Goal: Task Accomplishment & Management: Use online tool/utility

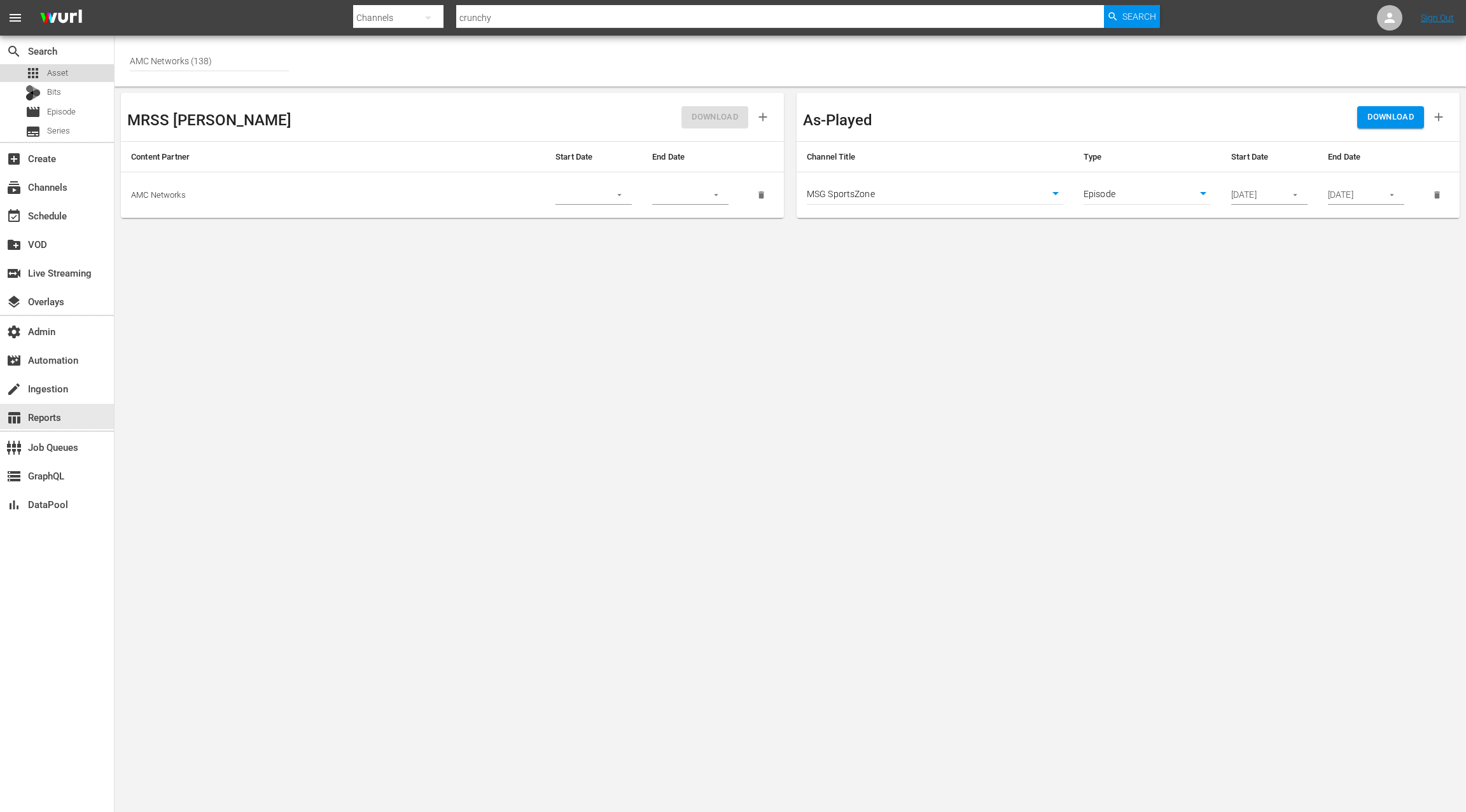
click at [79, 77] on div "apps Asset" at bounding box center [57, 73] width 114 height 17
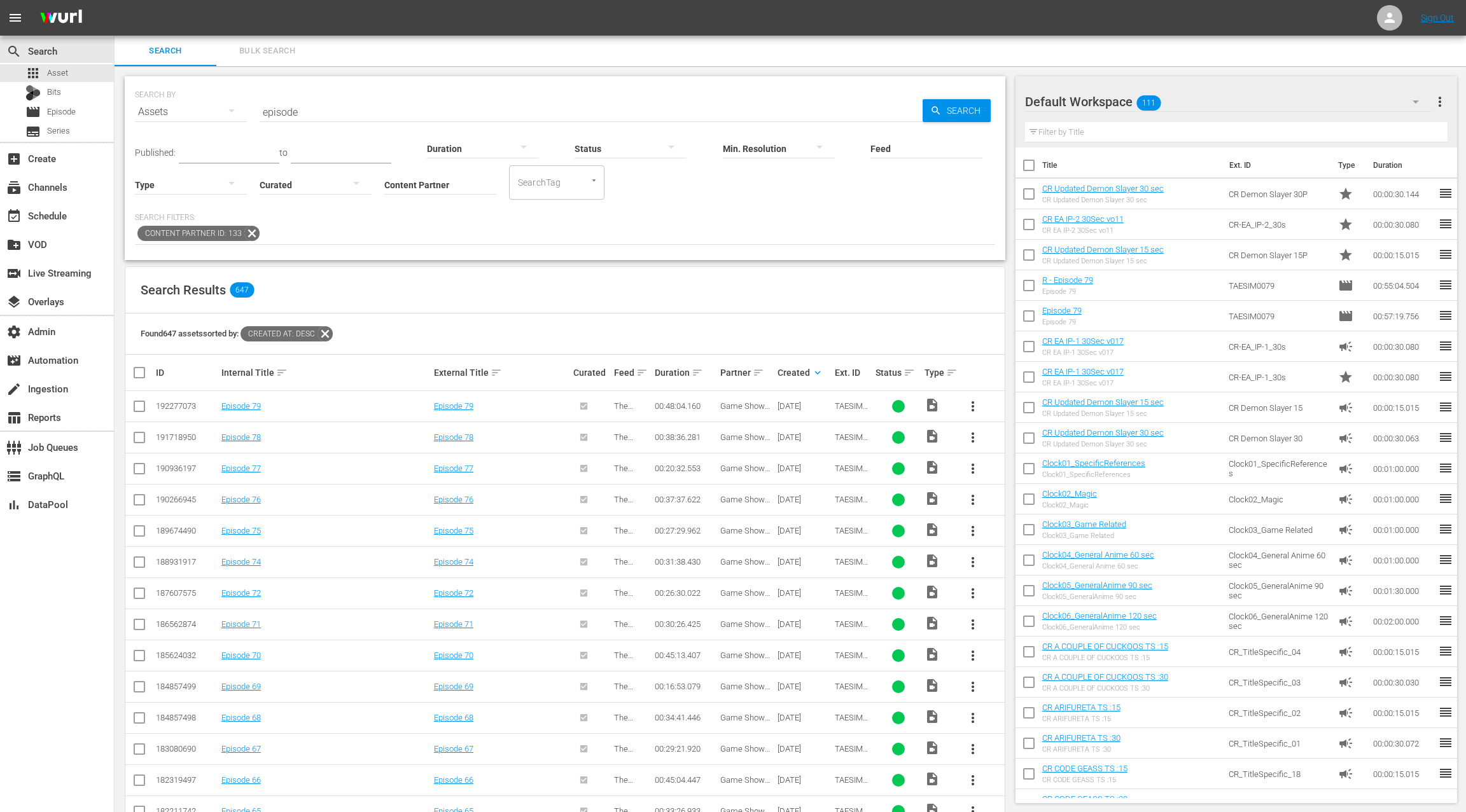
click at [293, 108] on input "episode" at bounding box center [591, 111] width 663 height 30
drag, startPoint x: 293, startPoint y: 108, endPoint x: 283, endPoint y: 92, distance: 18.9
click at [292, 106] on input "episode" at bounding box center [591, 111] width 663 height 30
type input "braxton"
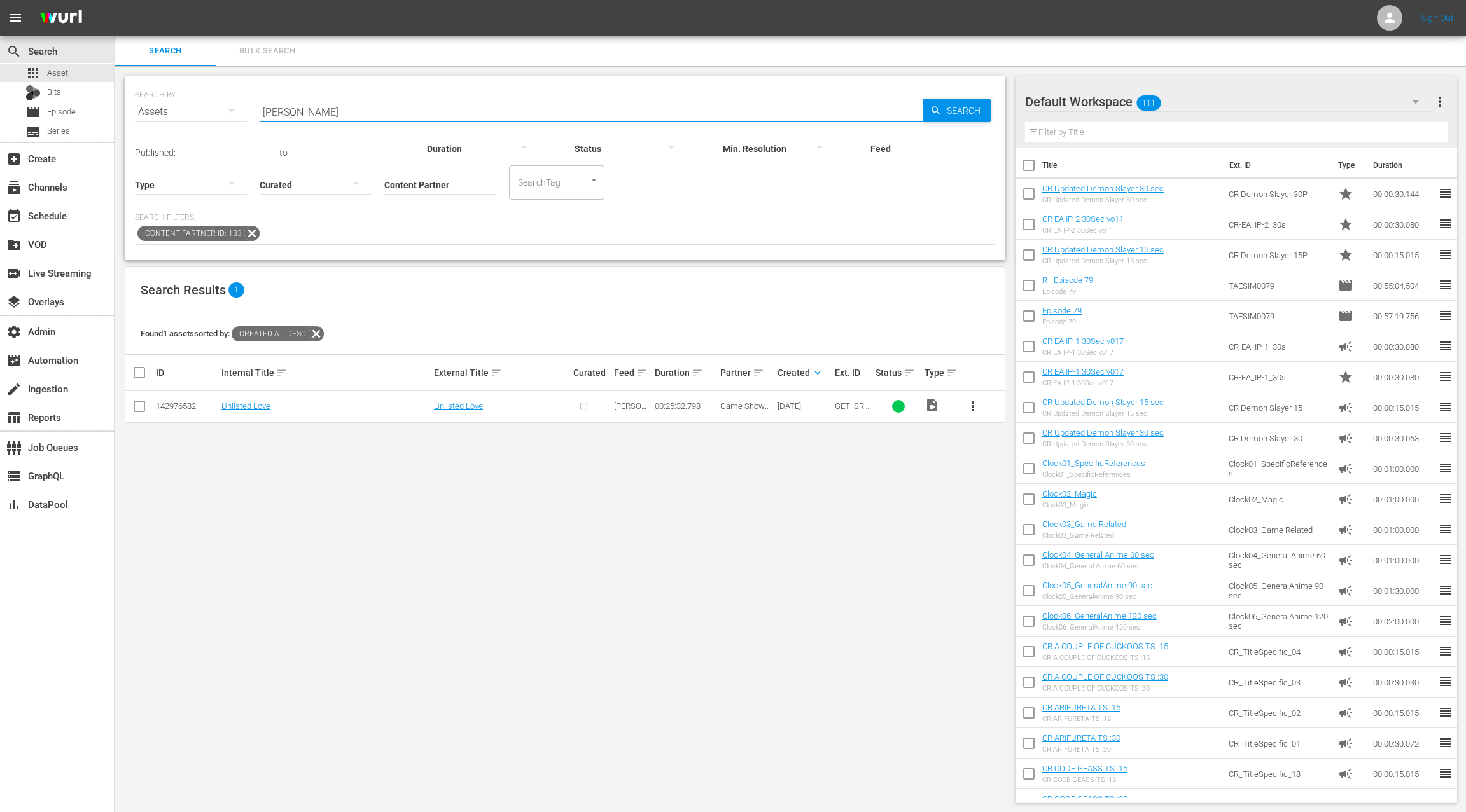
click at [423, 183] on input "Content Partner" at bounding box center [440, 186] width 112 height 46
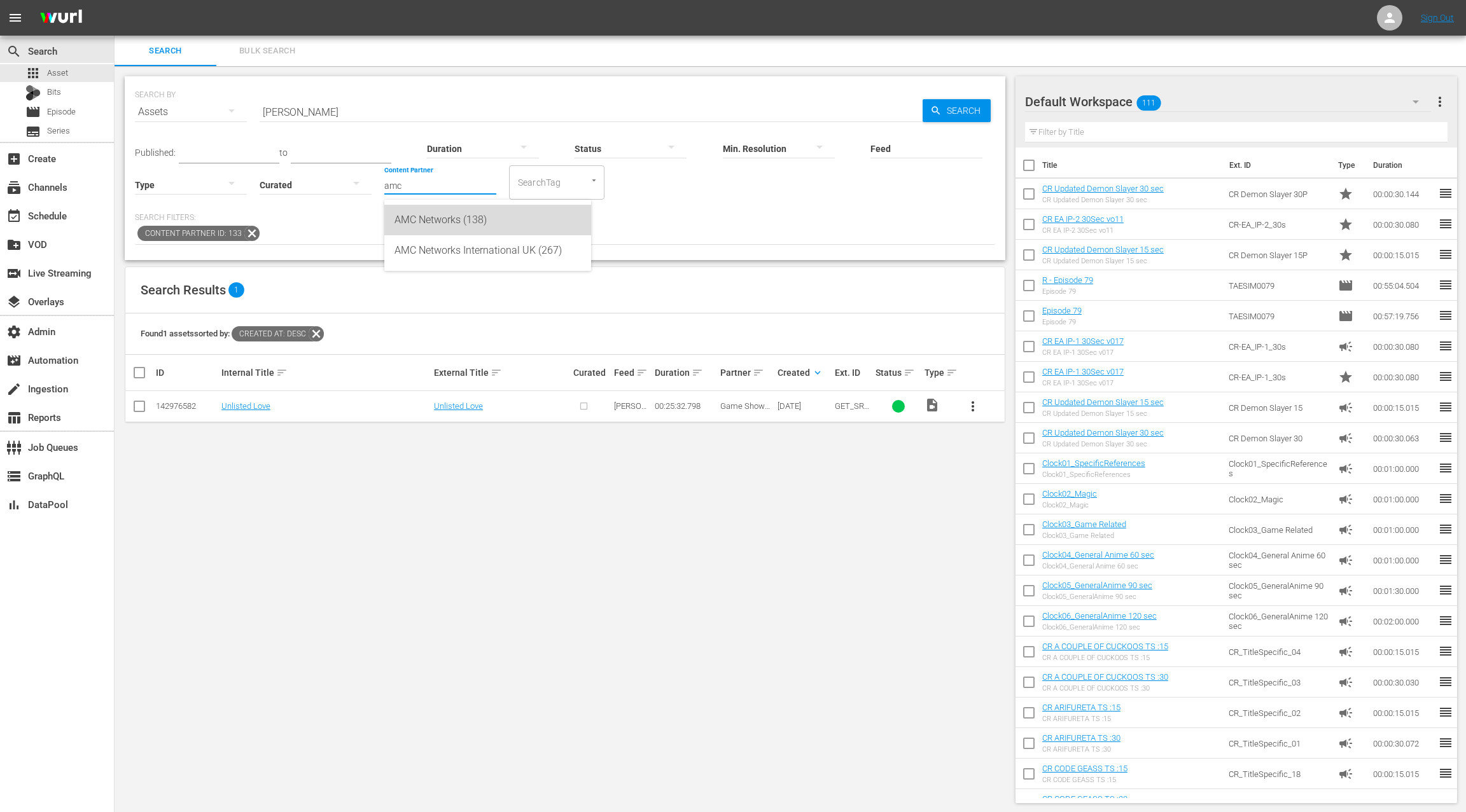
click at [454, 218] on div "AMC Networks (138)" at bounding box center [487, 220] width 186 height 30
type input "AMC Networks (138)"
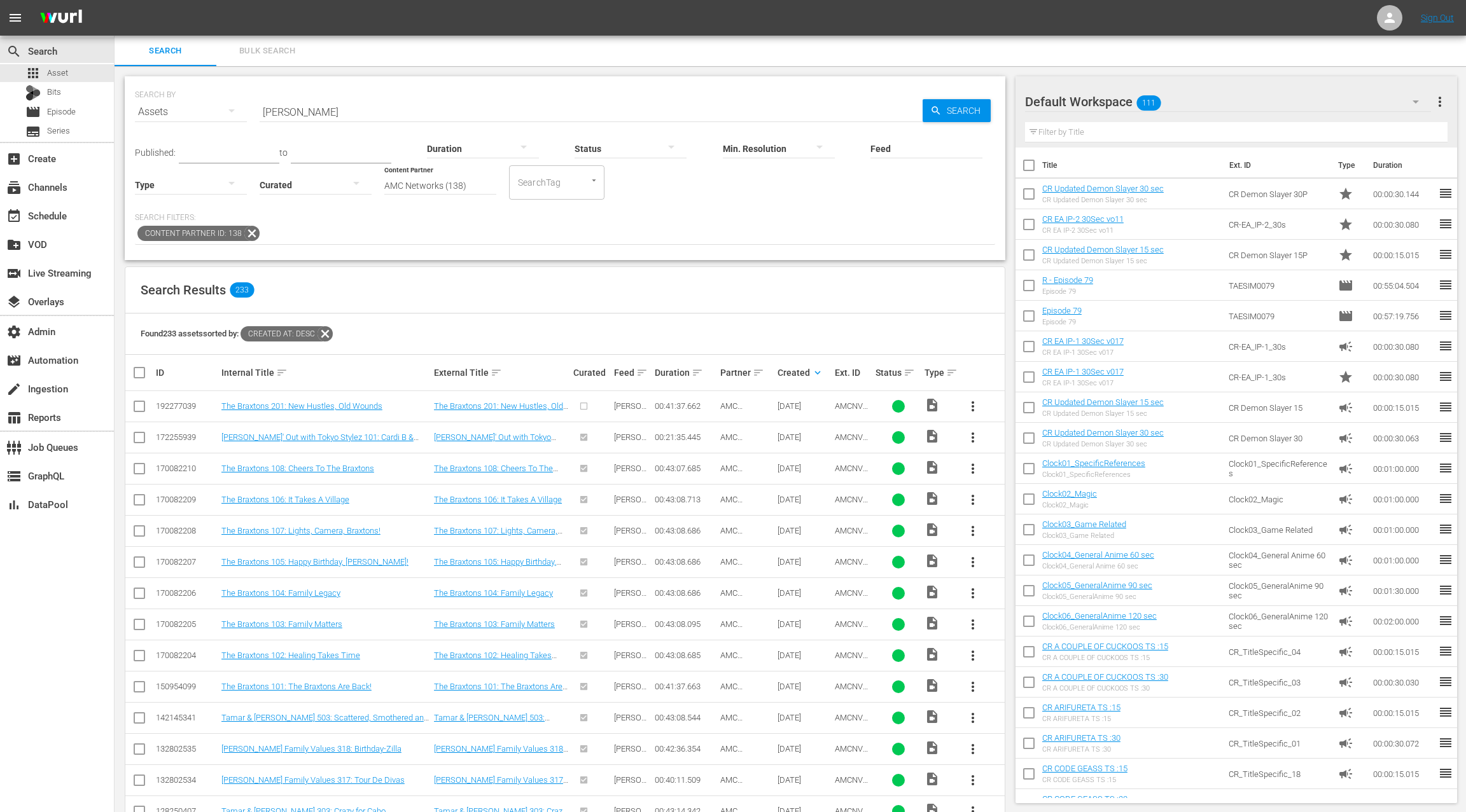
click at [186, 182] on div at bounding box center [191, 184] width 112 height 36
click at [183, 201] on div "Ad" at bounding box center [191, 203] width 112 height 20
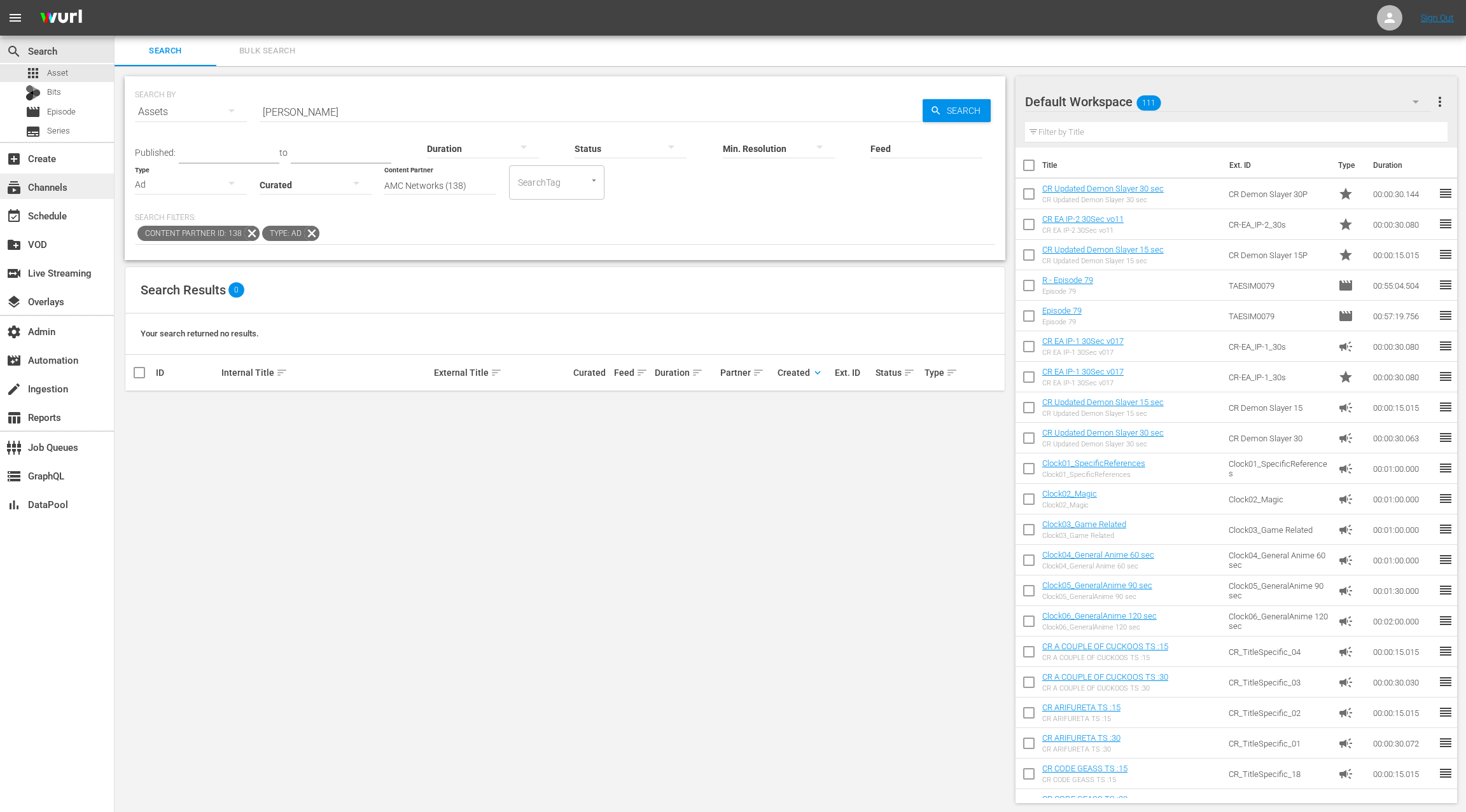
click at [73, 190] on div "subscriptions Channels" at bounding box center [57, 187] width 114 height 26
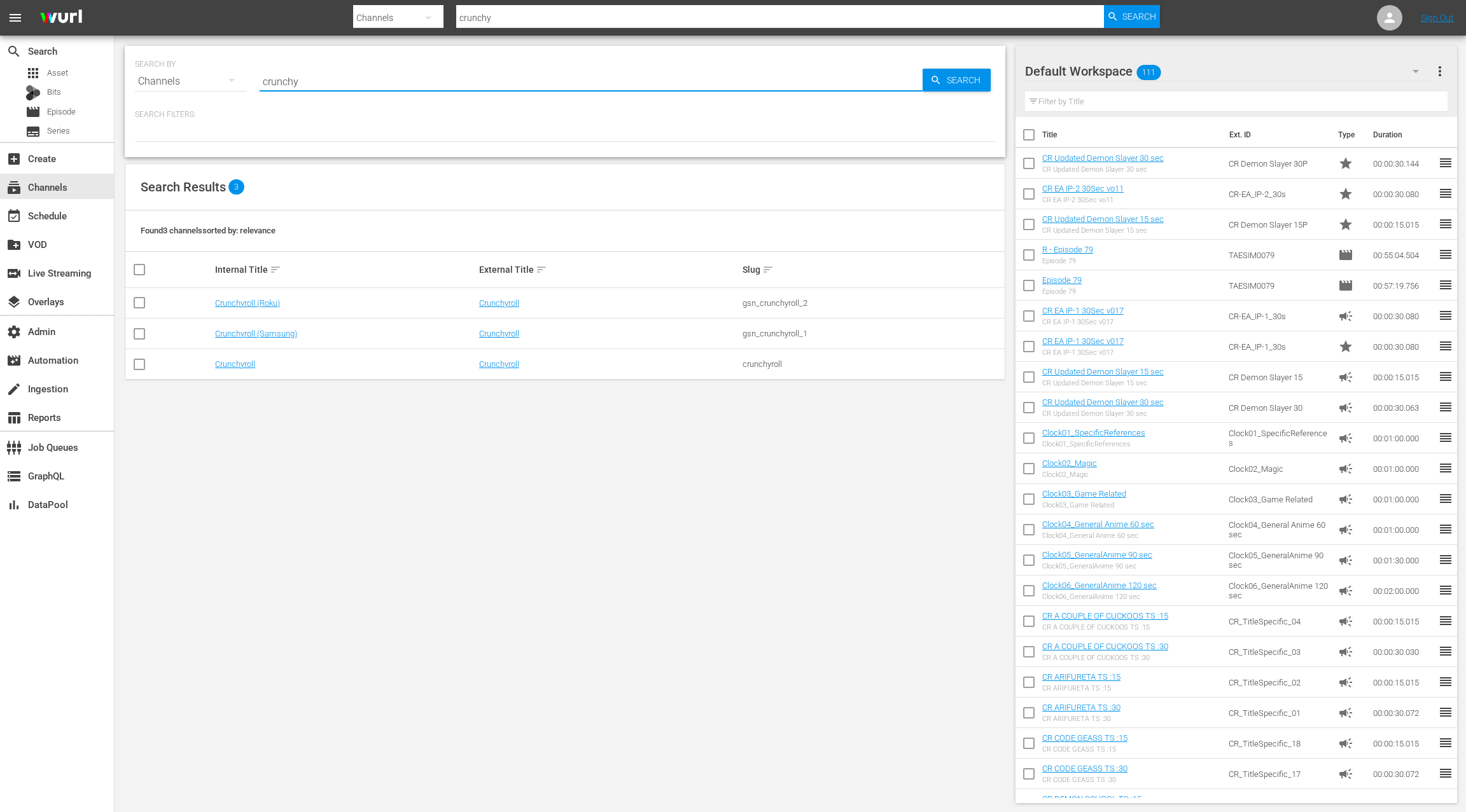
click at [279, 87] on input "crunchy" at bounding box center [591, 81] width 663 height 30
type input "braxton"
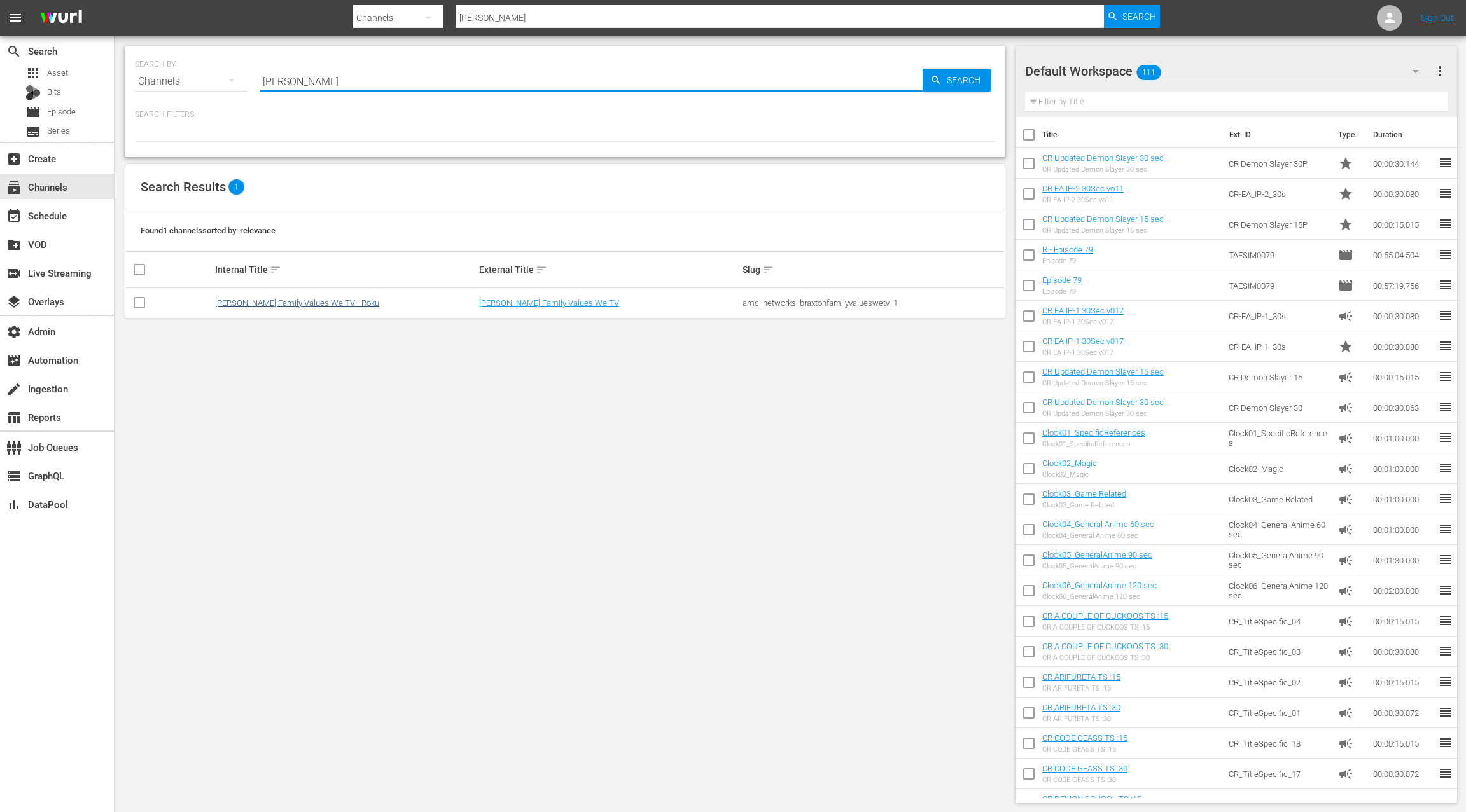
type input "braxton"
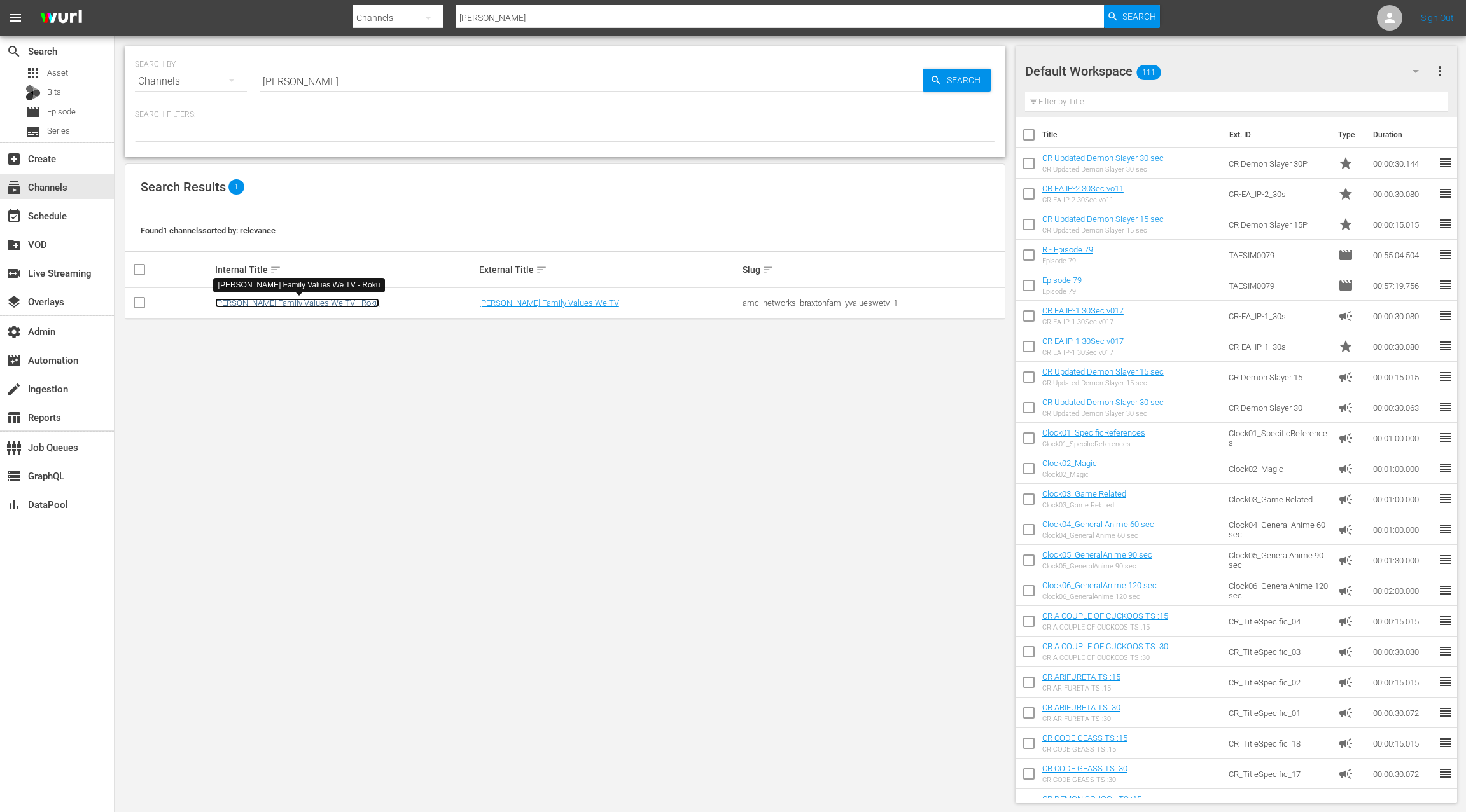
click at [319, 299] on link "Braxton Family Values We TV - Roku" at bounding box center [297, 303] width 164 height 9
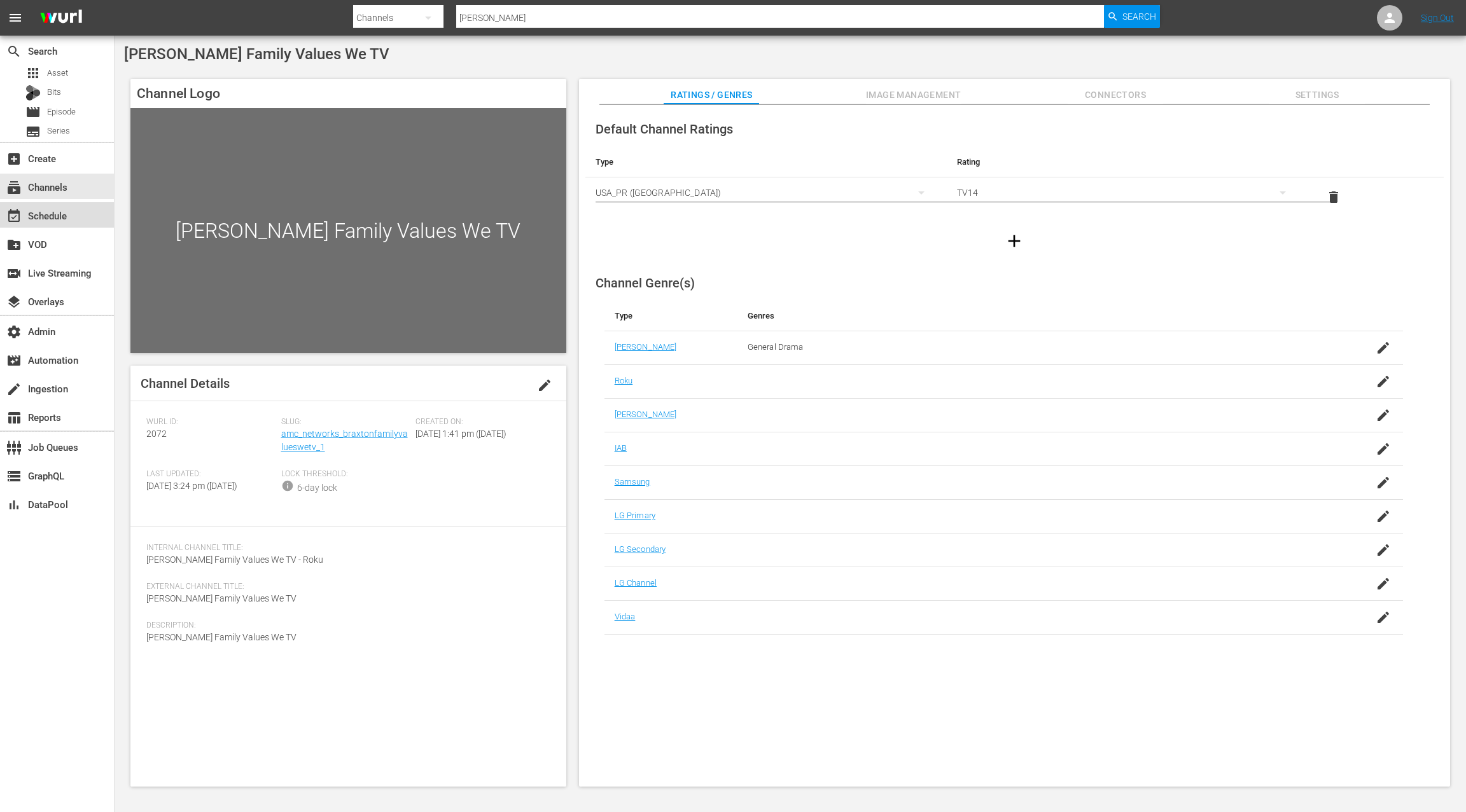
click at [77, 225] on div "event_available Schedule" at bounding box center [57, 215] width 114 height 26
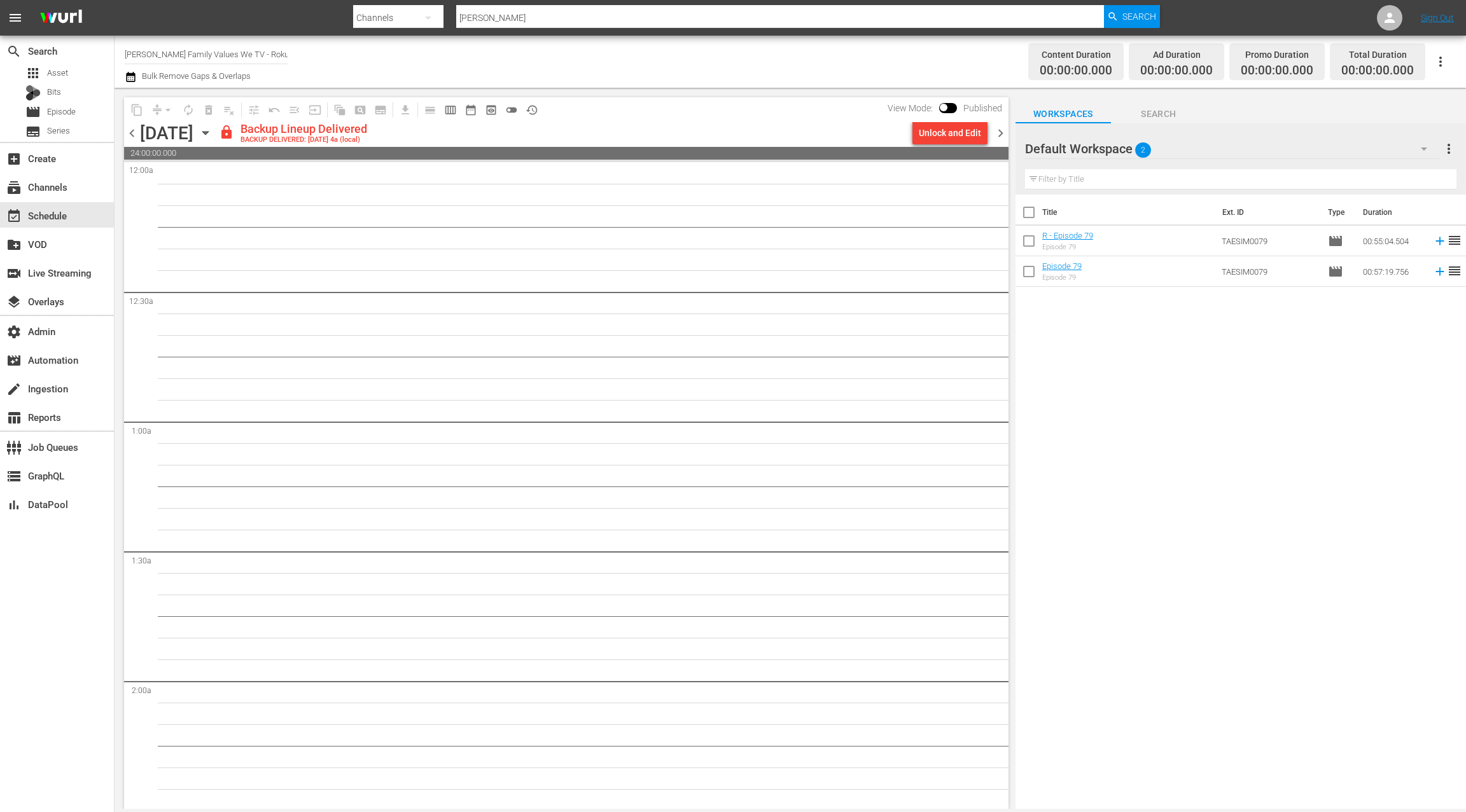
click at [213, 135] on icon "button" at bounding box center [205, 133] width 14 height 14
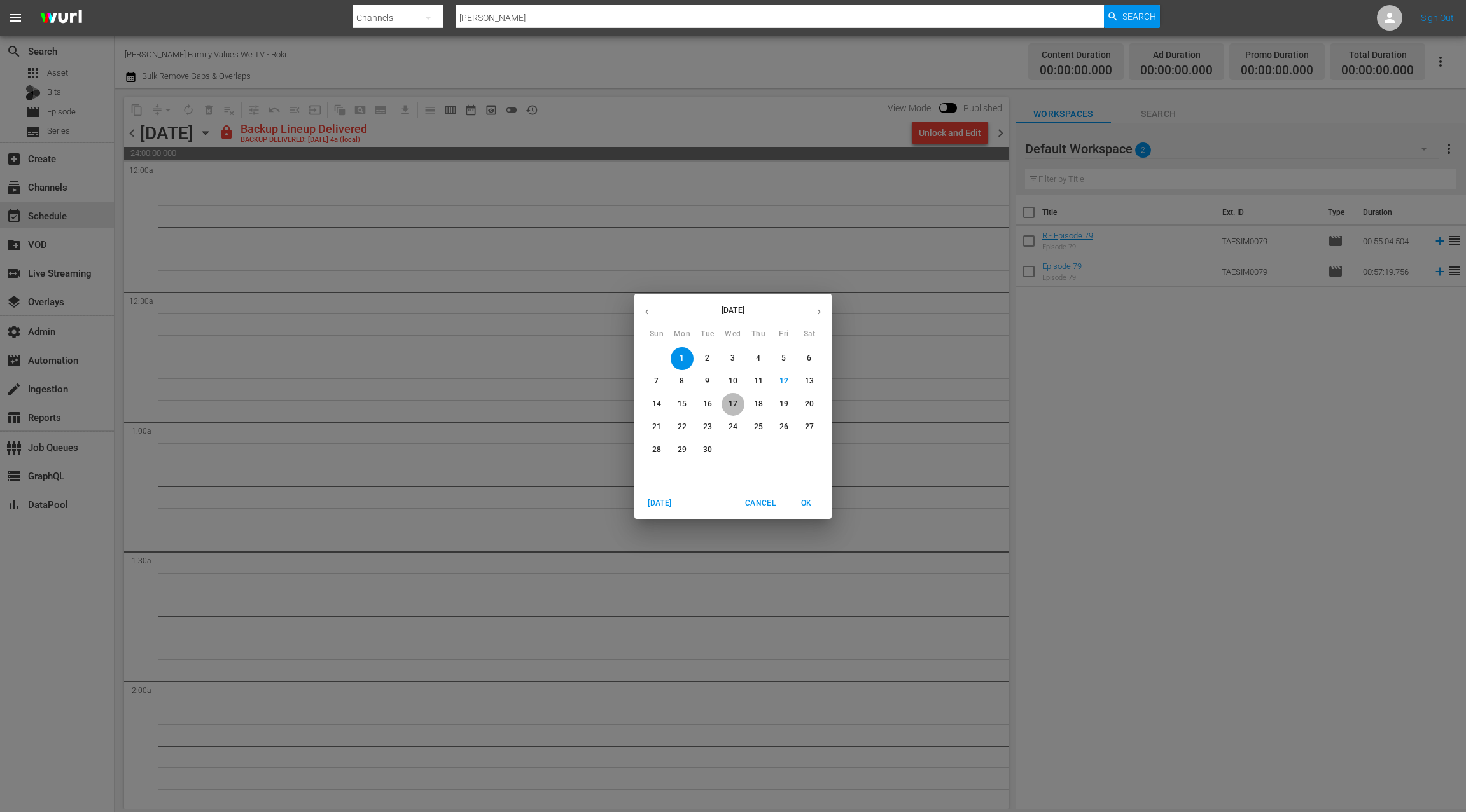
click at [739, 400] on span "17" at bounding box center [733, 404] width 23 height 11
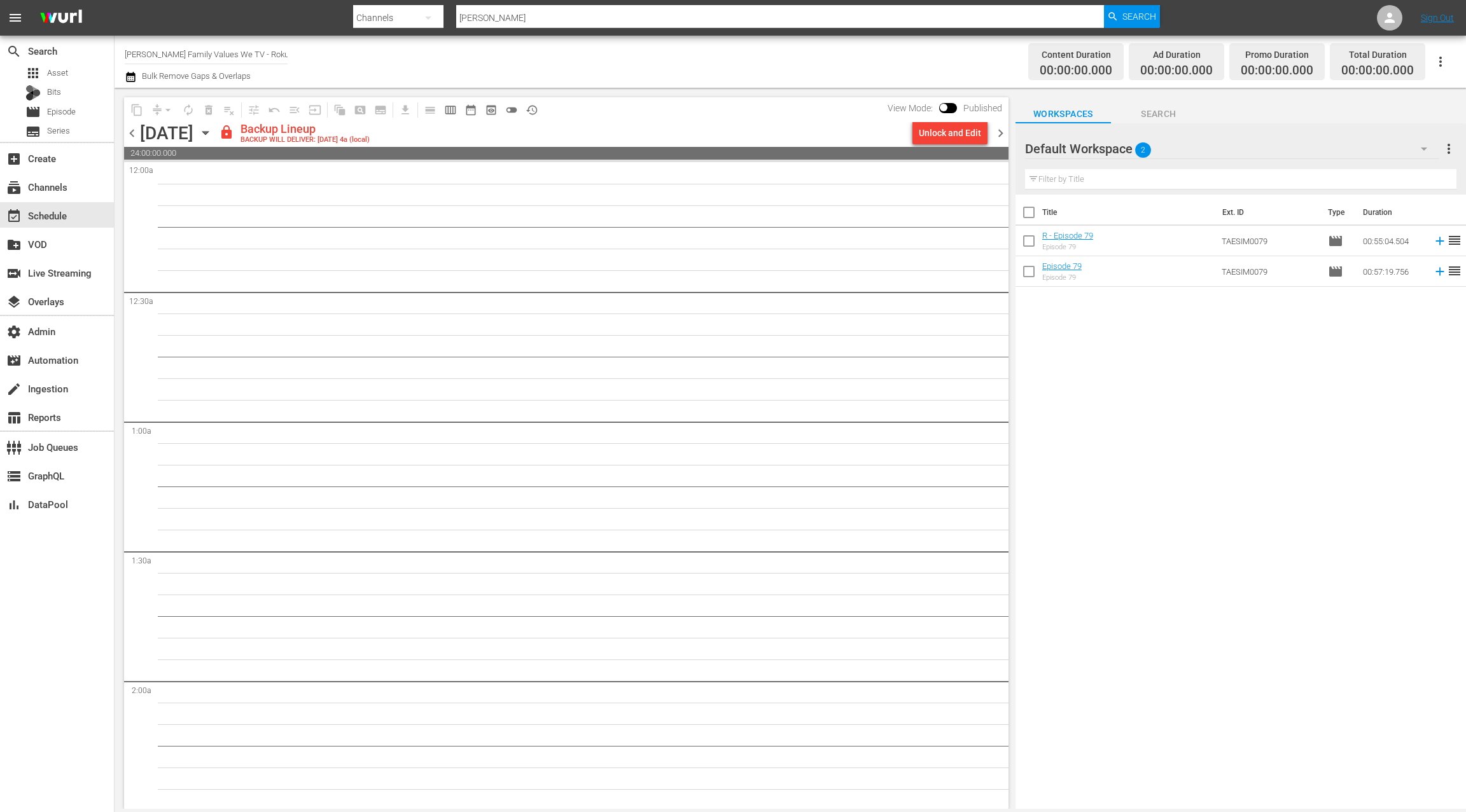
click at [127, 79] on icon "button" at bounding box center [130, 76] width 12 height 16
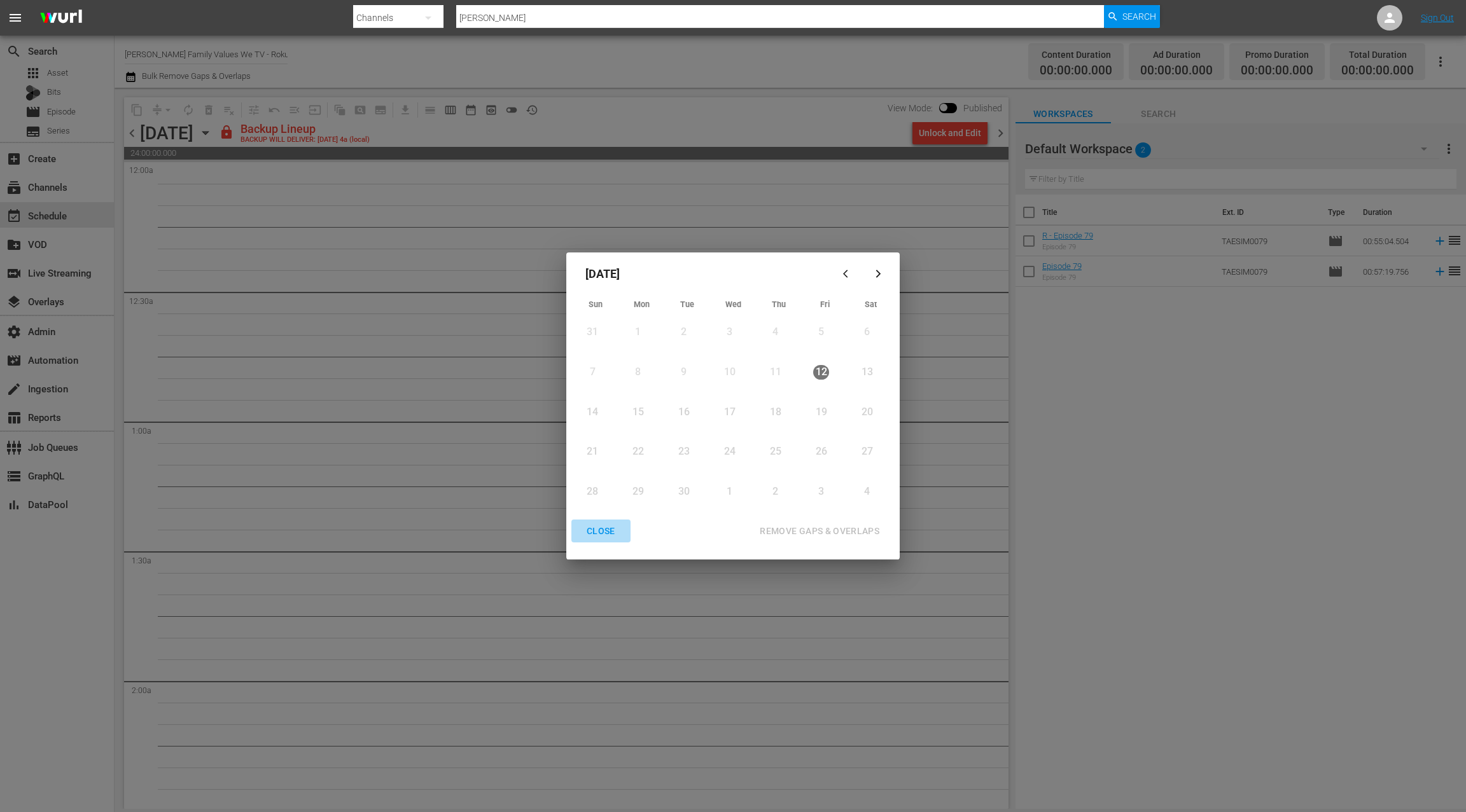
click at [602, 530] on div "CLOSE" at bounding box center [600, 531] width 49 height 16
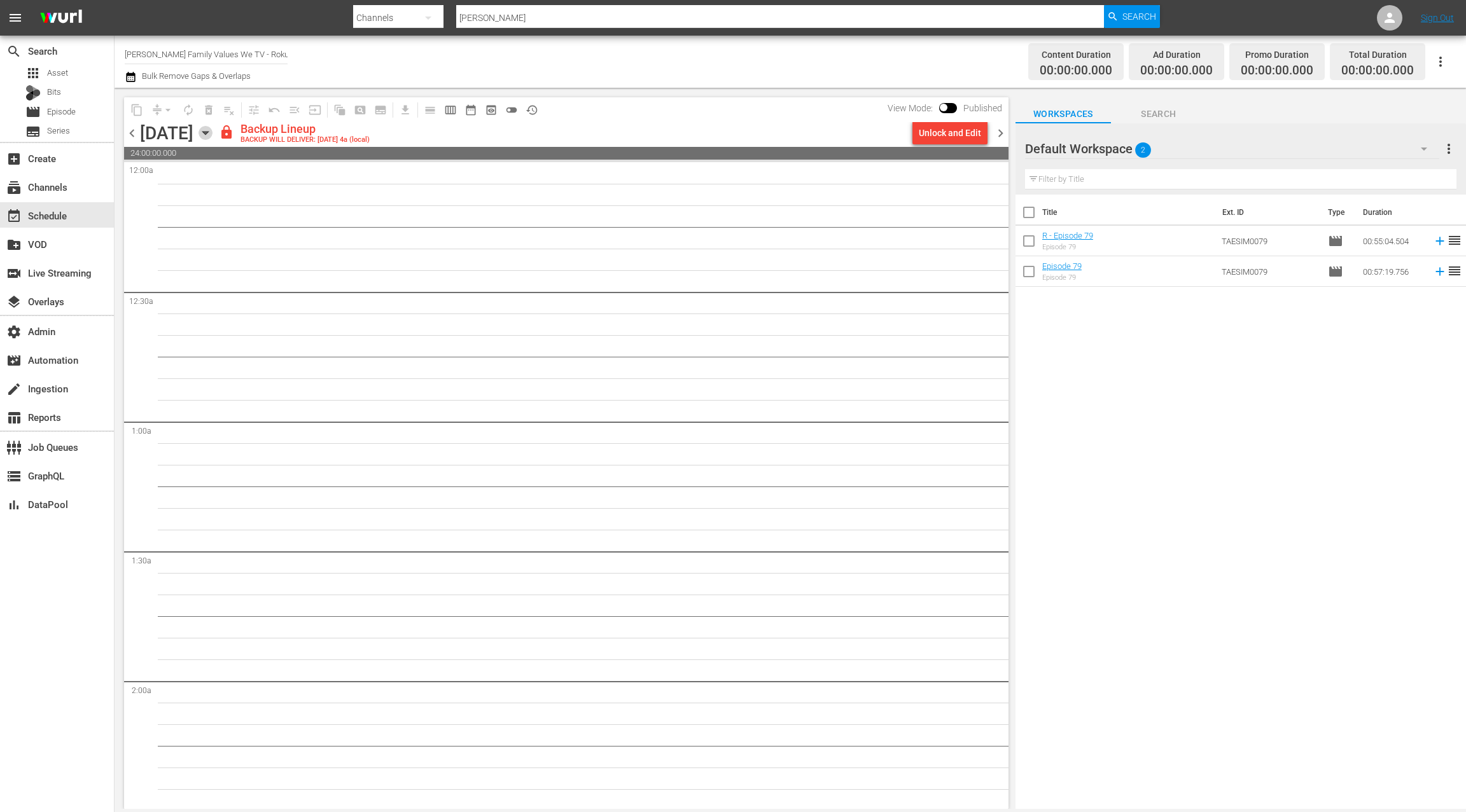
click at [213, 131] on icon "button" at bounding box center [205, 133] width 14 height 14
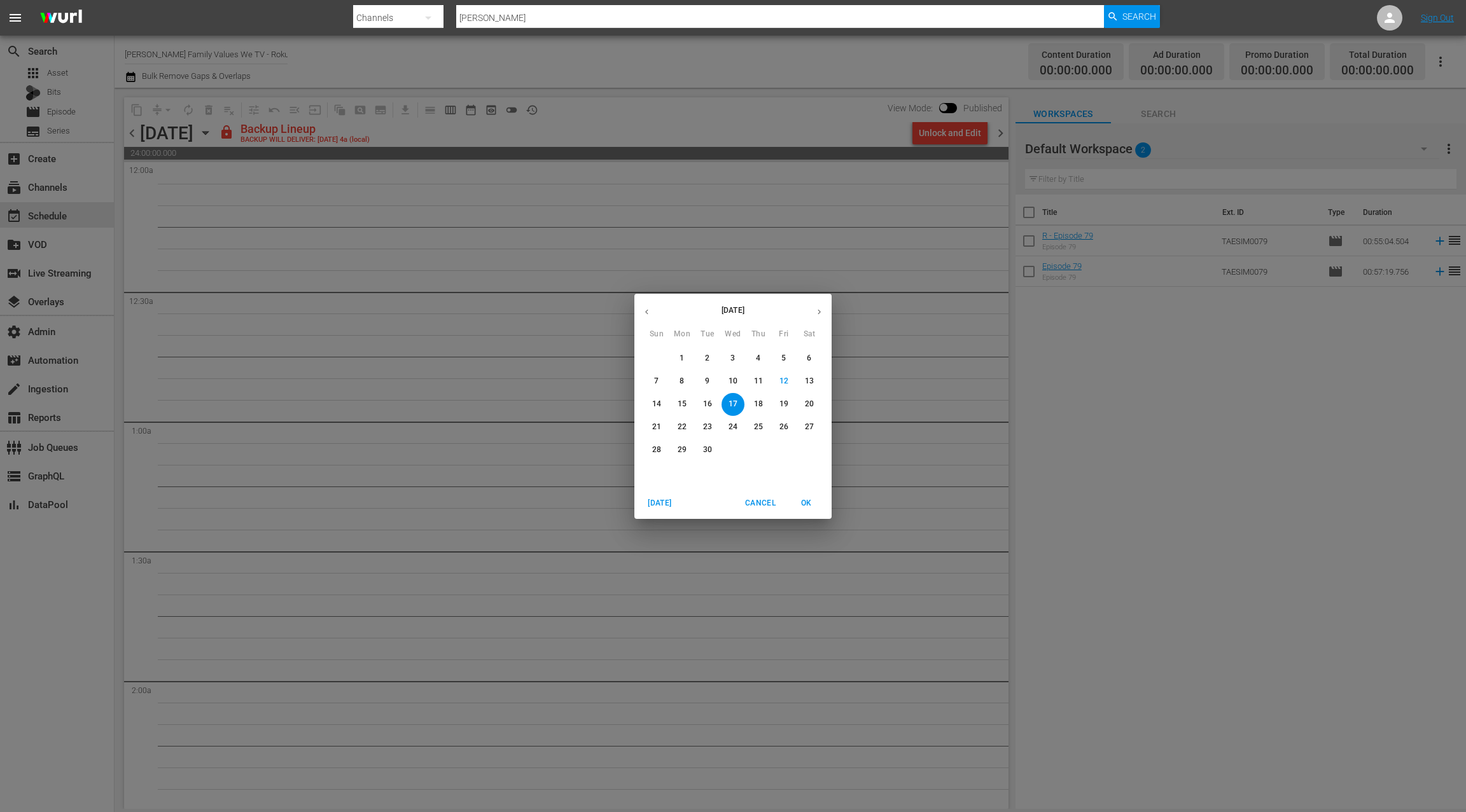
click at [819, 312] on icon "button" at bounding box center [820, 312] width 9 height 9
click at [739, 357] on span "1" at bounding box center [733, 359] width 23 height 11
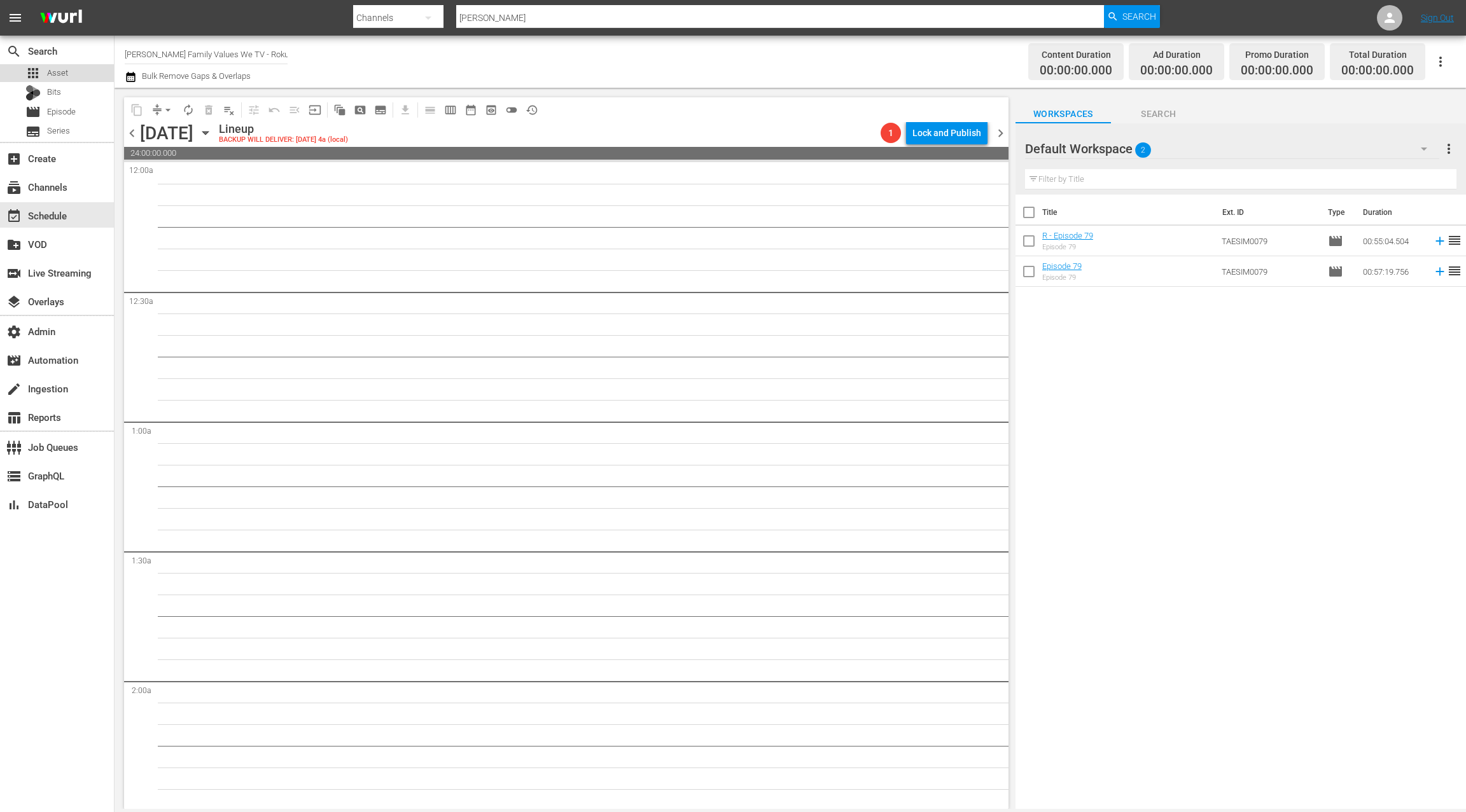
click at [61, 76] on span "Asset" at bounding box center [57, 74] width 21 height 13
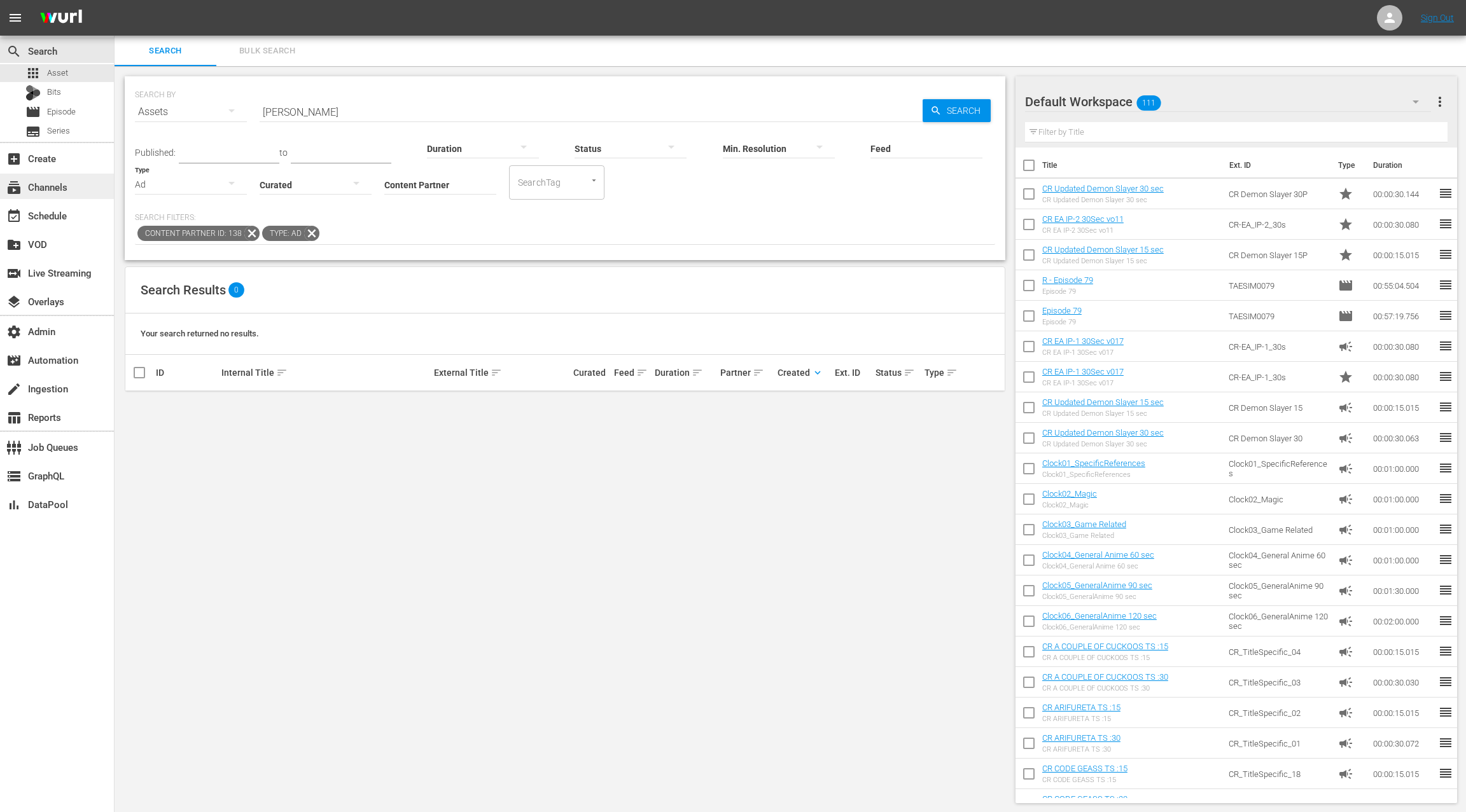
click at [86, 192] on div "subscriptions Channels" at bounding box center [57, 187] width 114 height 26
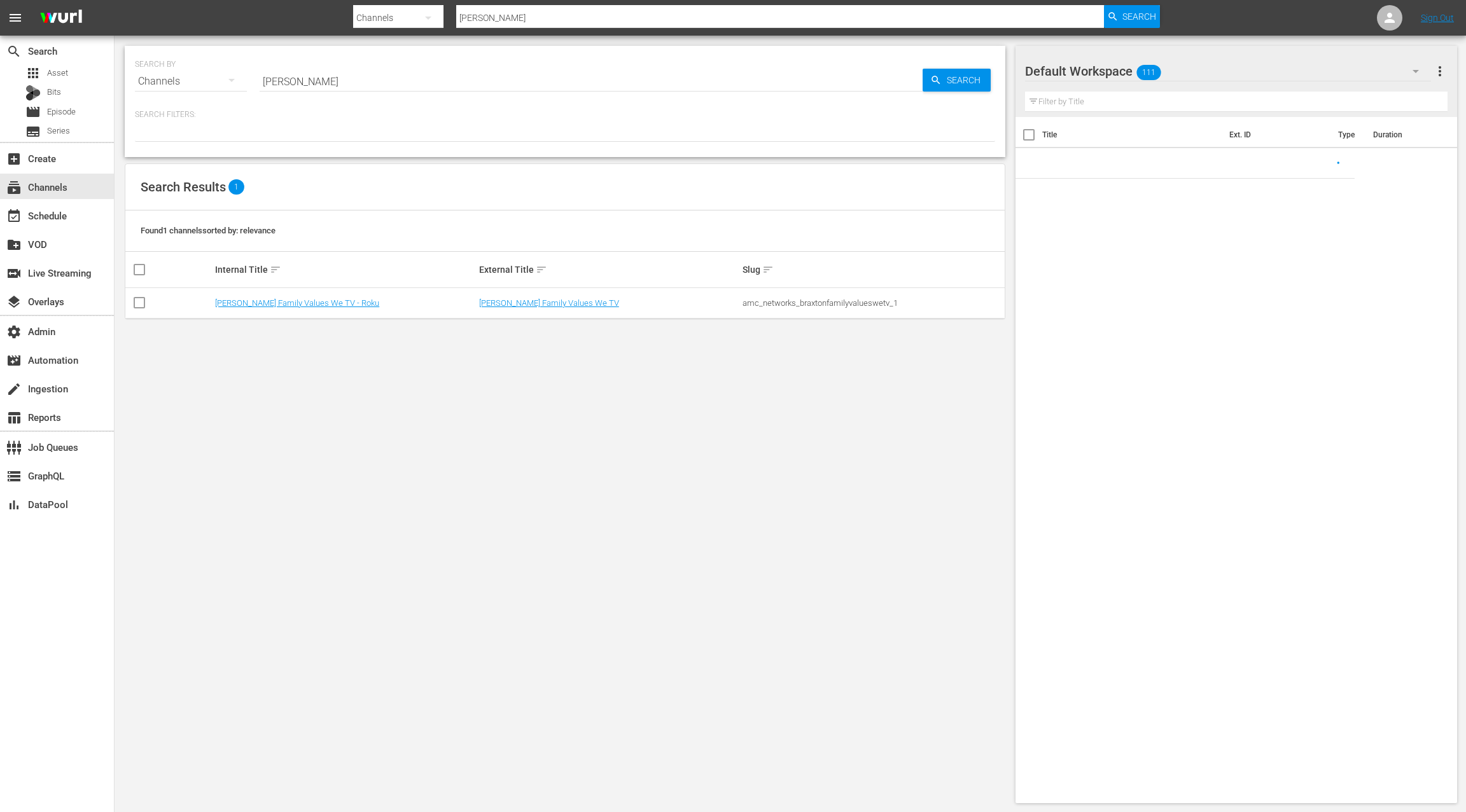
click at [276, 79] on input "braxton" at bounding box center [591, 81] width 663 height 30
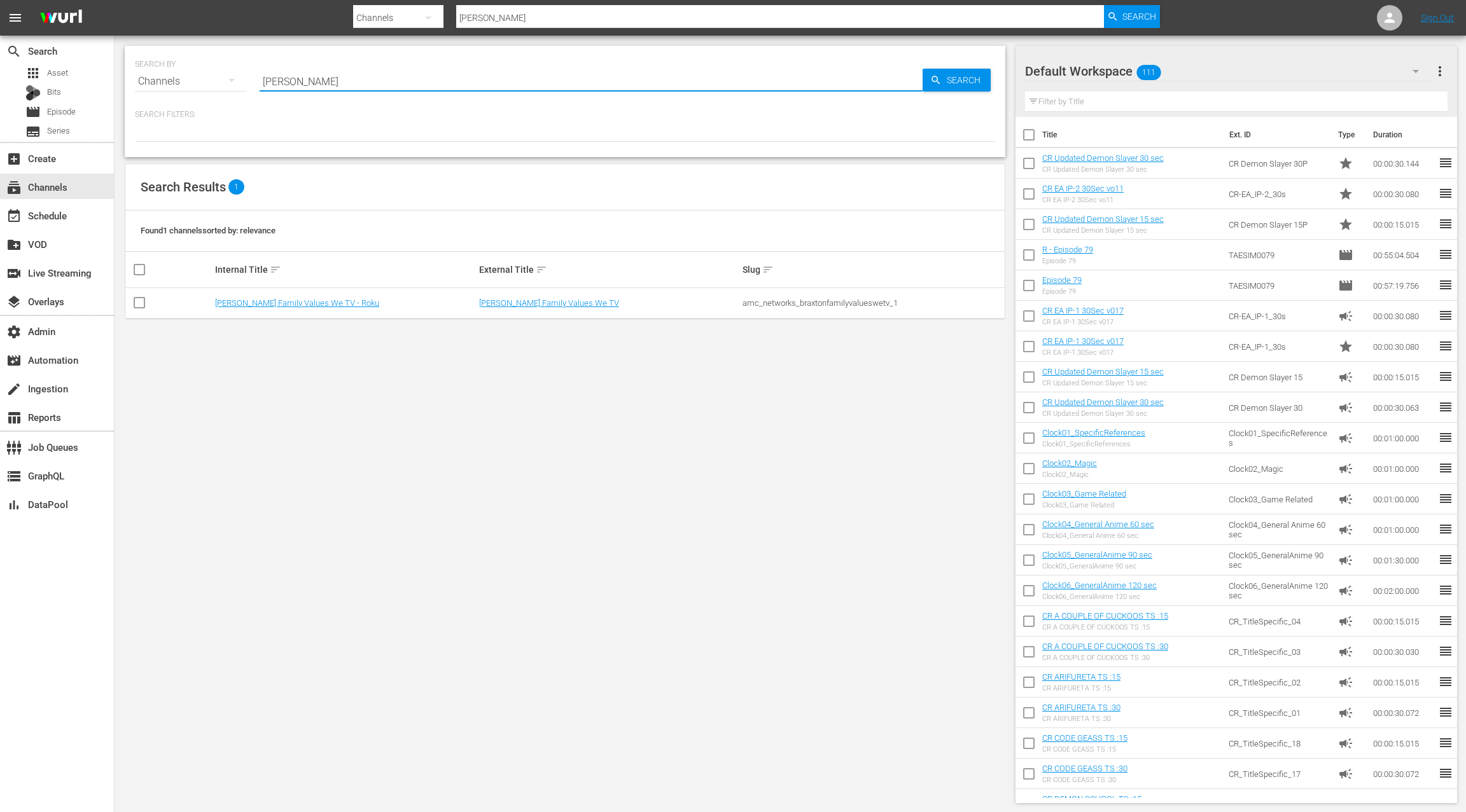
click at [276, 79] on input "braxton" at bounding box center [591, 81] width 663 height 30
type input "tastemade"
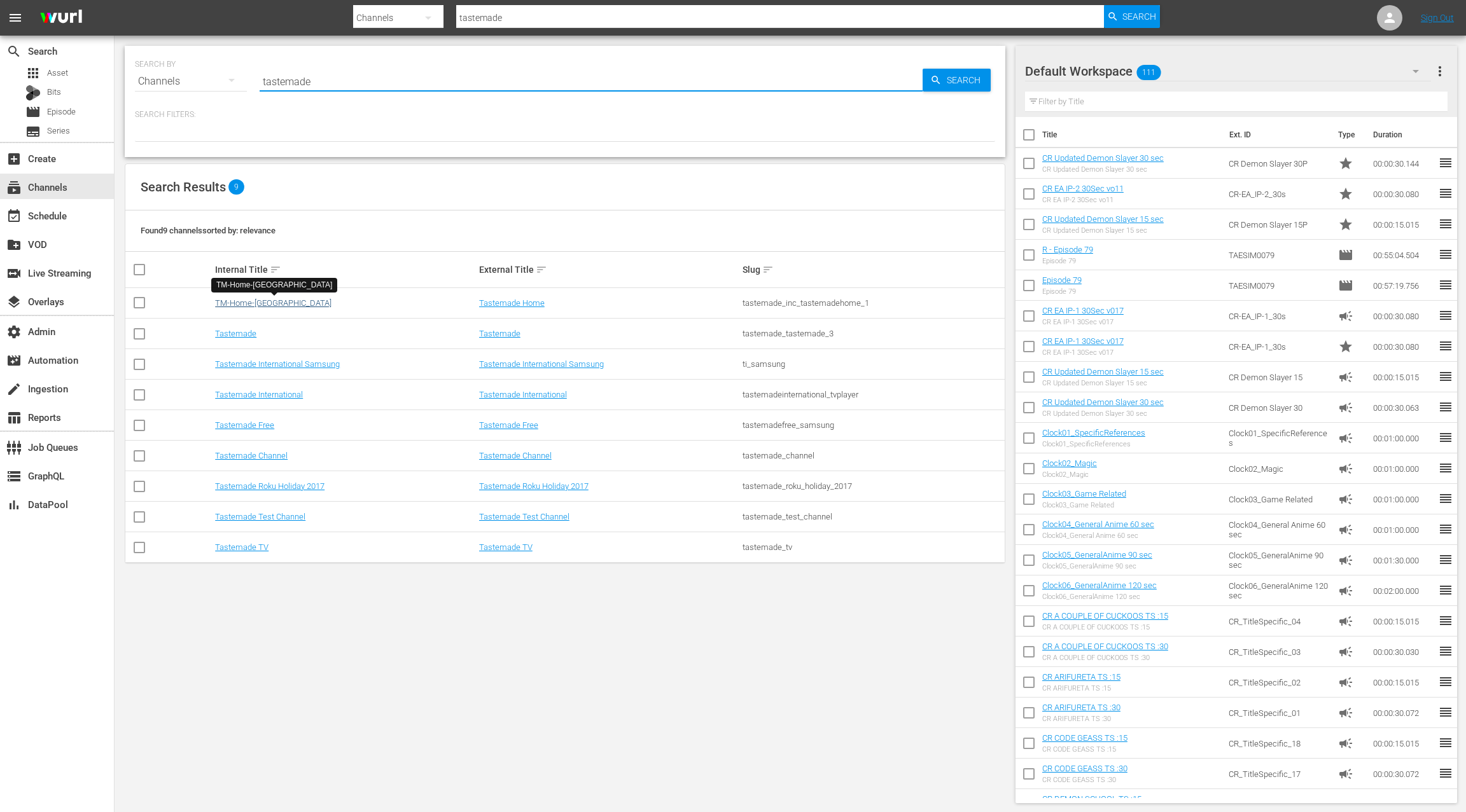
type input "tastemade"
click at [251, 301] on link "TM-Home-Canada" at bounding box center [273, 303] width 116 height 9
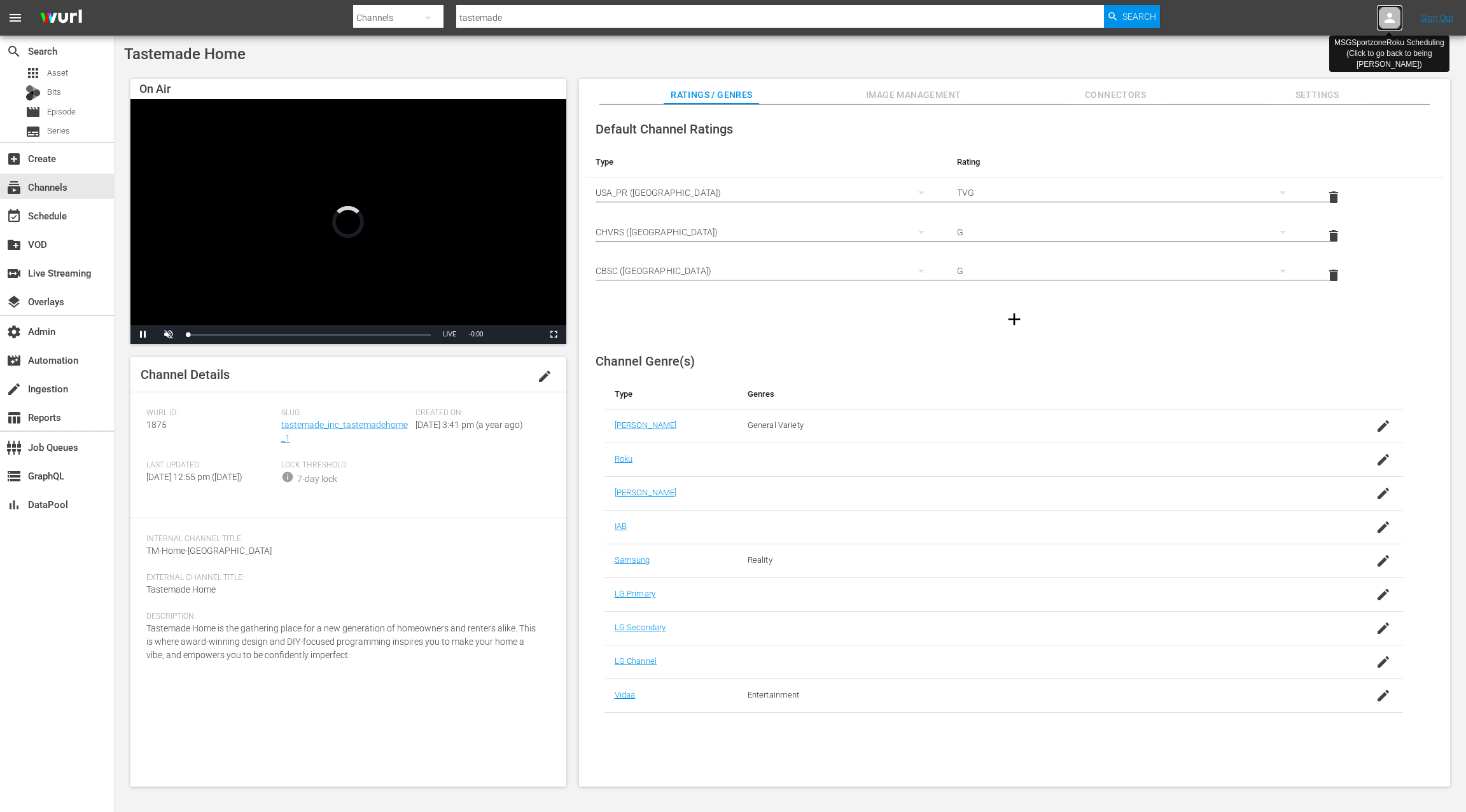
click at [1389, 21] on icon at bounding box center [1390, 17] width 10 height 10
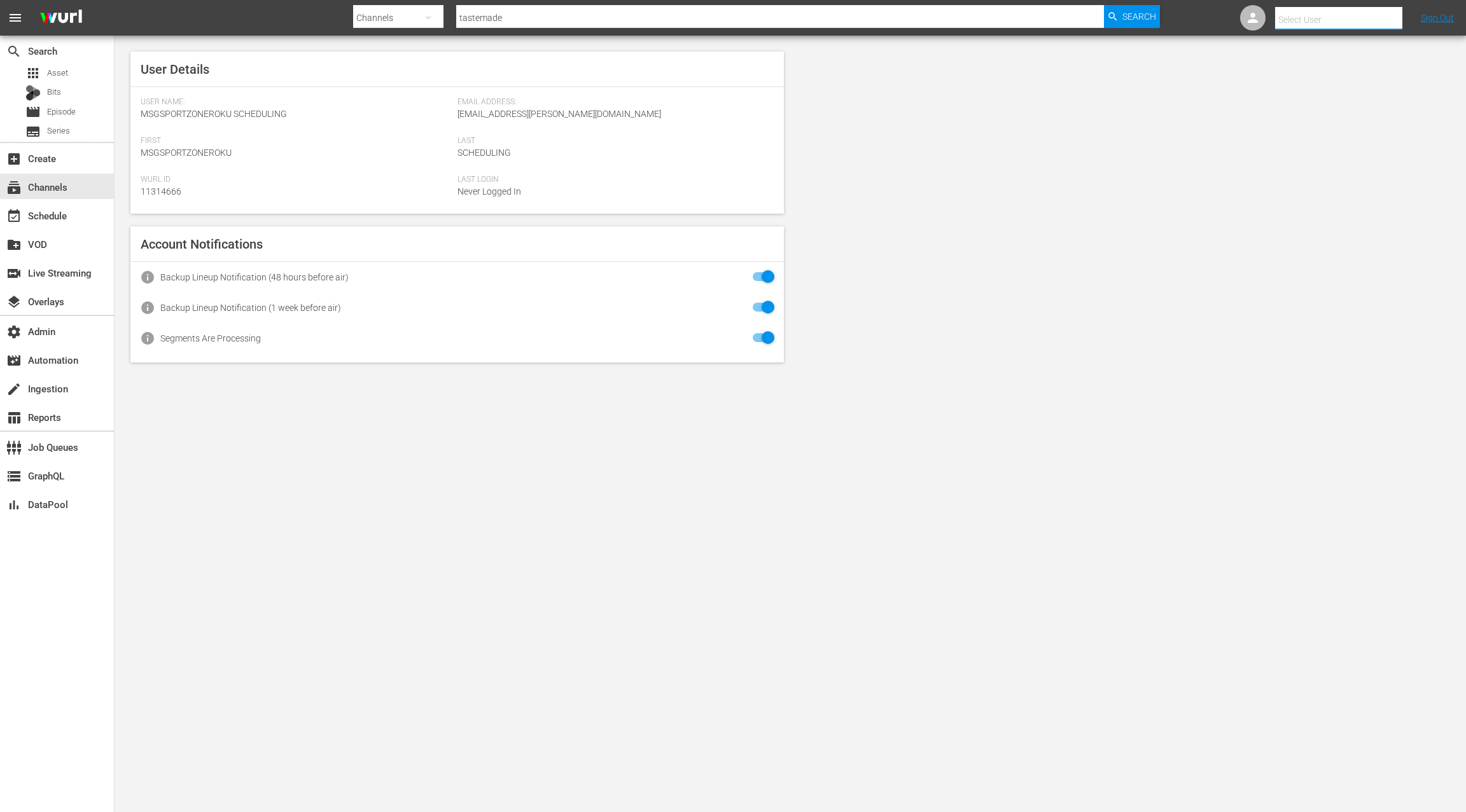
click at [1367, 20] on input "text" at bounding box center [1356, 19] width 163 height 30
type input "tast"
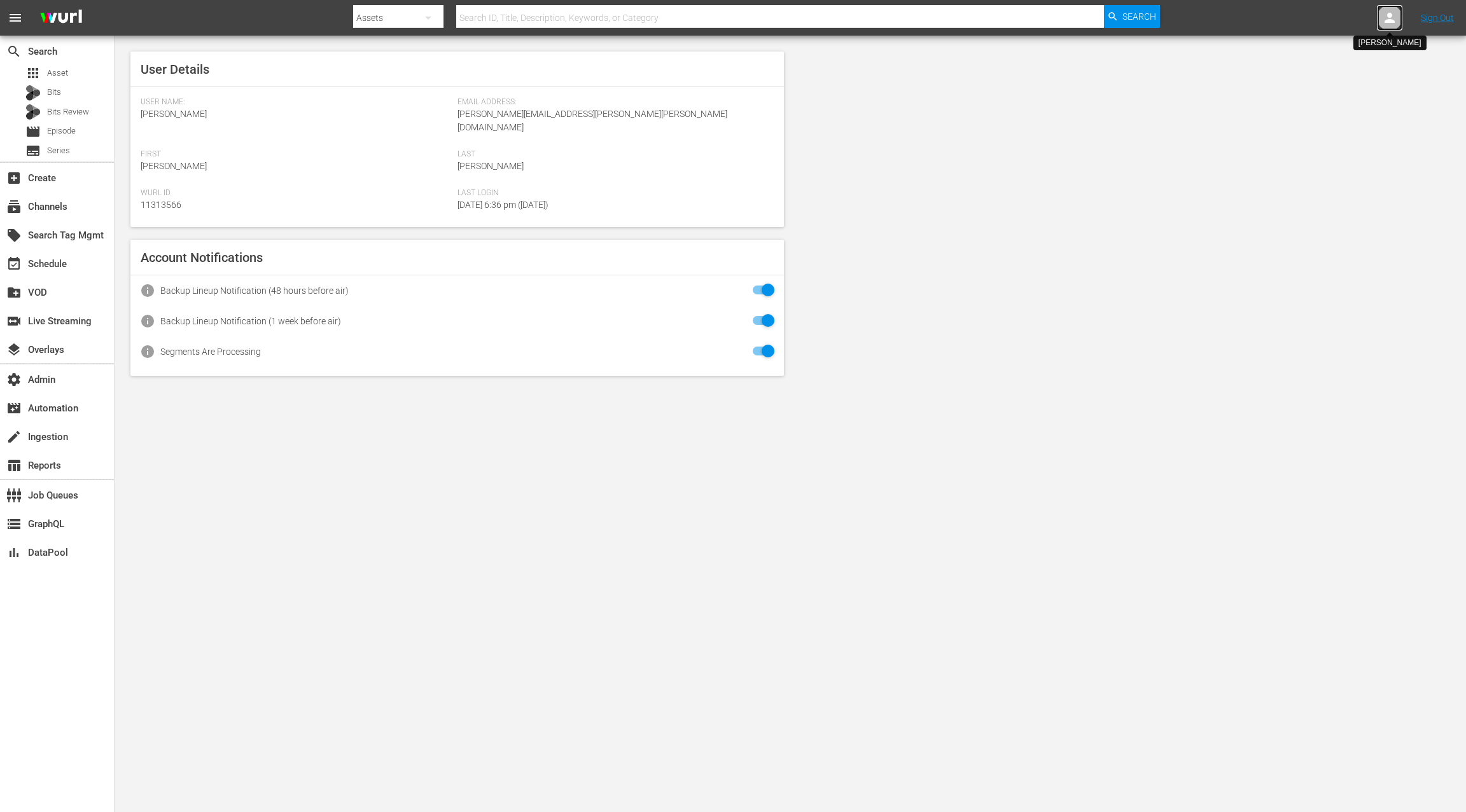
click at [1393, 18] on icon at bounding box center [1390, 17] width 16 height 16
click at [1358, 19] on input "text" at bounding box center [1356, 19] width 163 height 30
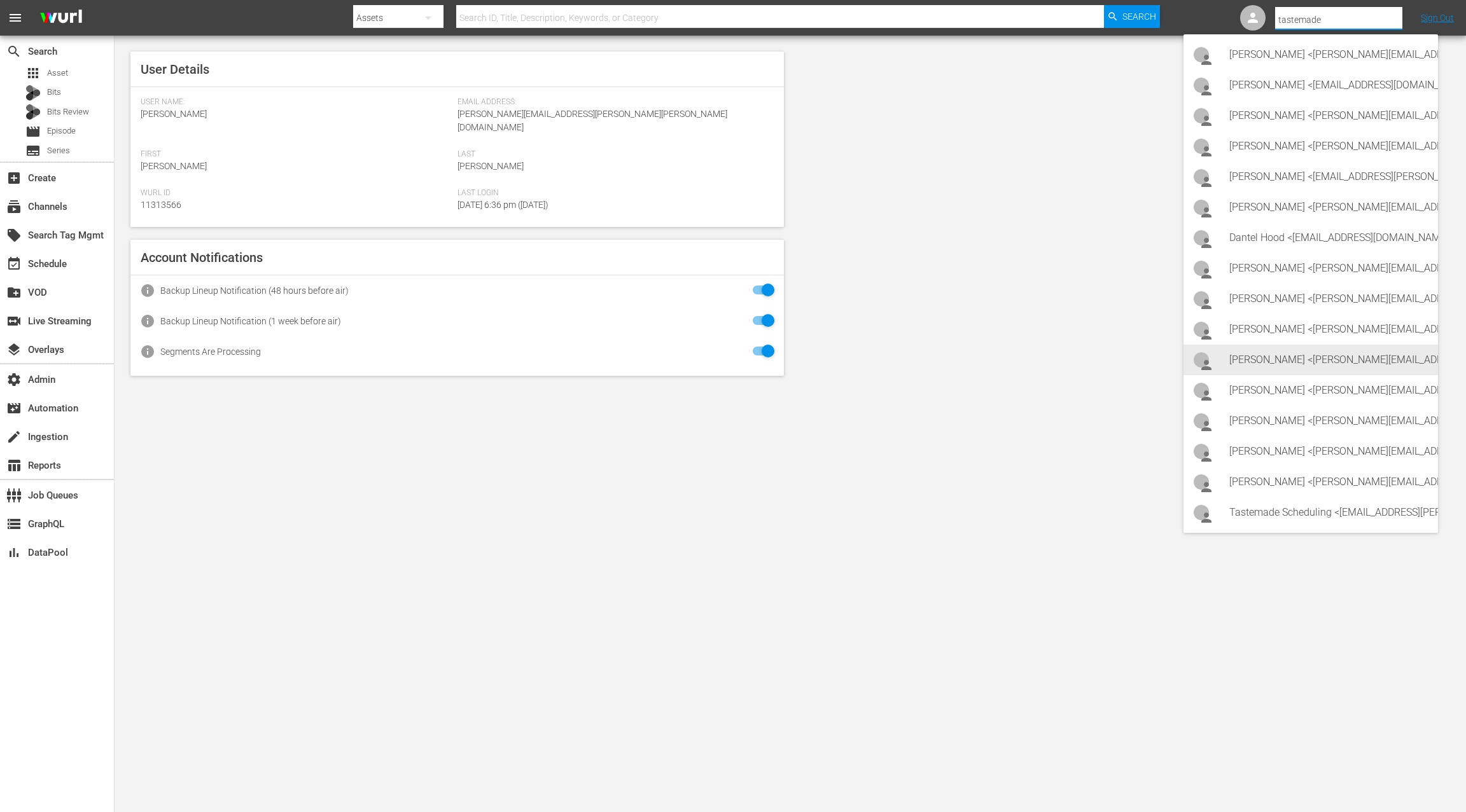
scroll to position [4, 3]
click at [1274, 505] on div "Tastemade Scheduling <Scheduling-tastemade@wurl.com>" at bounding box center [1329, 505] width 199 height 30
type input "Tastemade Scheduling (11314606)"
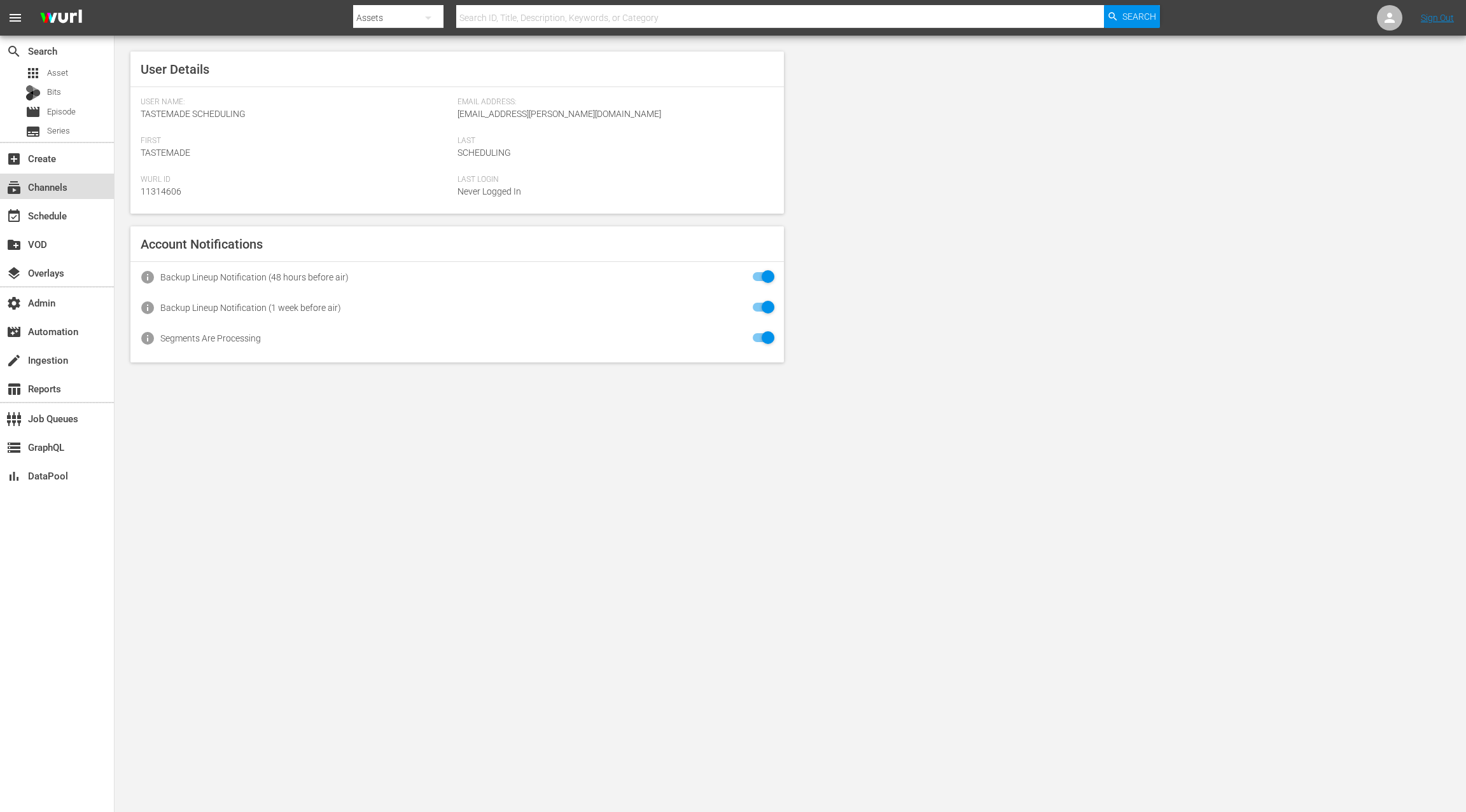
click at [73, 187] on div "subscriptions Channels" at bounding box center [57, 187] width 114 height 26
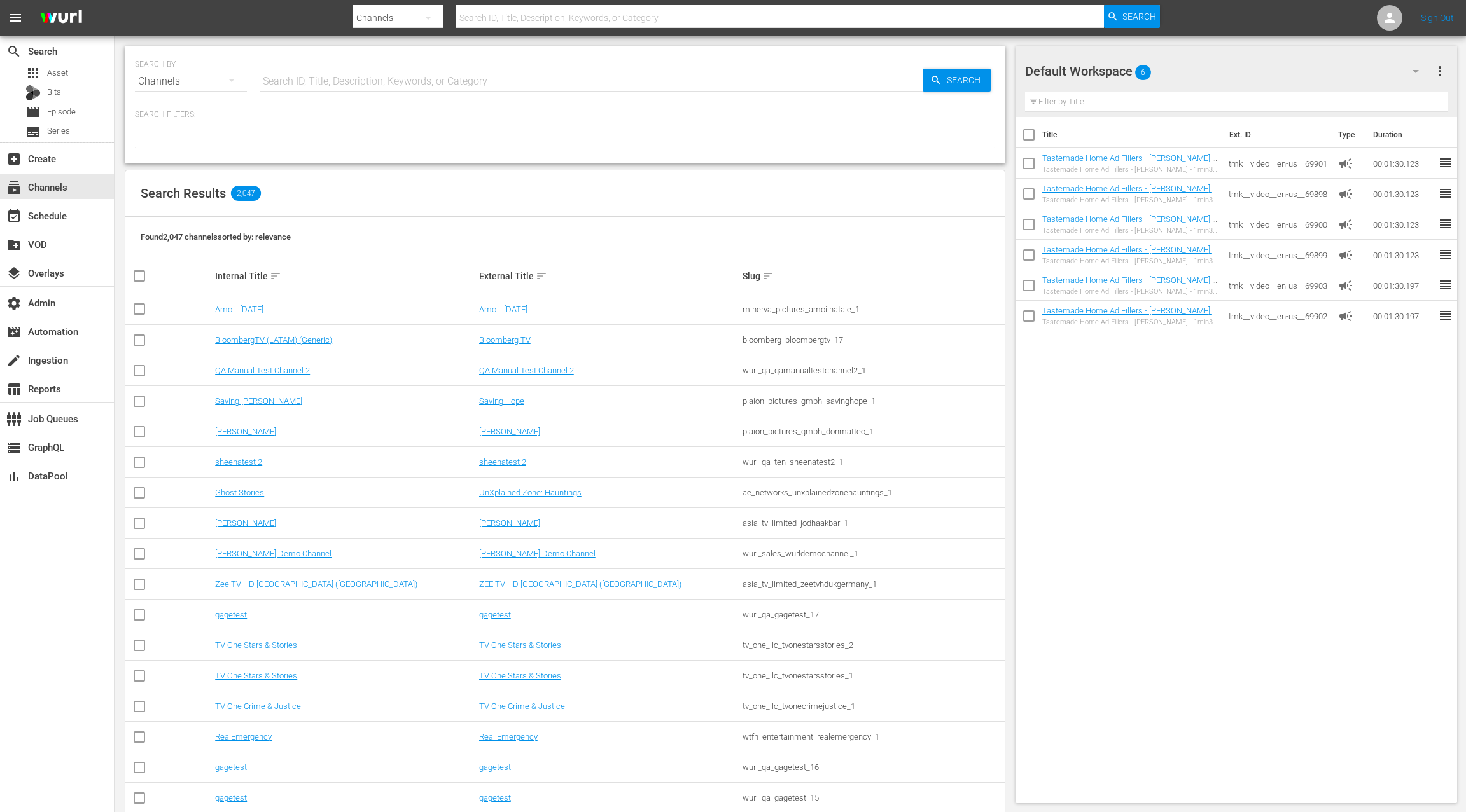
click at [271, 79] on input "text" at bounding box center [591, 81] width 663 height 30
type input "tastemade"
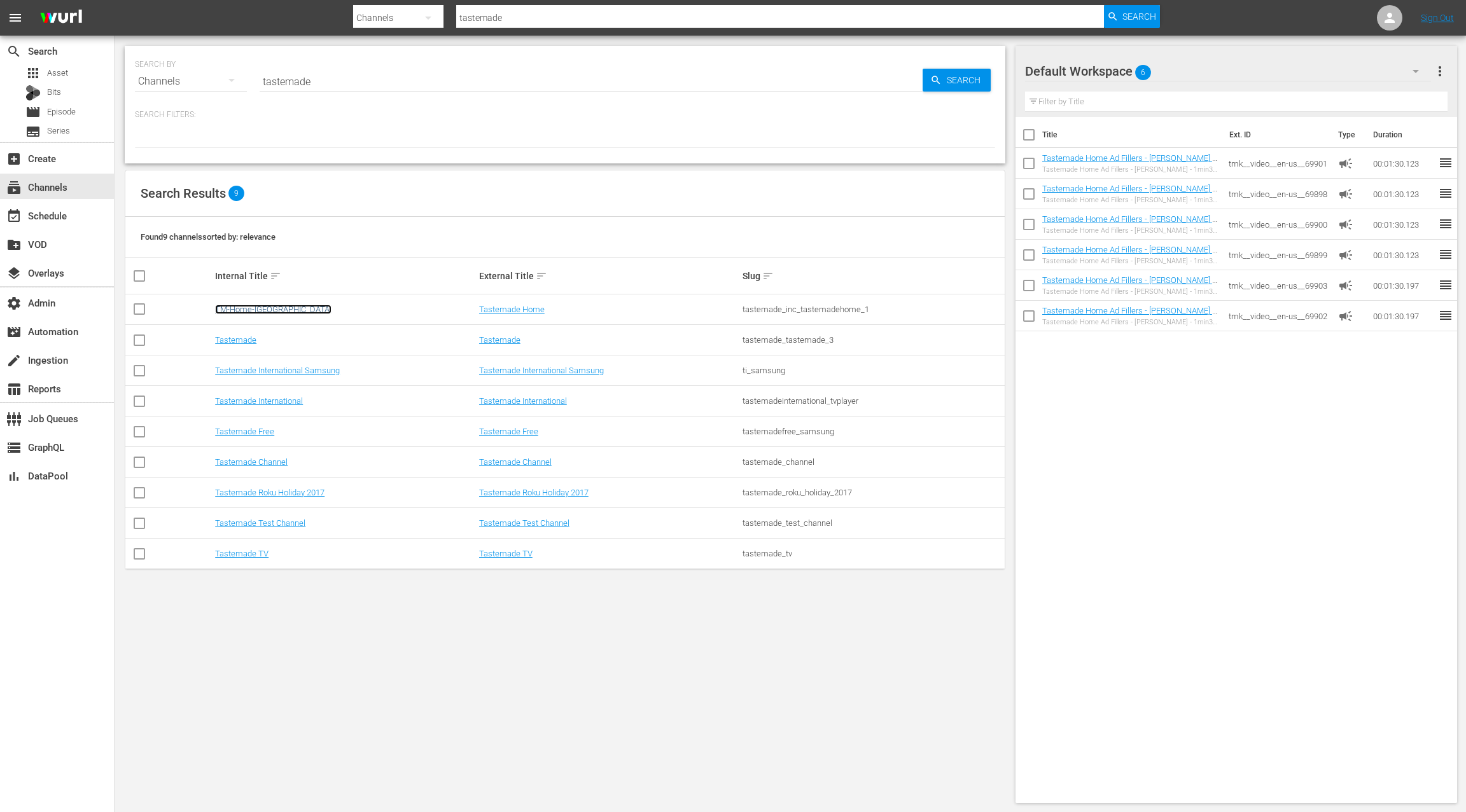
click at [268, 309] on link "TM-Home-Canada" at bounding box center [273, 309] width 116 height 9
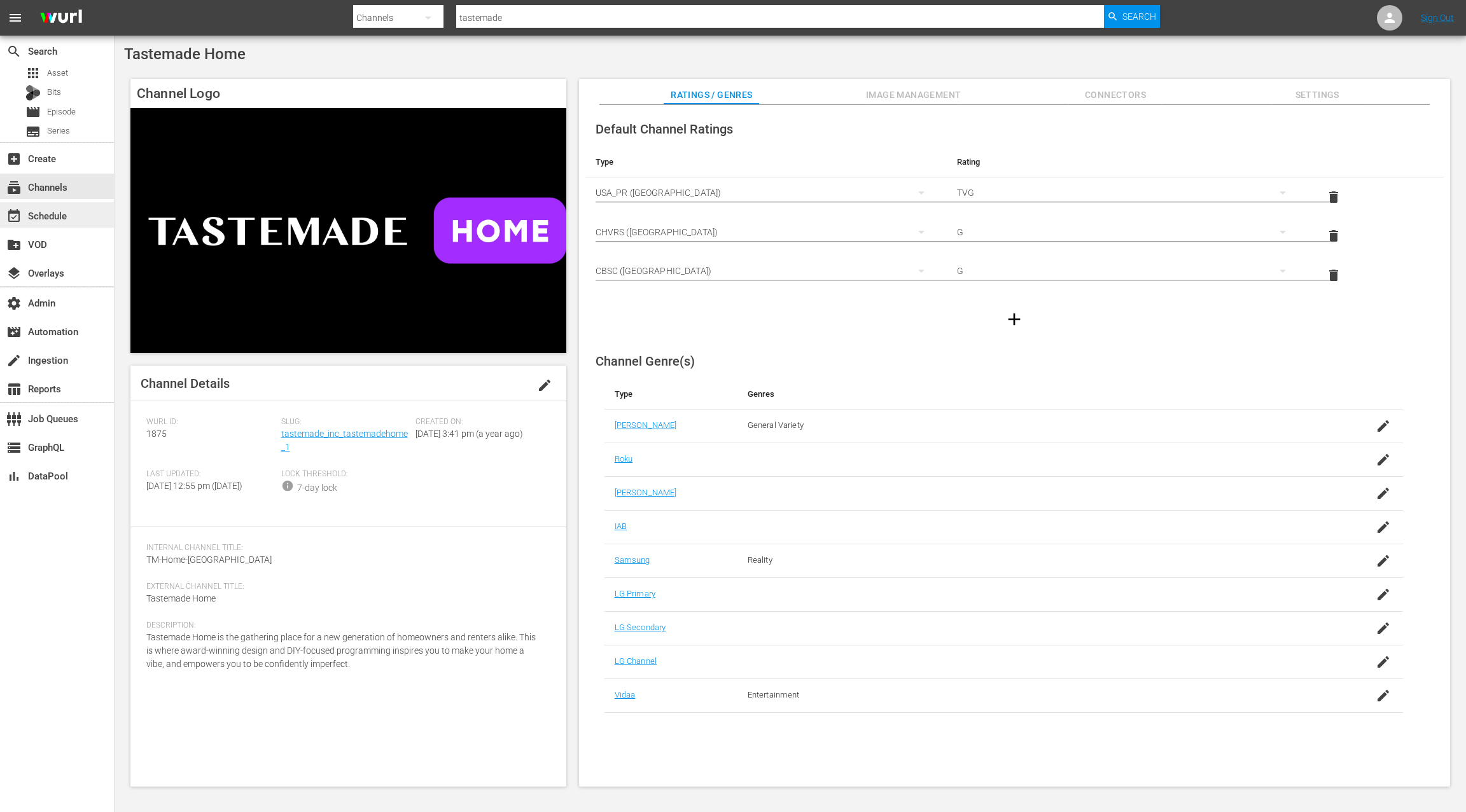
click at [86, 218] on div "event_available Schedule" at bounding box center [57, 215] width 114 height 26
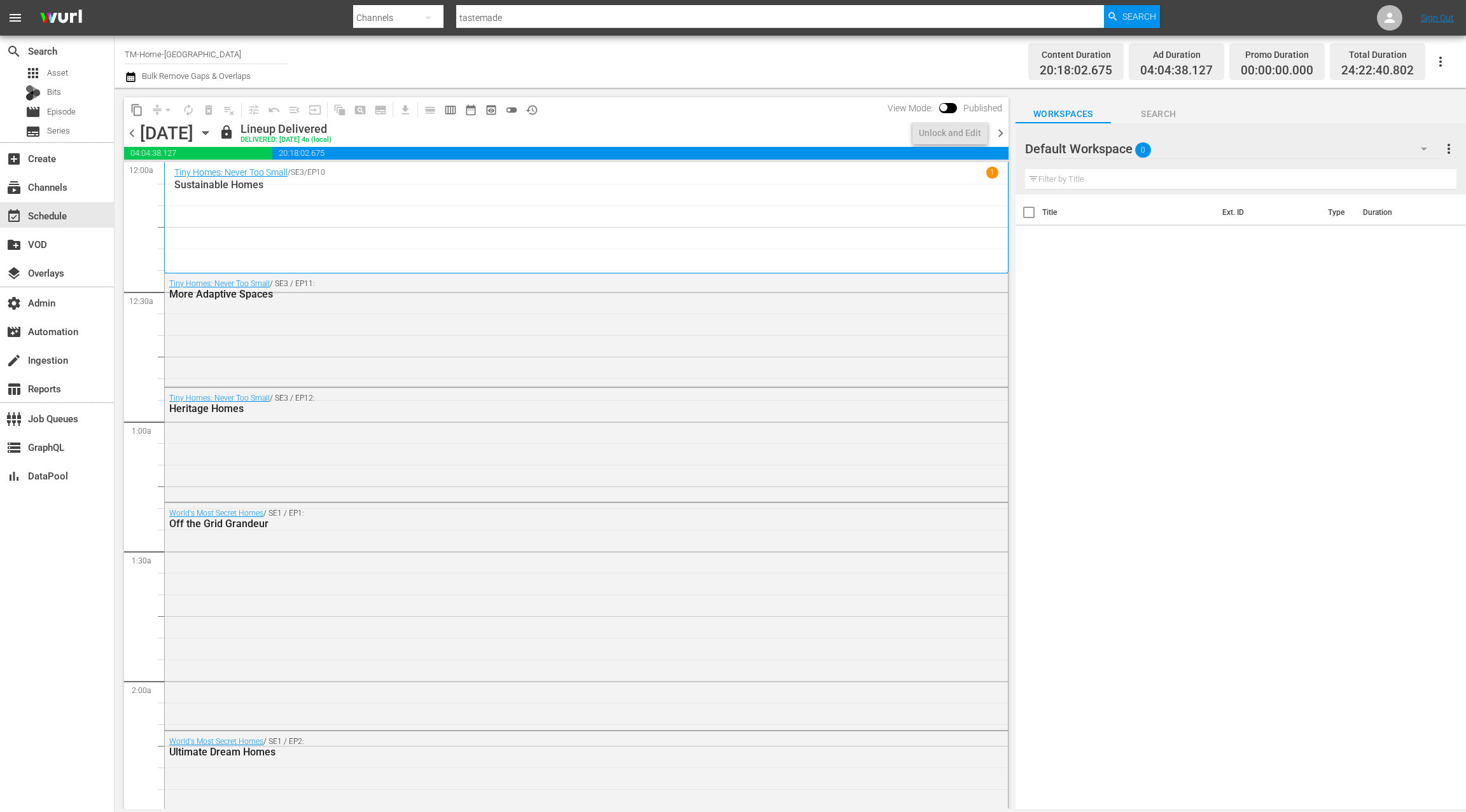
click at [133, 75] on icon "button" at bounding box center [130, 76] width 12 height 16
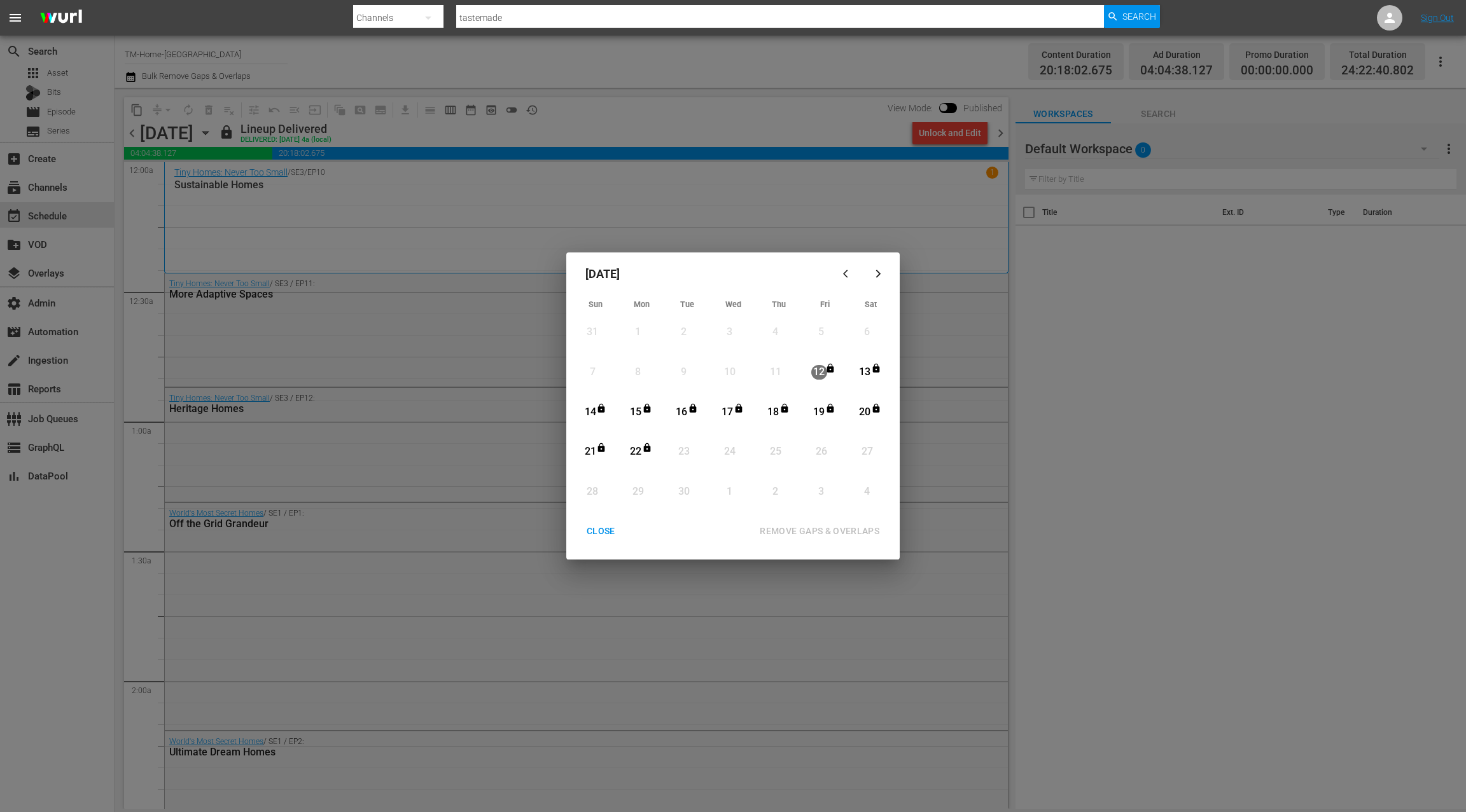
drag, startPoint x: 592, startPoint y: 532, endPoint x: 598, endPoint y: 524, distance: 10.0
click at [592, 532] on div "CLOSE" at bounding box center [600, 531] width 49 height 16
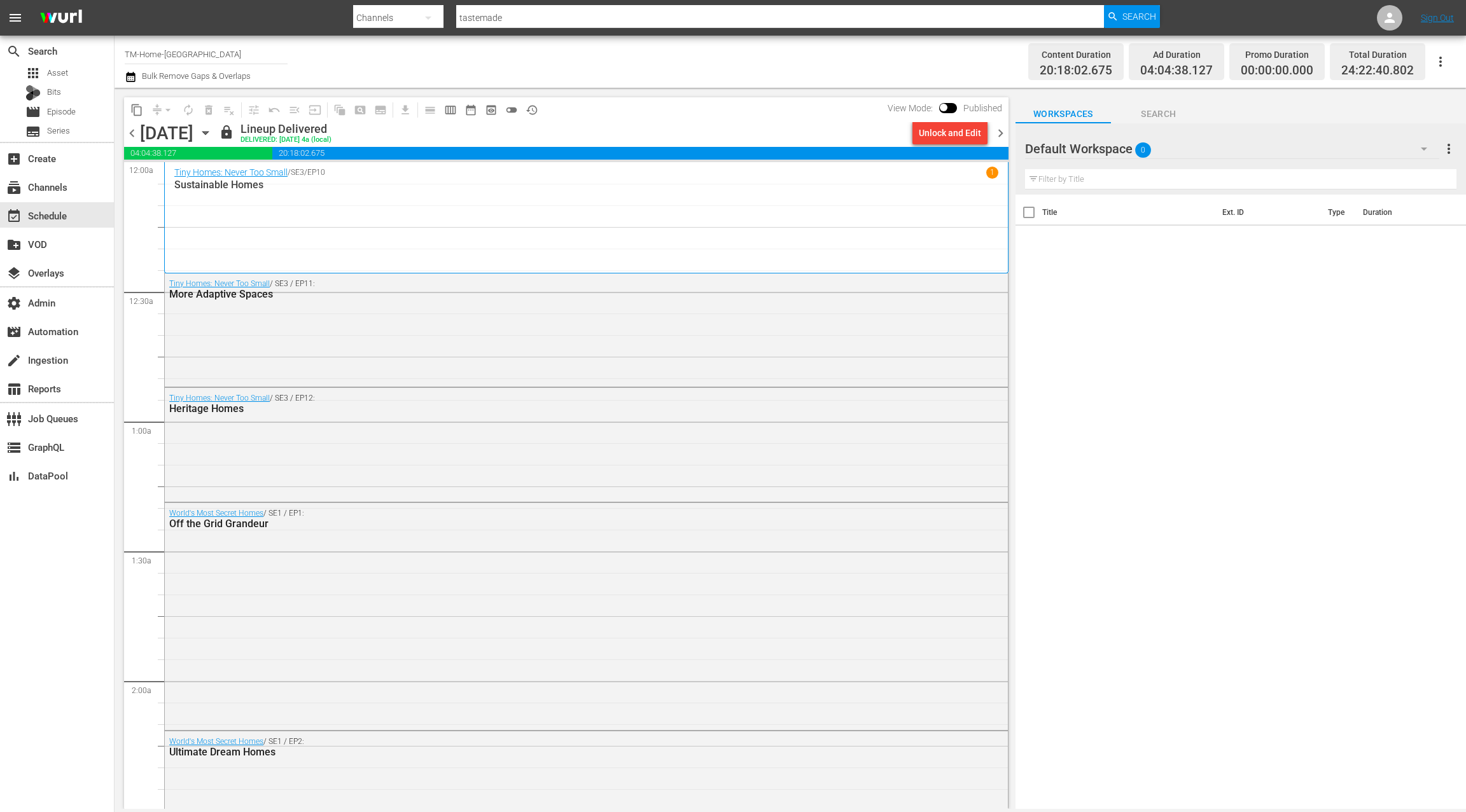
click at [213, 135] on icon "button" at bounding box center [205, 133] width 14 height 14
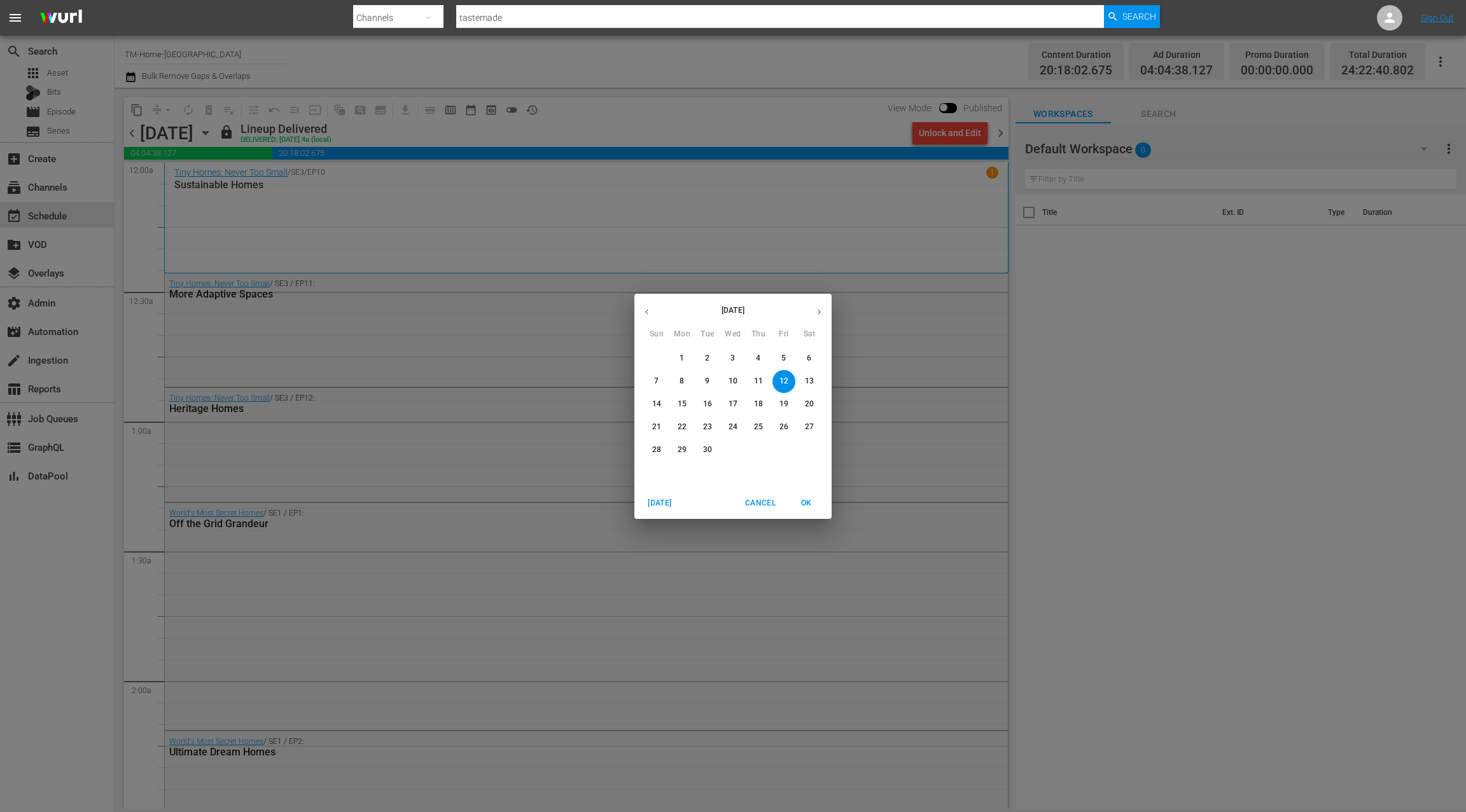
click at [705, 430] on p "23" at bounding box center [708, 427] width 9 height 11
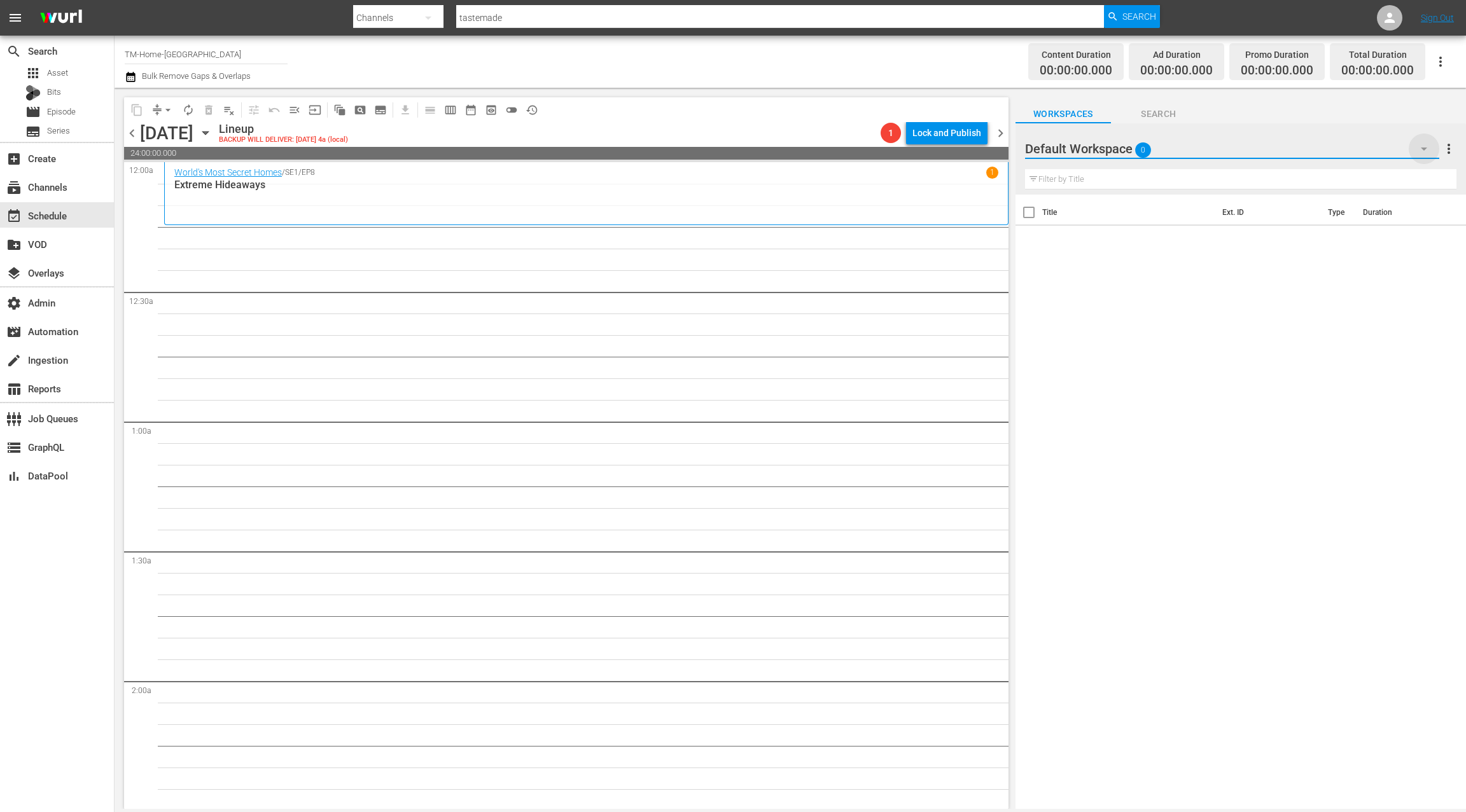
click at [1424, 150] on icon "button" at bounding box center [1424, 148] width 6 height 3
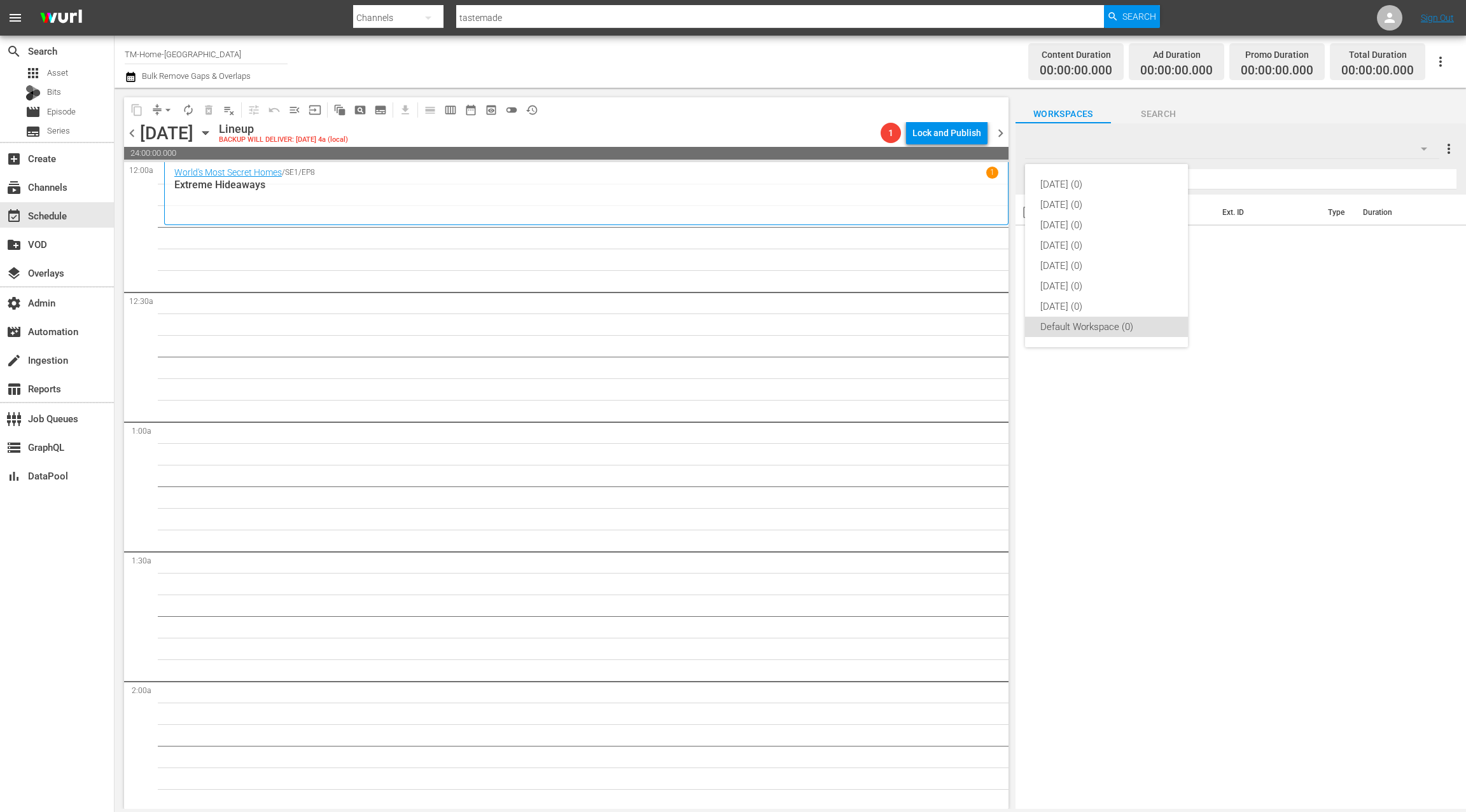
click at [1328, 312] on div "Monday (0) Tuesday (0) Wednesday (0) Thursday (0) Friday (0) Saturday (0) Sunda…" at bounding box center [733, 406] width 1466 height 812
click at [466, 184] on p "Extreme Hideaways" at bounding box center [586, 184] width 824 height 12
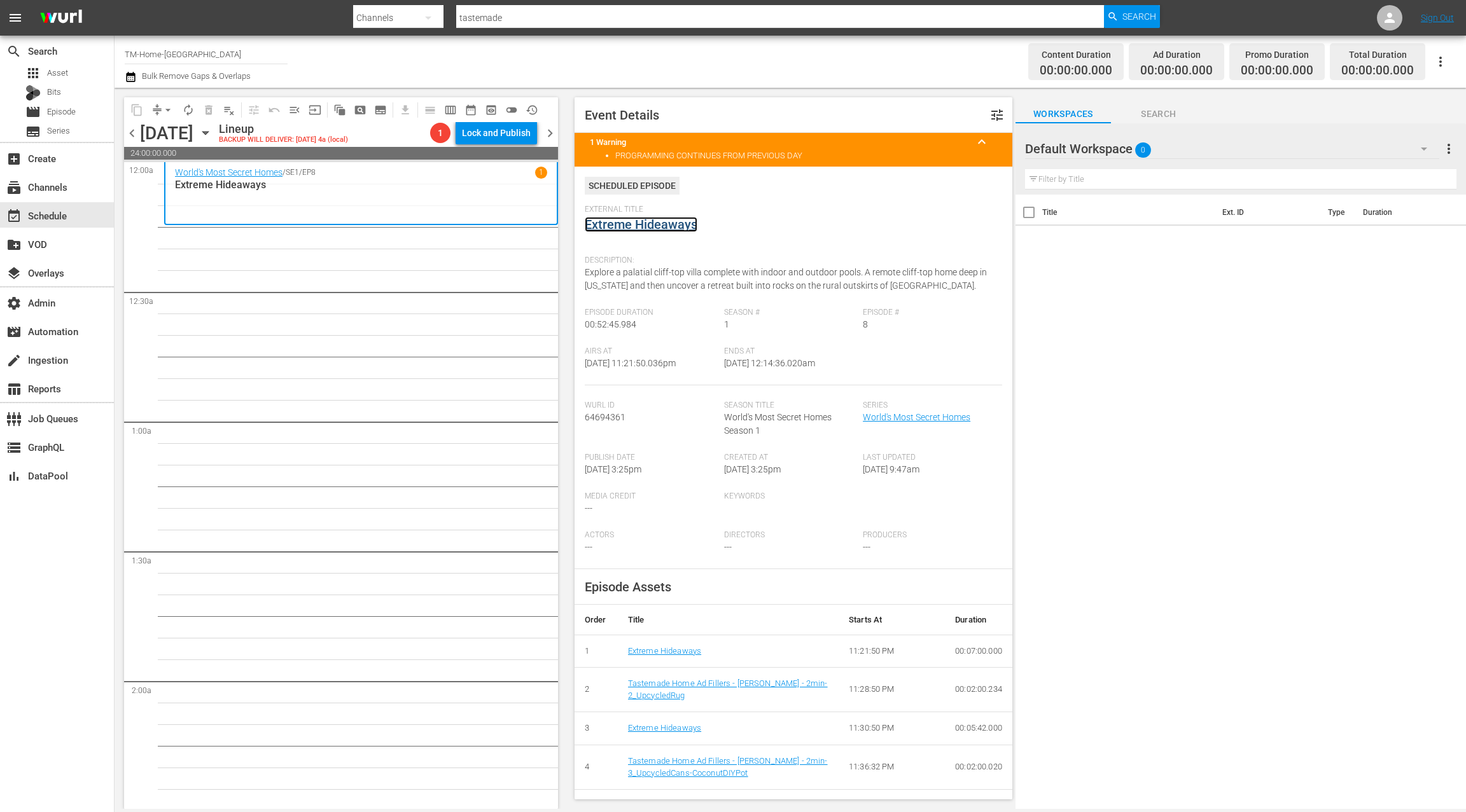
click at [654, 223] on link "Extreme Hideaways" at bounding box center [641, 225] width 112 height 16
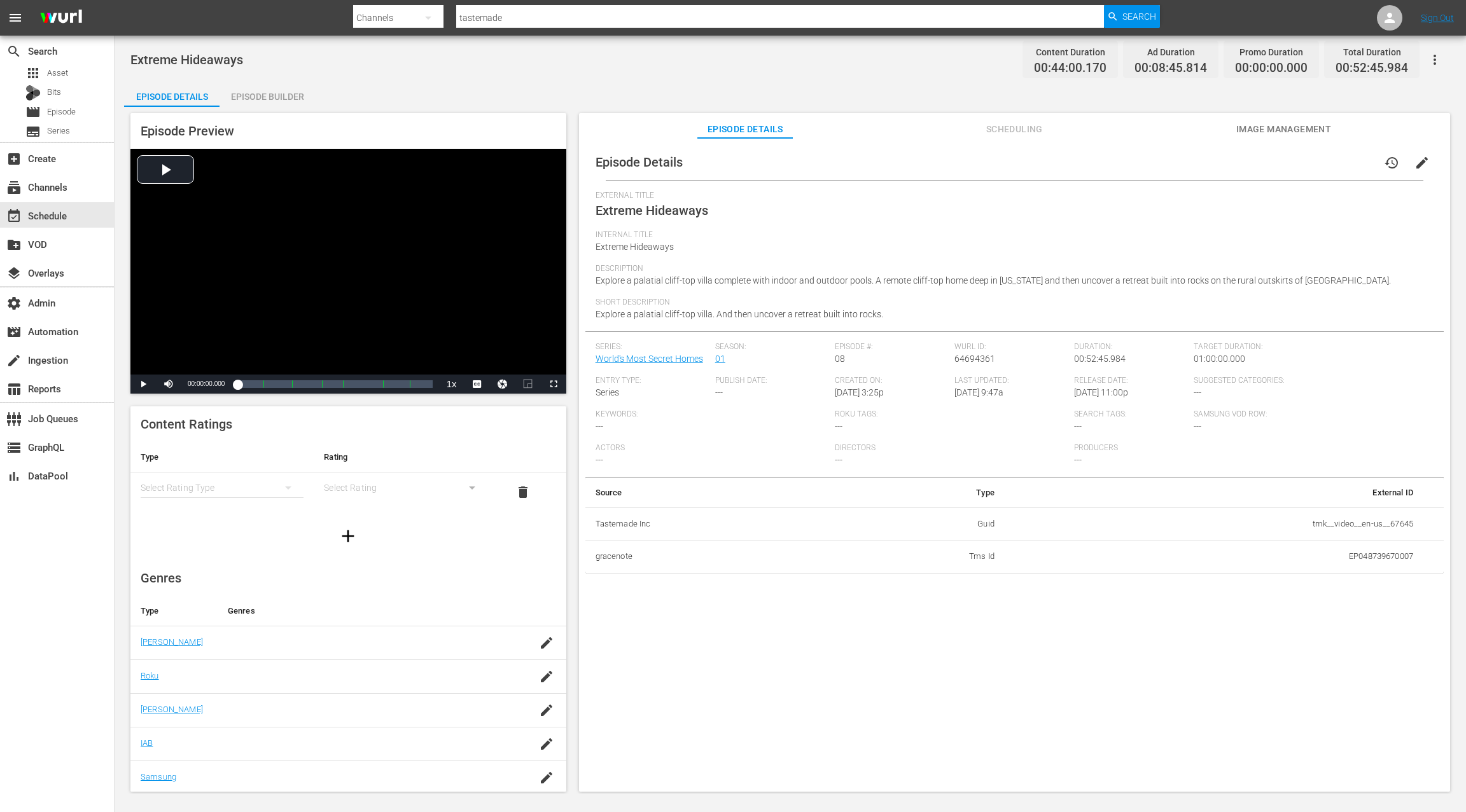
click at [287, 99] on div "Episode Builder" at bounding box center [267, 96] width 96 height 30
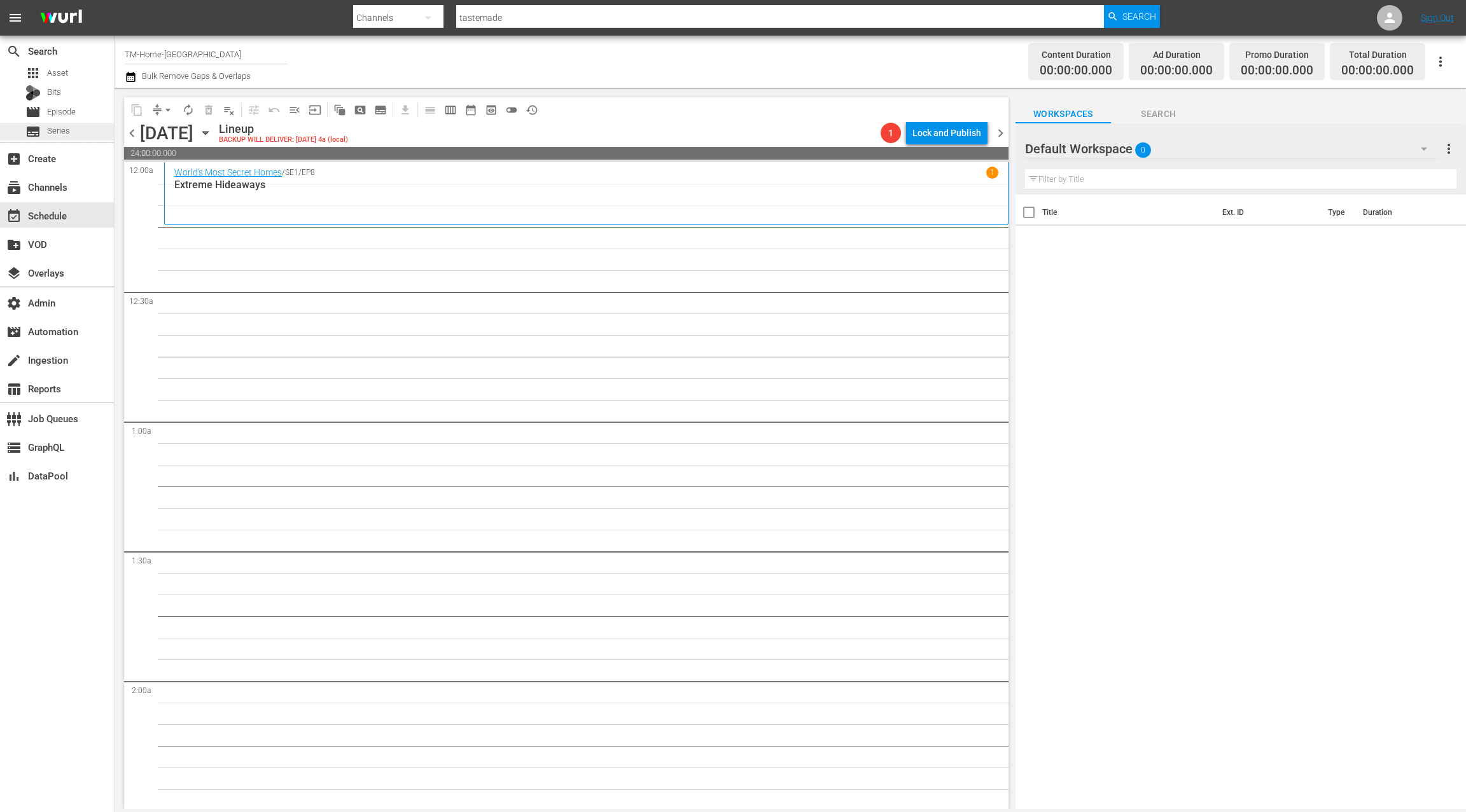
click at [67, 131] on span "Series" at bounding box center [58, 131] width 23 height 13
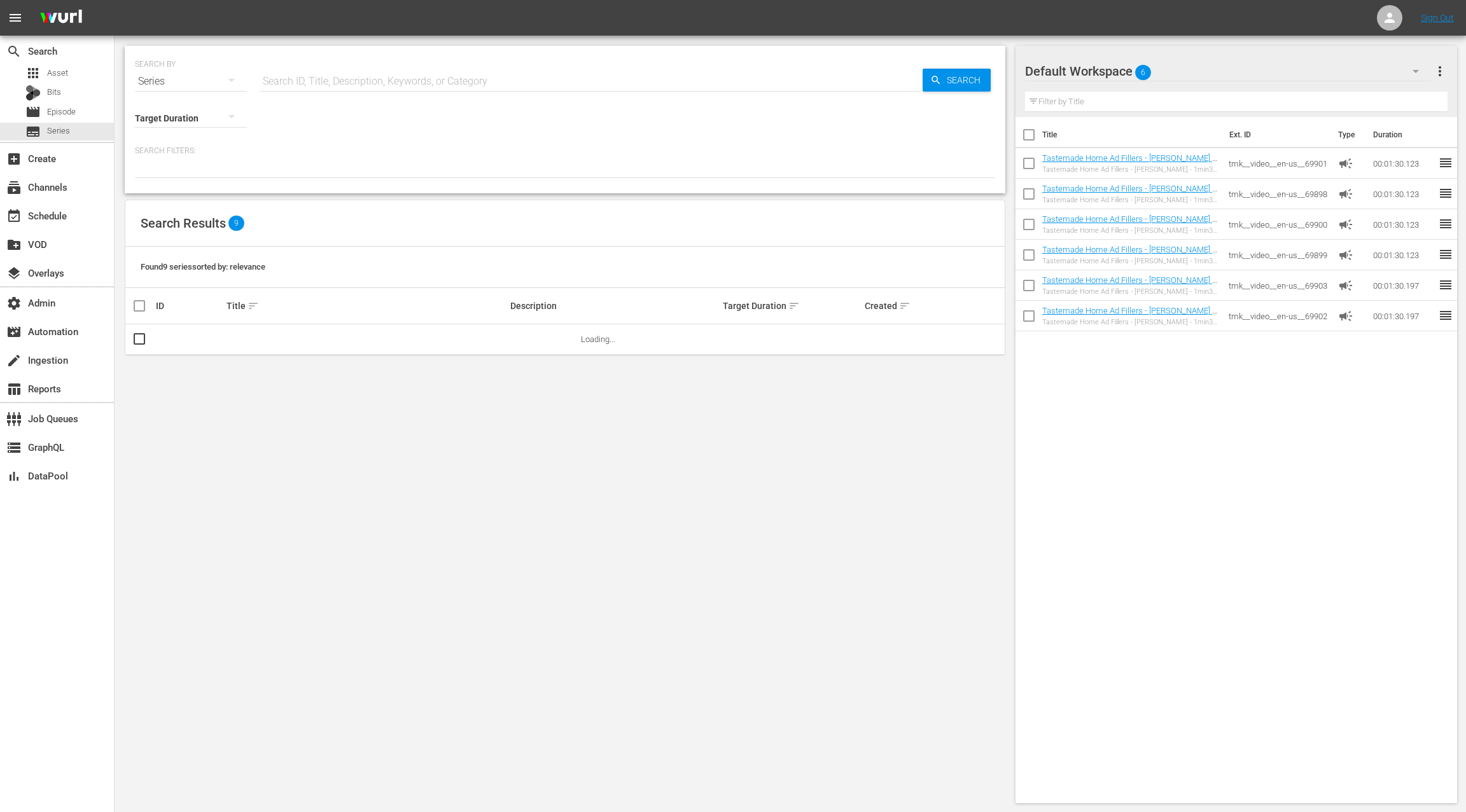
click at [263, 75] on input "text" at bounding box center [591, 81] width 663 height 30
click at [95, 75] on div "apps Asset" at bounding box center [57, 73] width 114 height 17
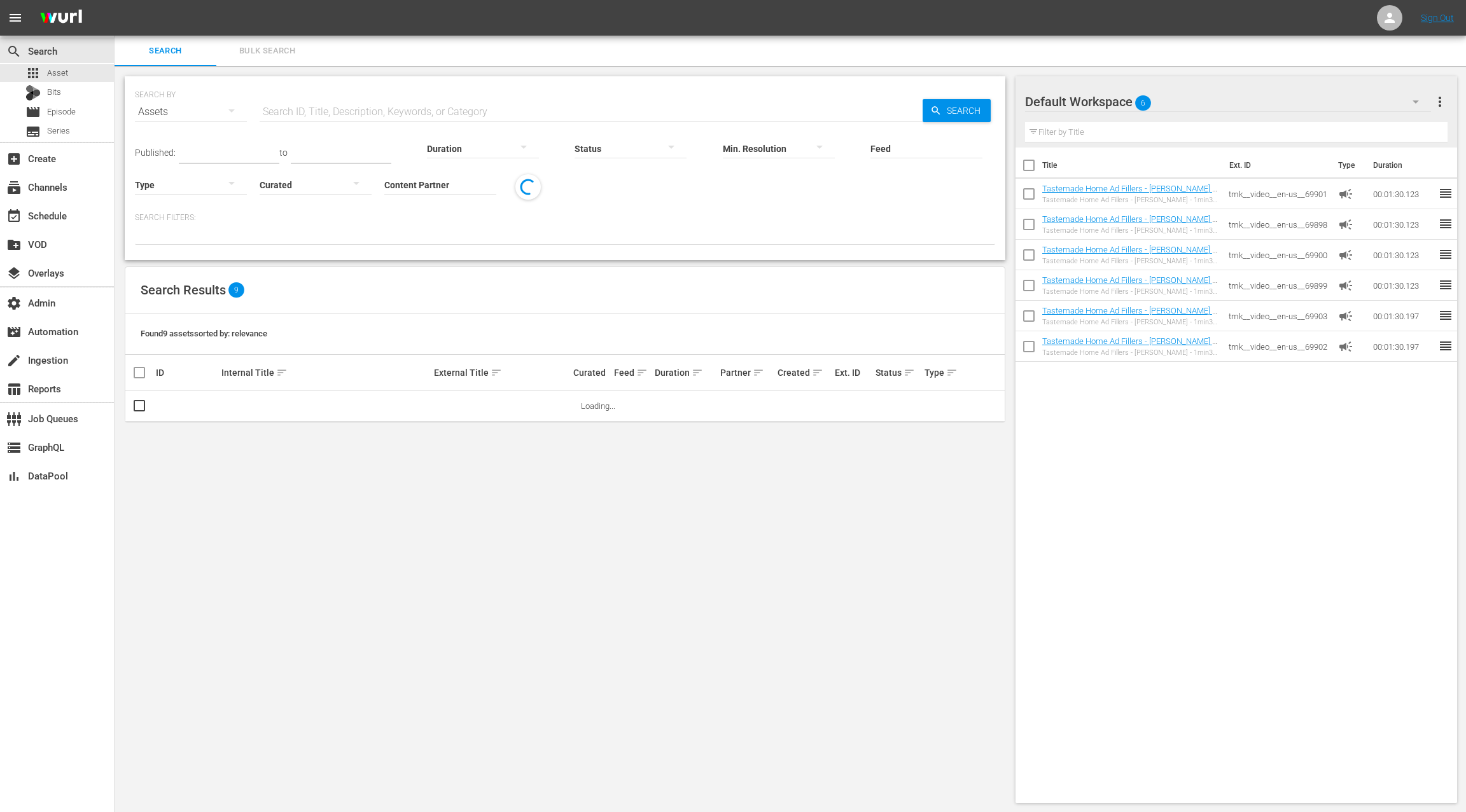
click at [405, 182] on input "Content Partner" at bounding box center [440, 186] width 112 height 46
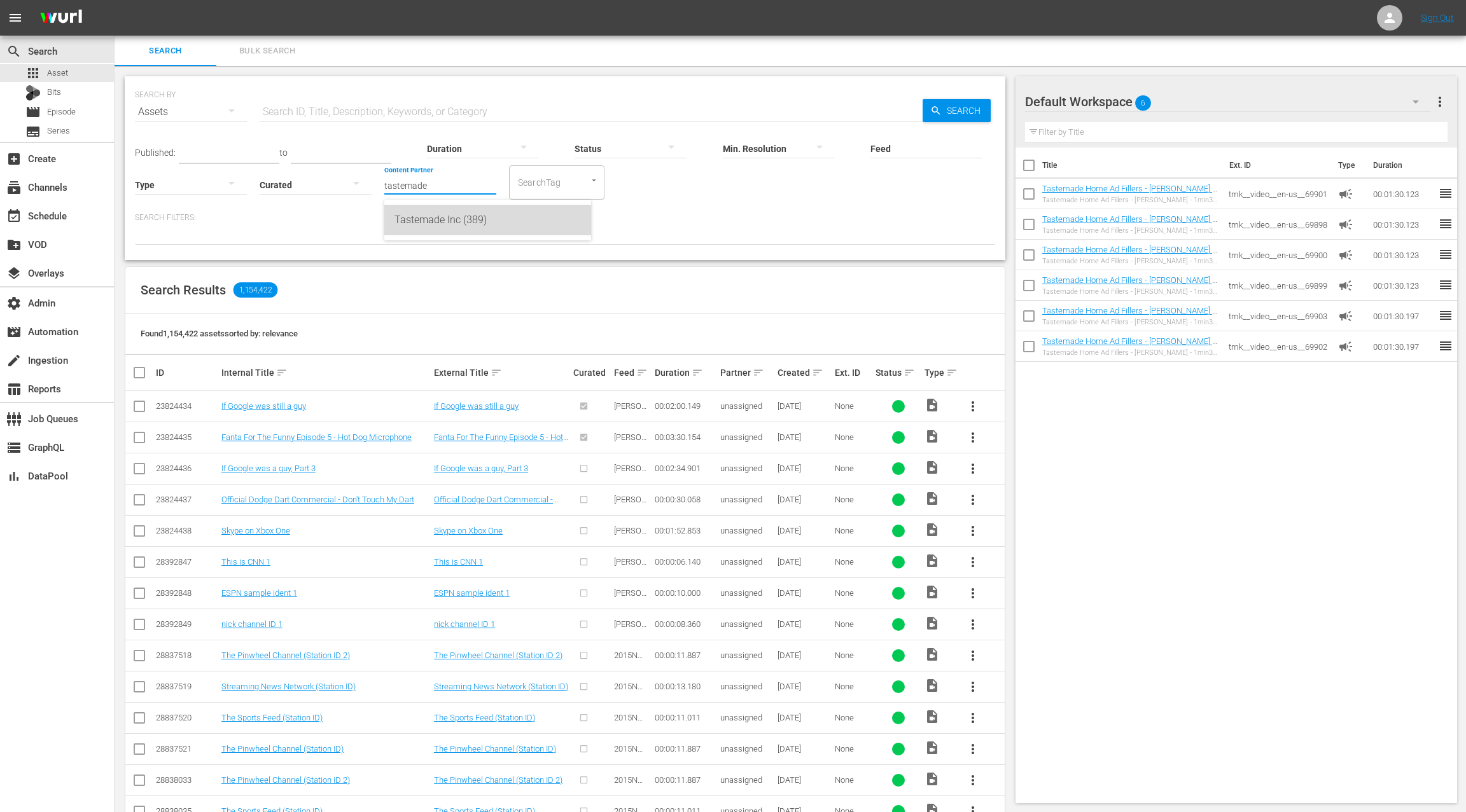
click at [442, 224] on div "Tastemade Inc (389)" at bounding box center [487, 220] width 186 height 30
type input "Tastemade Inc (389)"
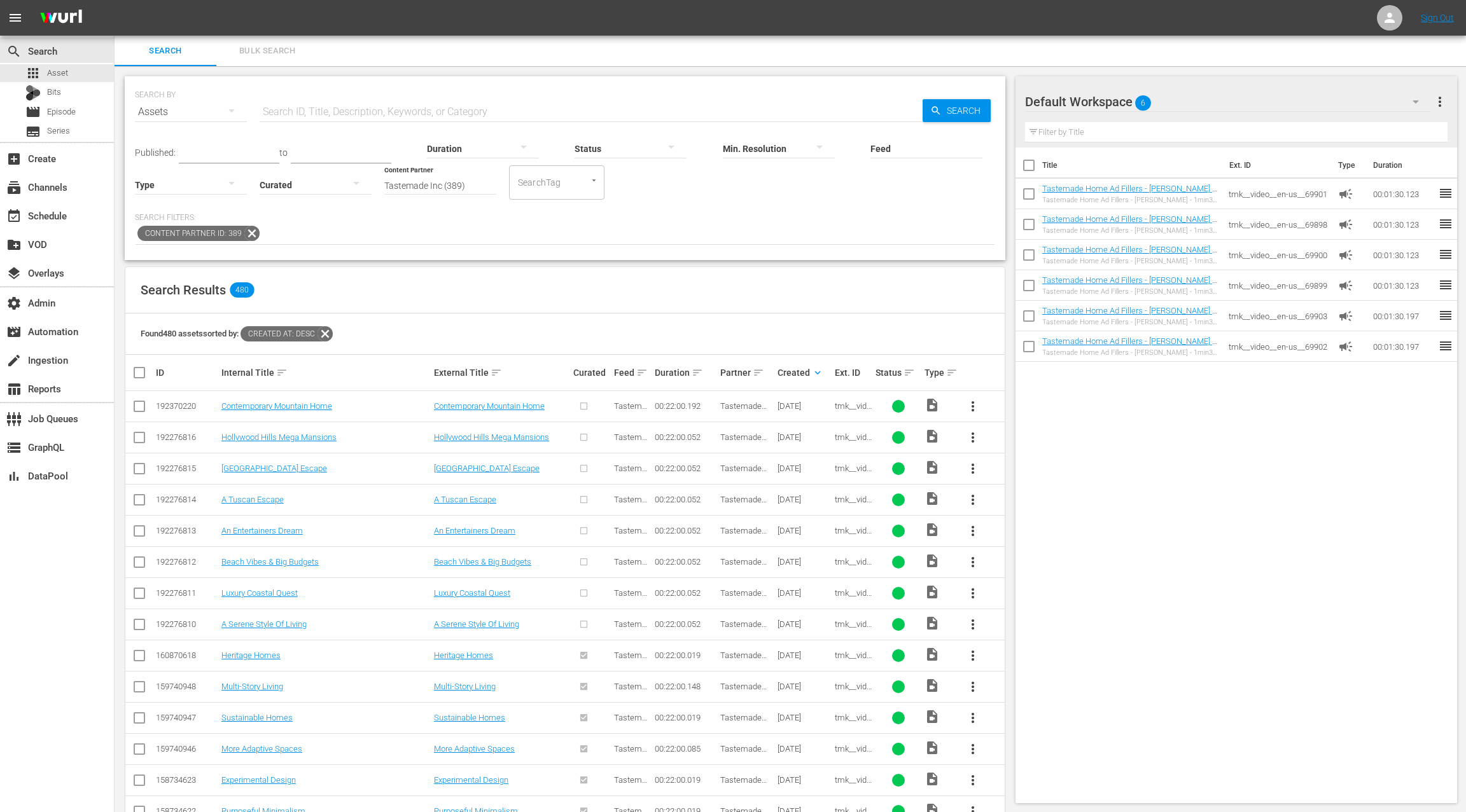
drag, startPoint x: 142, startPoint y: 408, endPoint x: 138, endPoint y: 426, distance: 18.4
click at [142, 408] on input "checkbox" at bounding box center [139, 409] width 16 height 16
checkbox input "true"
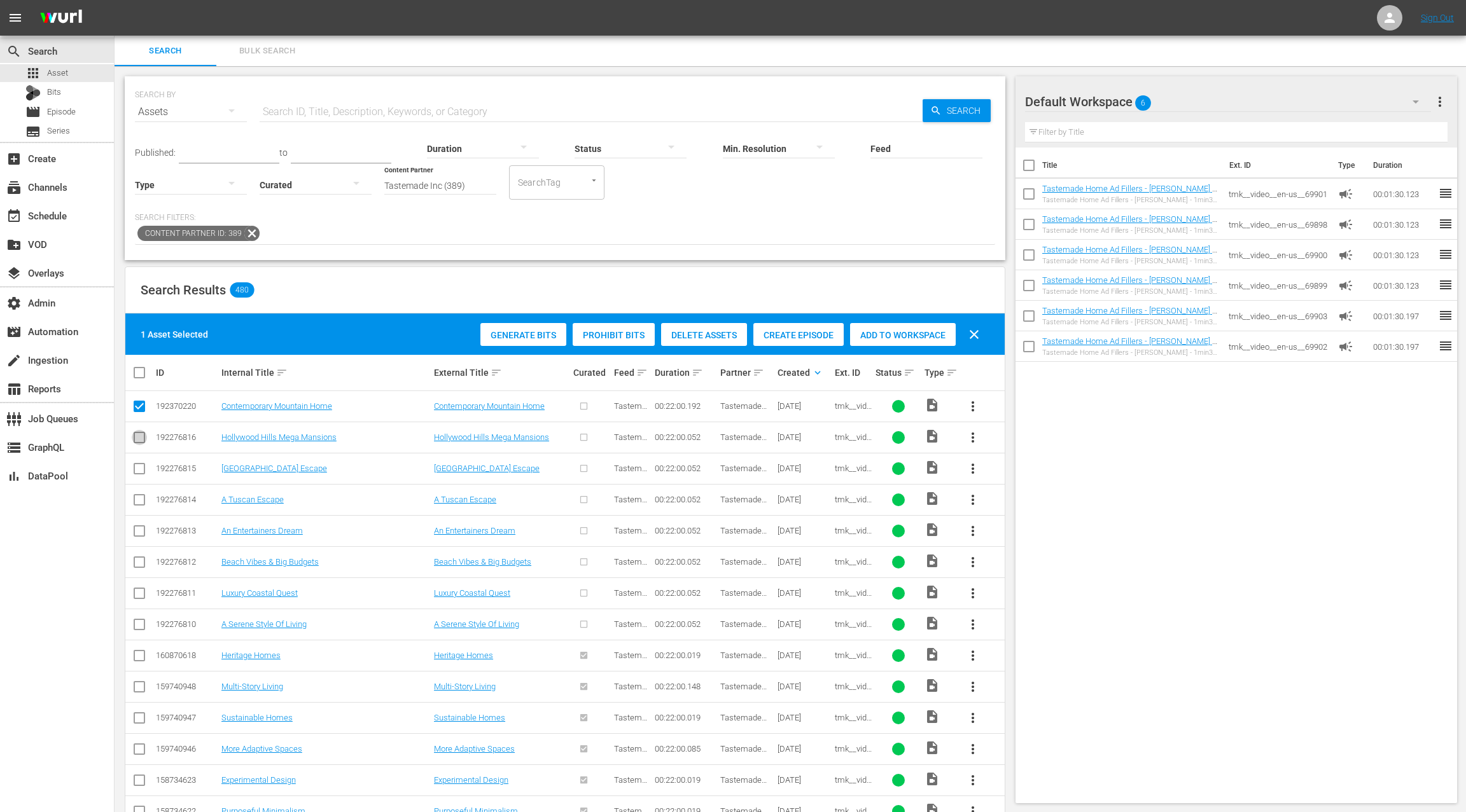
drag, startPoint x: 138, startPoint y: 434, endPoint x: 138, endPoint y: 458, distance: 24.0
click at [137, 434] on input "checkbox" at bounding box center [139, 440] width 16 height 16
checkbox input "true"
click at [137, 464] on input "checkbox" at bounding box center [139, 471] width 16 height 16
checkbox input "true"
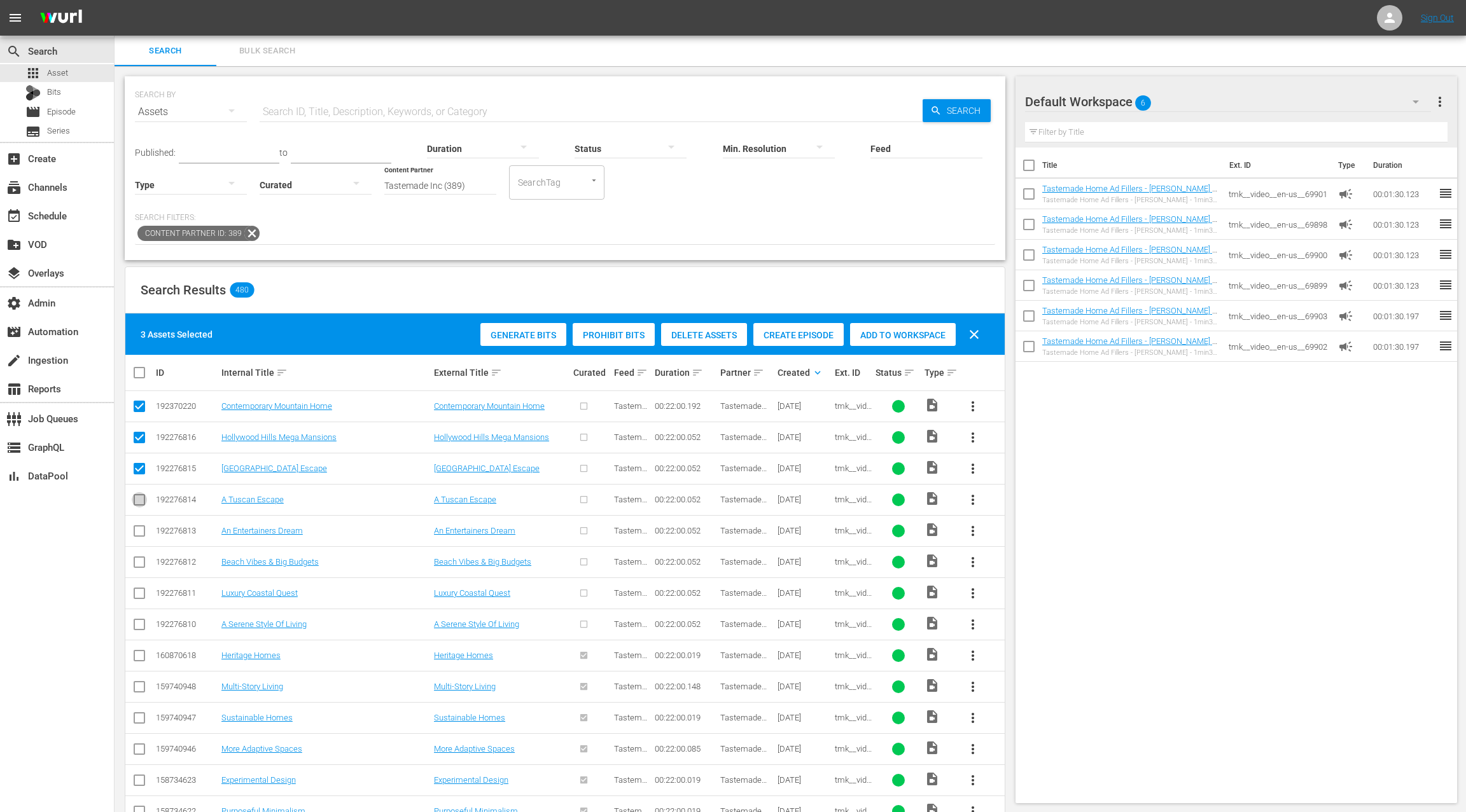
drag, startPoint x: 141, startPoint y: 502, endPoint x: 141, endPoint y: 518, distance: 16.0
click at [141, 502] on input "checkbox" at bounding box center [139, 503] width 16 height 16
checkbox input "true"
click at [140, 526] on input "checkbox" at bounding box center [139, 533] width 16 height 16
checkbox input "true"
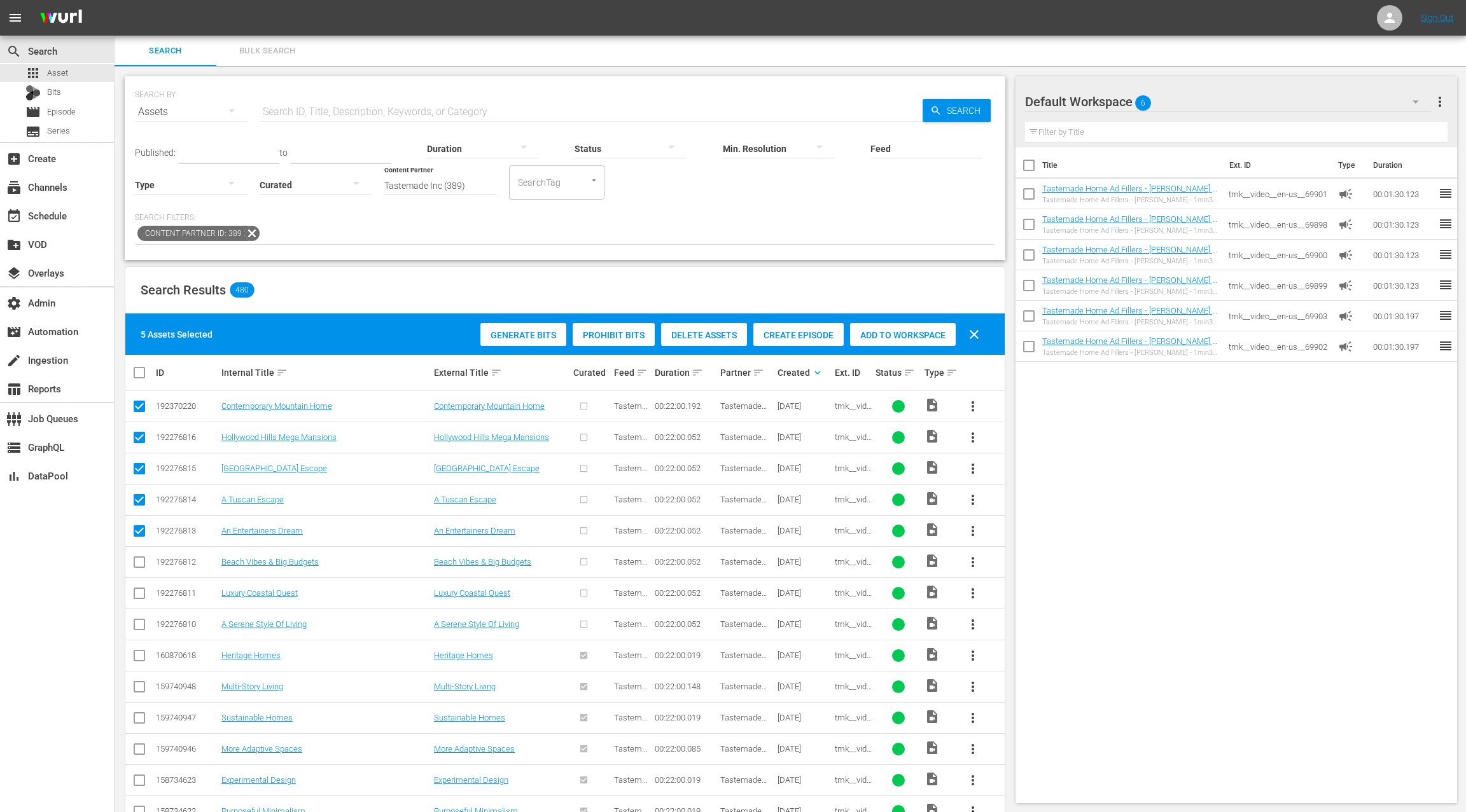
click at [140, 564] on input "checkbox" at bounding box center [139, 564] width 16 height 16
checkbox input "true"
click at [139, 590] on input "checkbox" at bounding box center [139, 596] width 16 height 16
checkbox input "true"
click at [143, 626] on input "checkbox" at bounding box center [139, 627] width 16 height 16
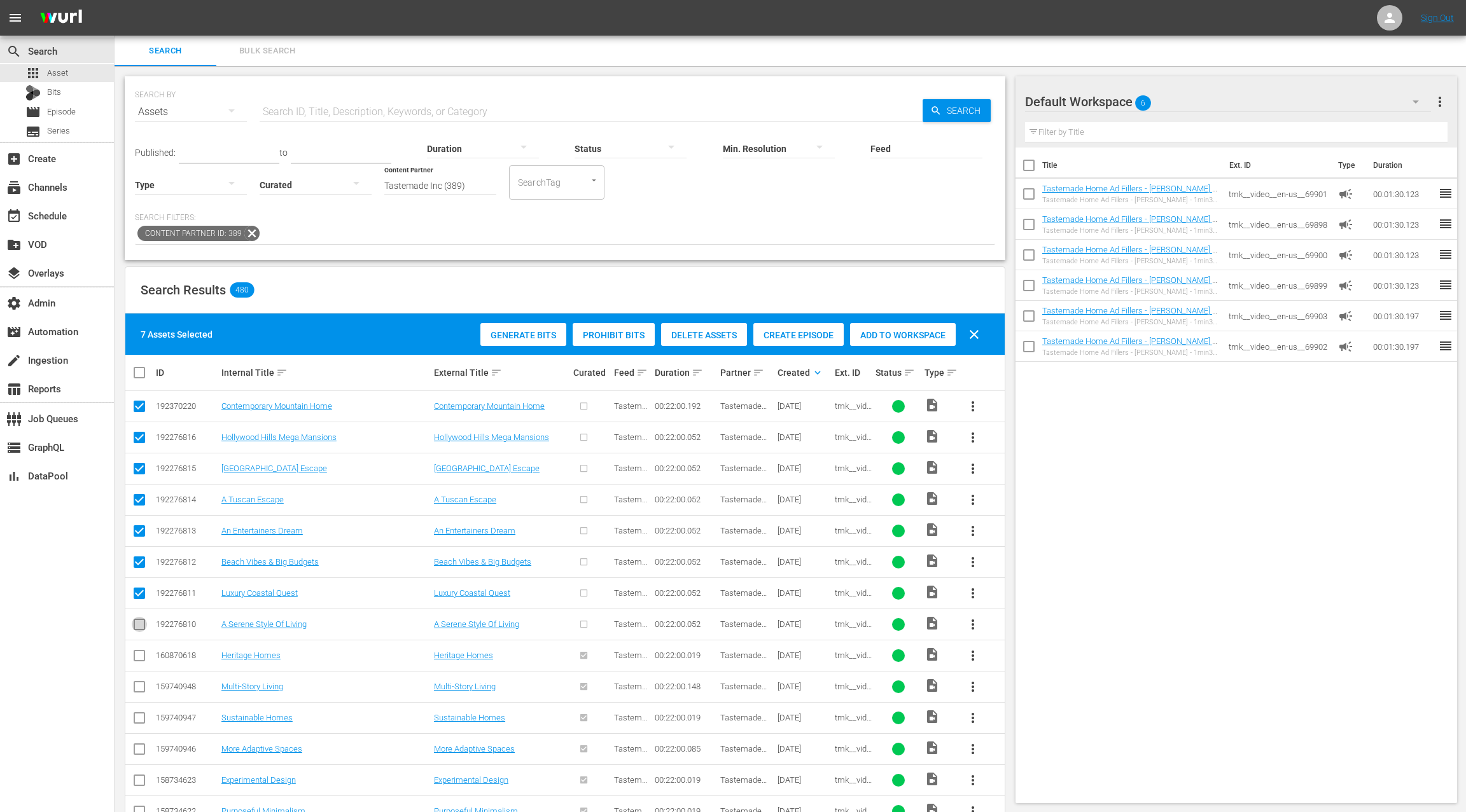
checkbox input "true"
click at [780, 333] on span "Create Episode" at bounding box center [798, 335] width 90 height 10
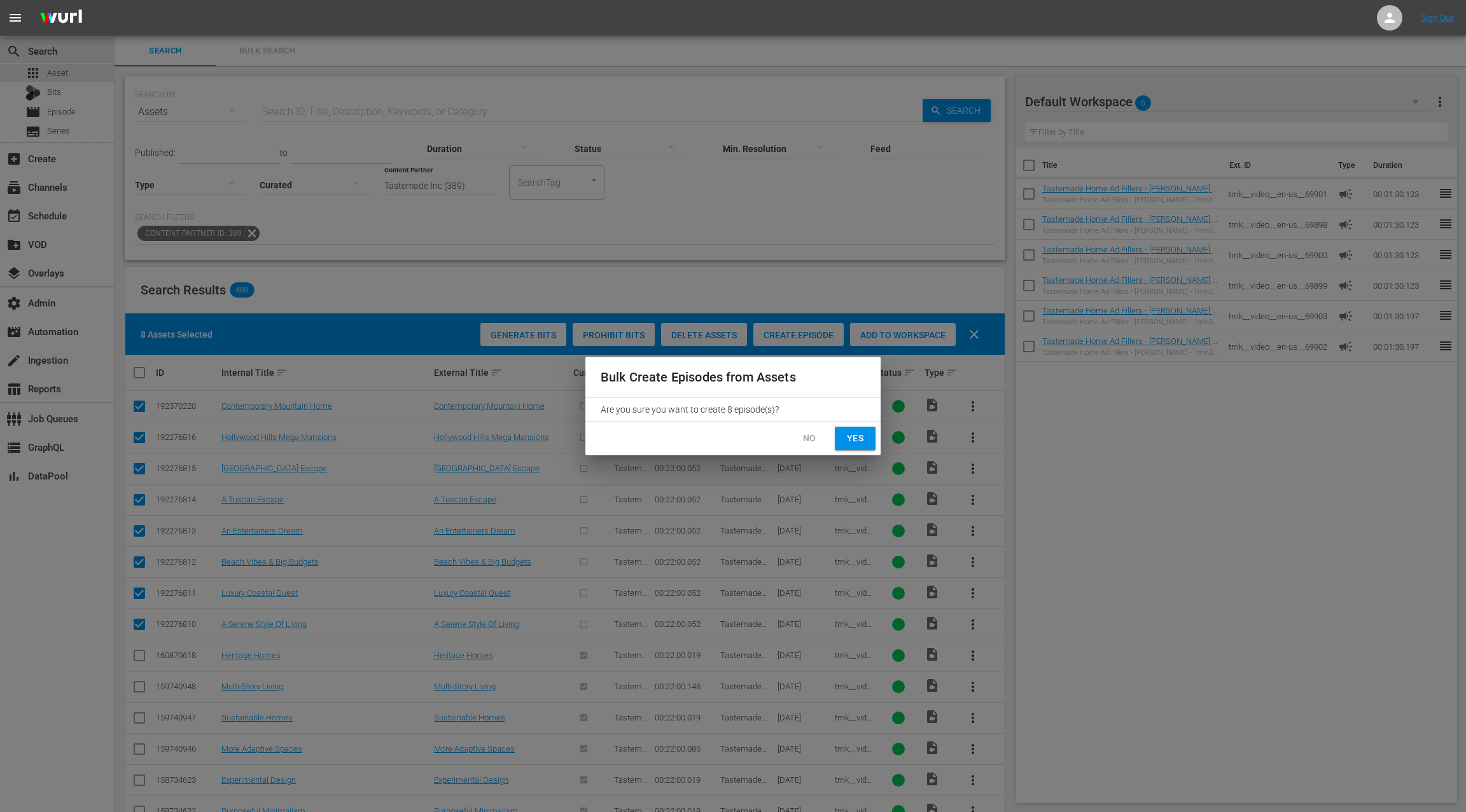
click at [857, 436] on span "Yes" at bounding box center [855, 438] width 20 height 16
checkbox input "false"
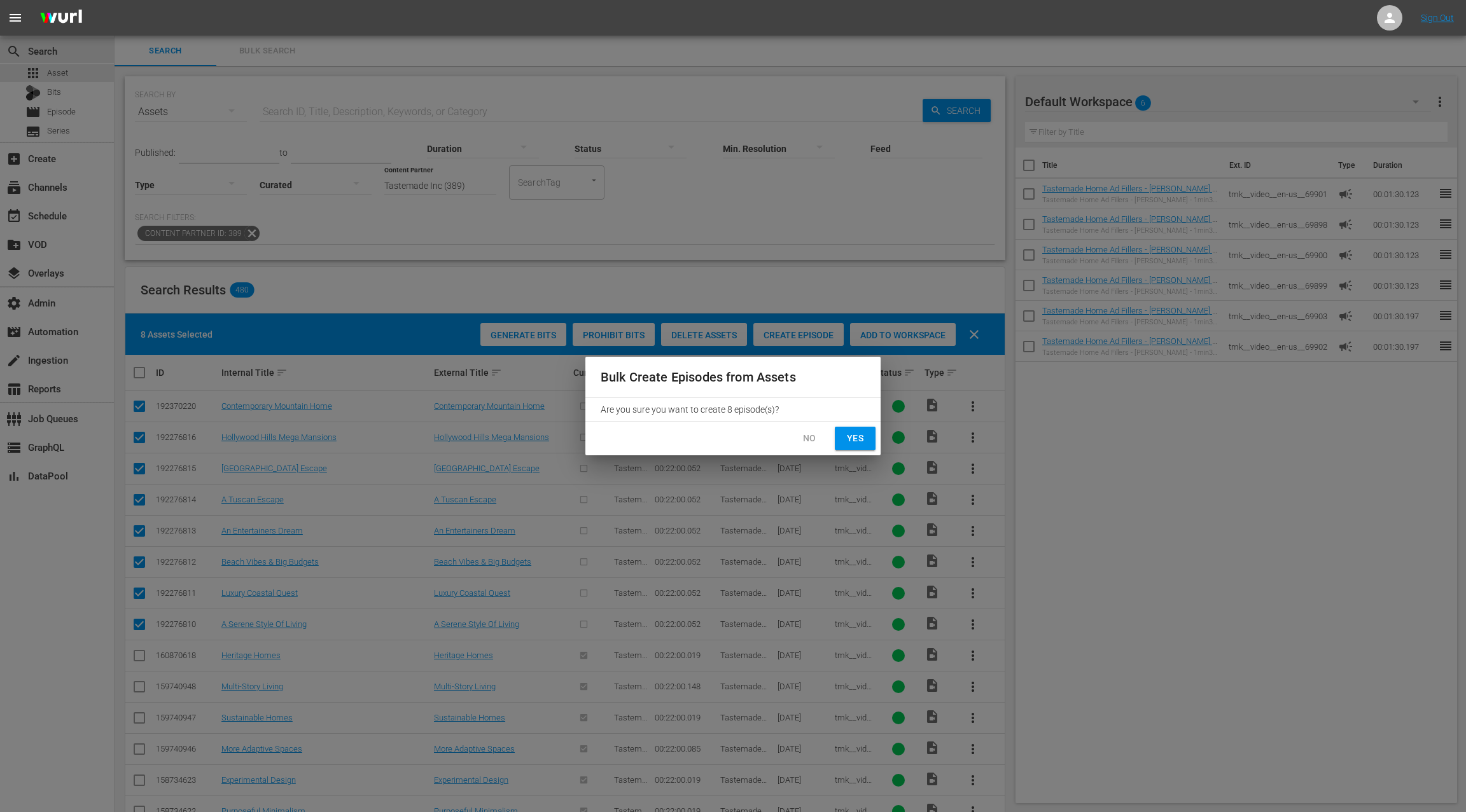
checkbox input "false"
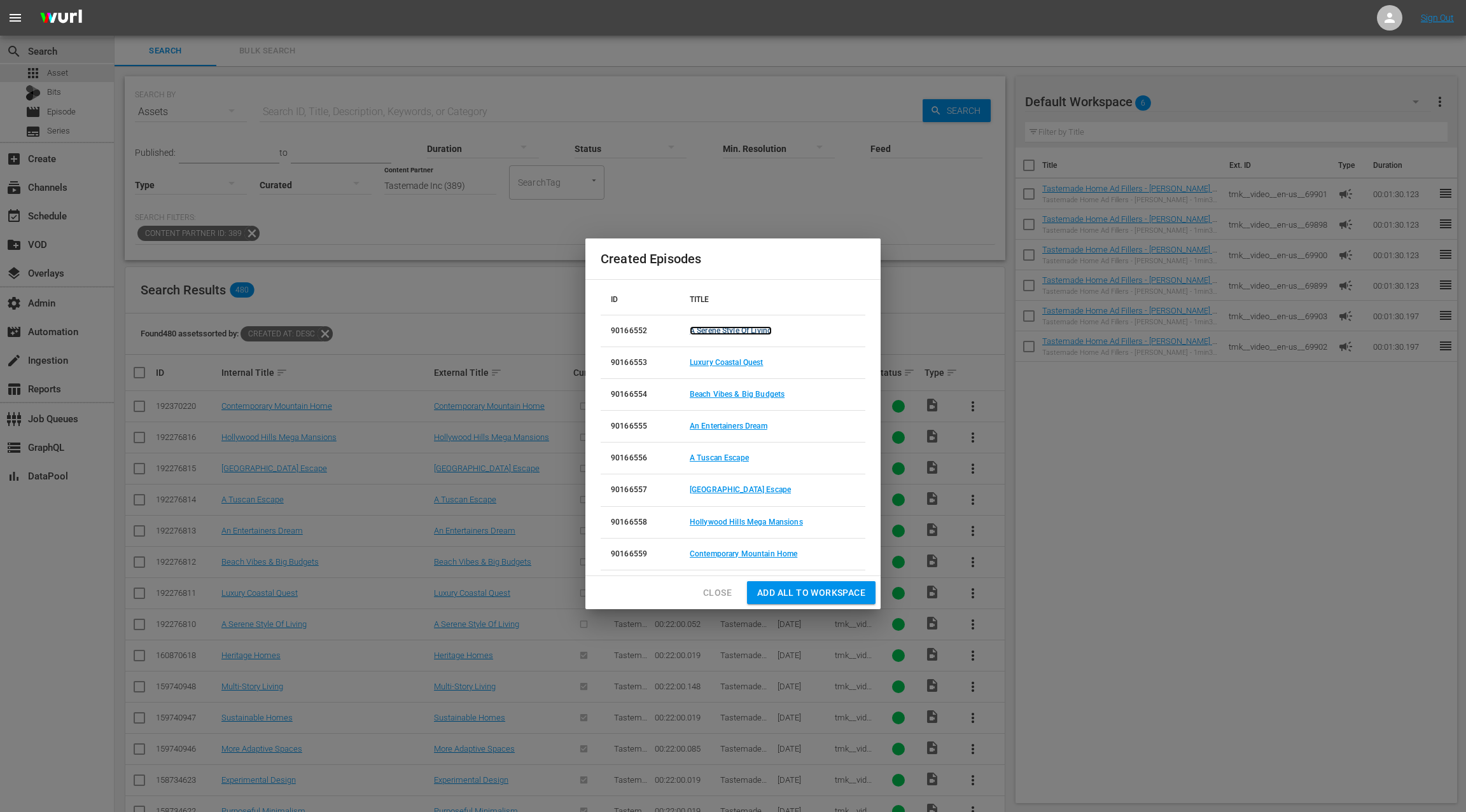
click at [722, 331] on link "A Serene Style Of Living" at bounding box center [730, 331] width 82 height 9
click at [720, 362] on link "Luxury Coastal Quest" at bounding box center [727, 363] width 74 height 9
click at [722, 394] on link "Beach Vibes & Big Budgets" at bounding box center [737, 395] width 95 height 9
click at [724, 423] on link "An Entertainers Dream" at bounding box center [728, 426] width 77 height 9
click at [718, 454] on link "A Tuscan Escape" at bounding box center [719, 458] width 59 height 9
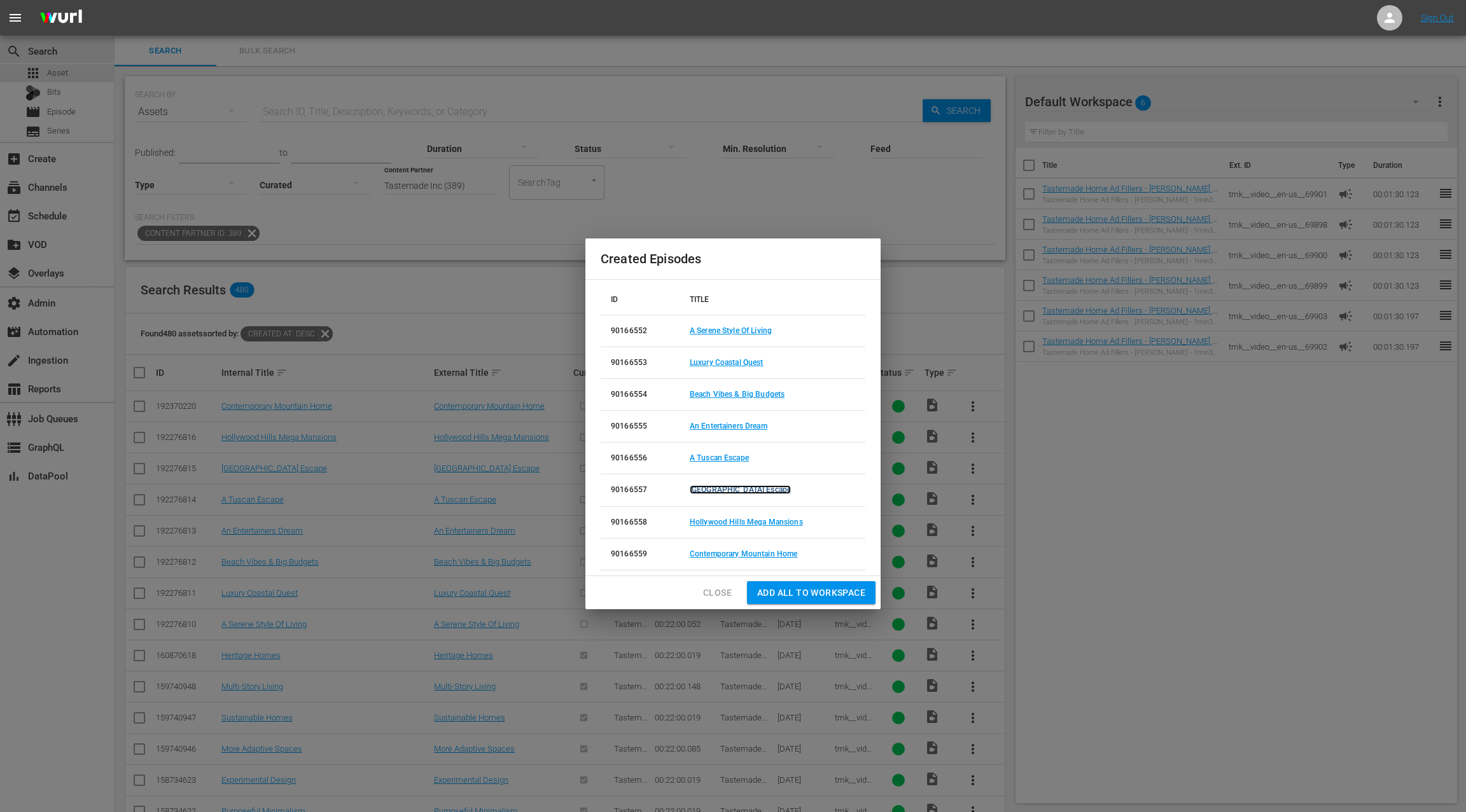
click at [722, 487] on link "Tranquil Park City Escape" at bounding box center [740, 490] width 101 height 9
click at [717, 520] on link "Hollywood Hills Mega Mansions" at bounding box center [746, 523] width 113 height 9
click at [712, 552] on link "Contemporary Mountain Home" at bounding box center [743, 554] width 108 height 9
drag, startPoint x: 725, startPoint y: 591, endPoint x: 726, endPoint y: 566, distance: 25.0
click at [725, 590] on span "Close" at bounding box center [717, 593] width 29 height 16
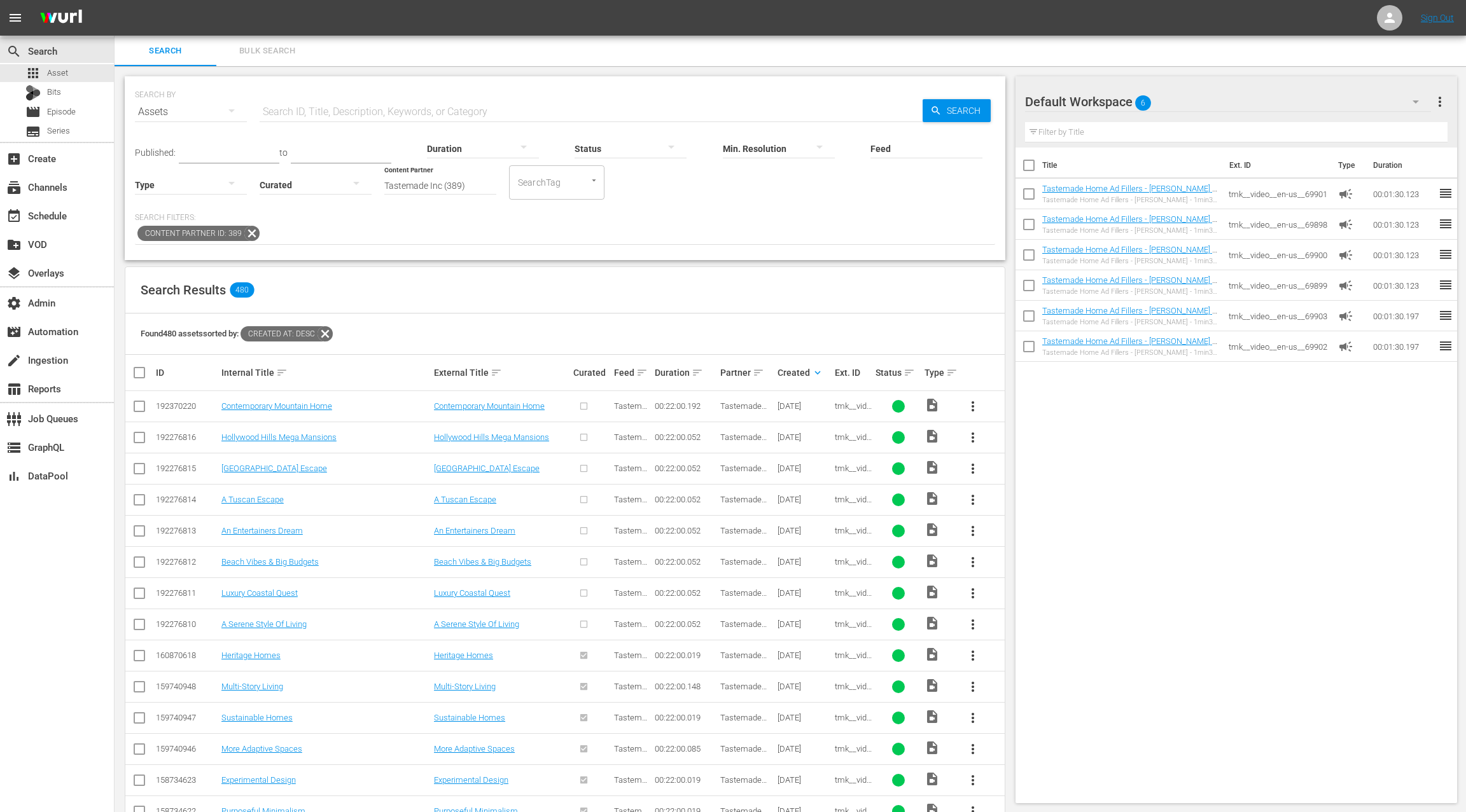
scroll to position [3, 0]
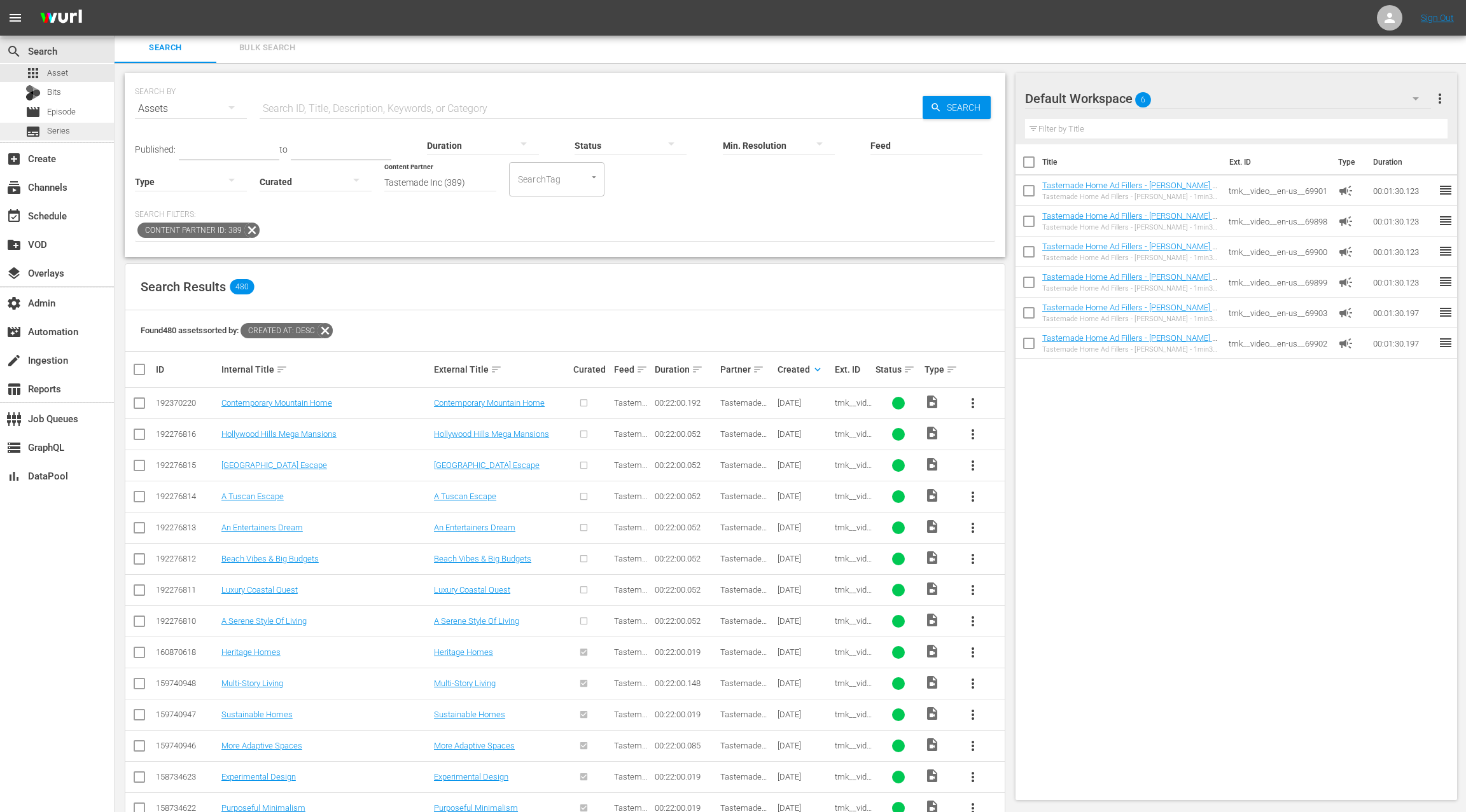
click at [76, 137] on div "subtitles Series" at bounding box center [57, 131] width 114 height 17
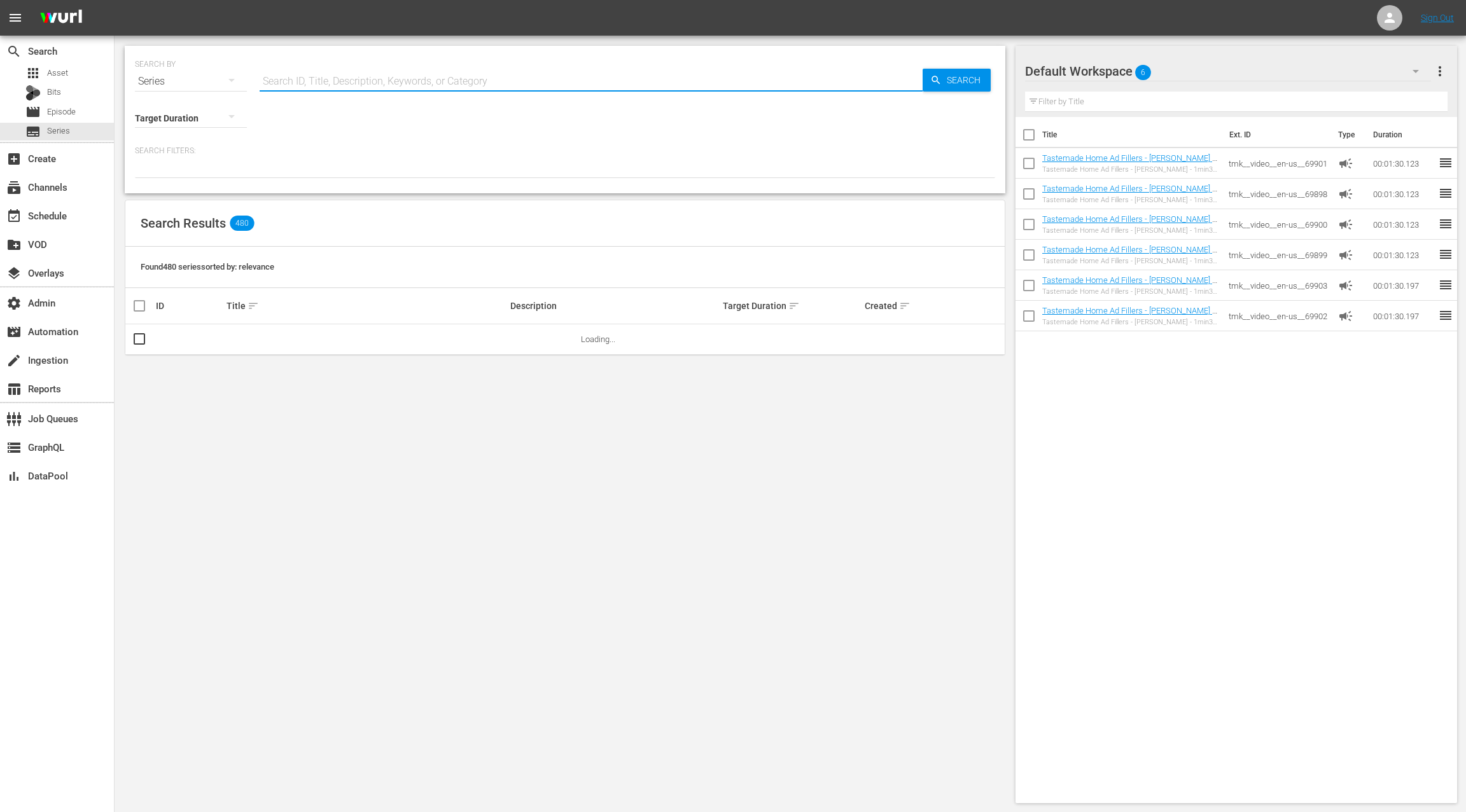
click at [293, 80] on input "text" at bounding box center [591, 81] width 663 height 30
type input "million dollar dream home"
click at [286, 337] on link "Million Dollar Dream Home" at bounding box center [275, 339] width 98 height 9
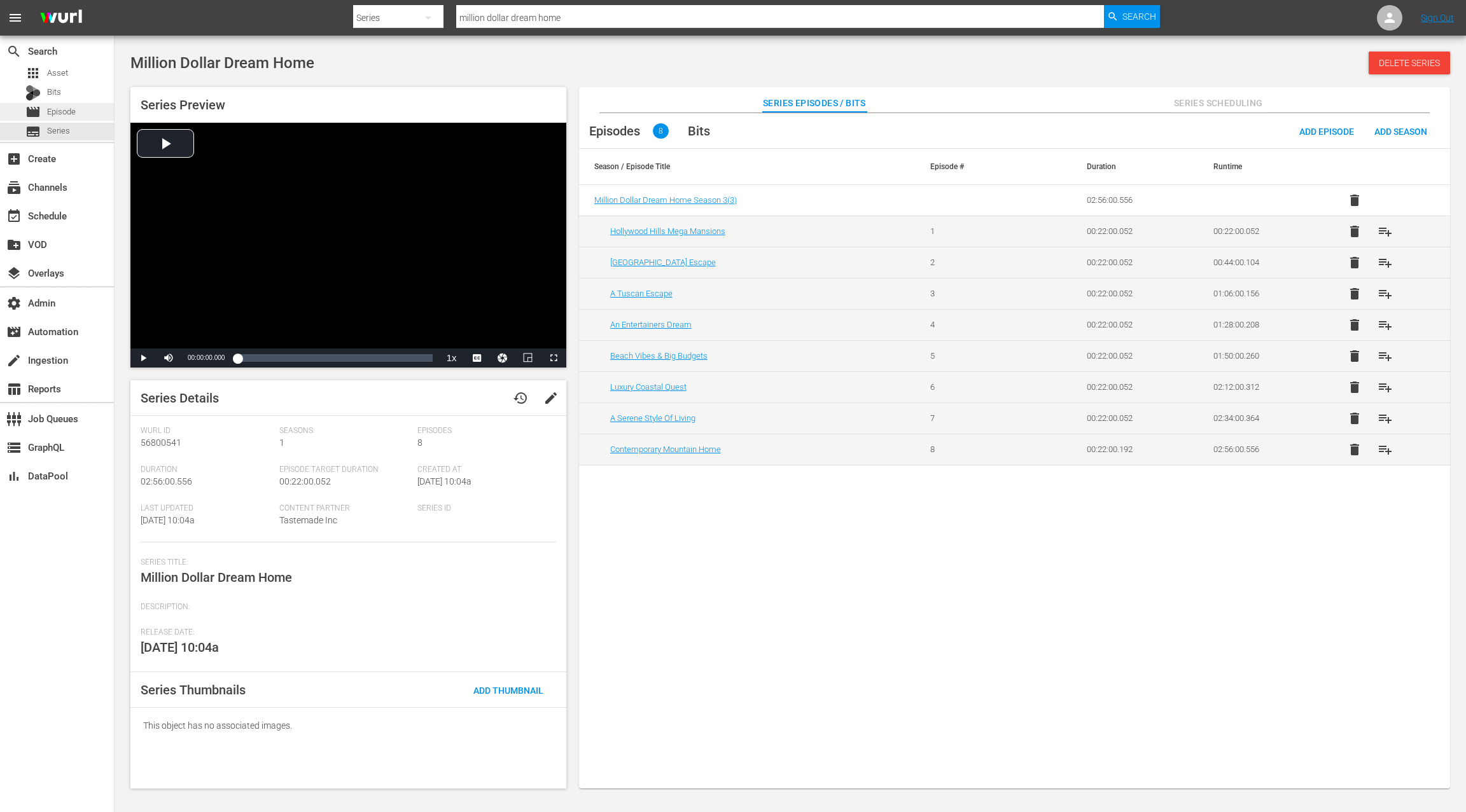
click at [89, 108] on div "movie Episode" at bounding box center [57, 111] width 114 height 17
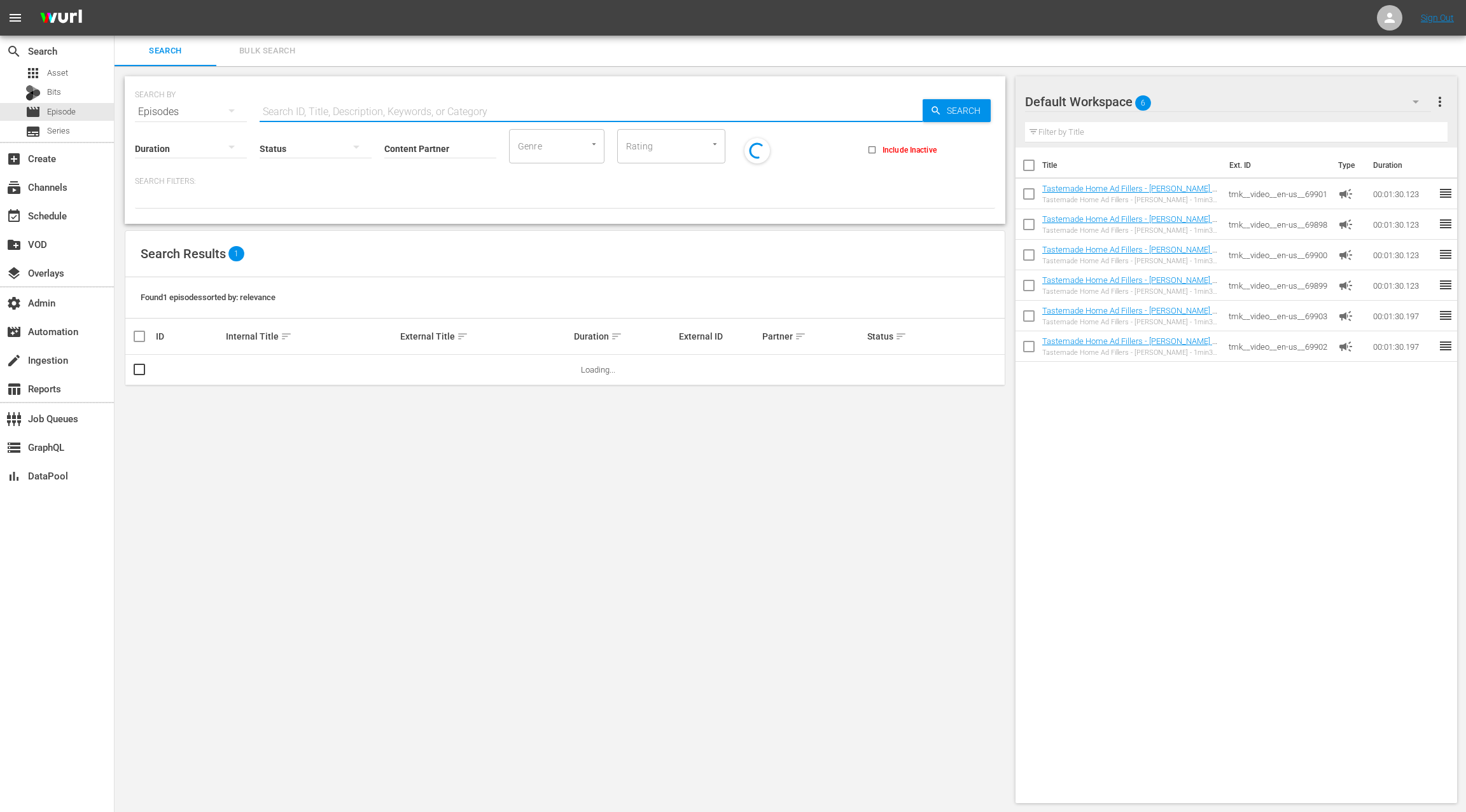
click at [292, 113] on input "text" at bounding box center [591, 111] width 663 height 30
type input "million dollar dream home"
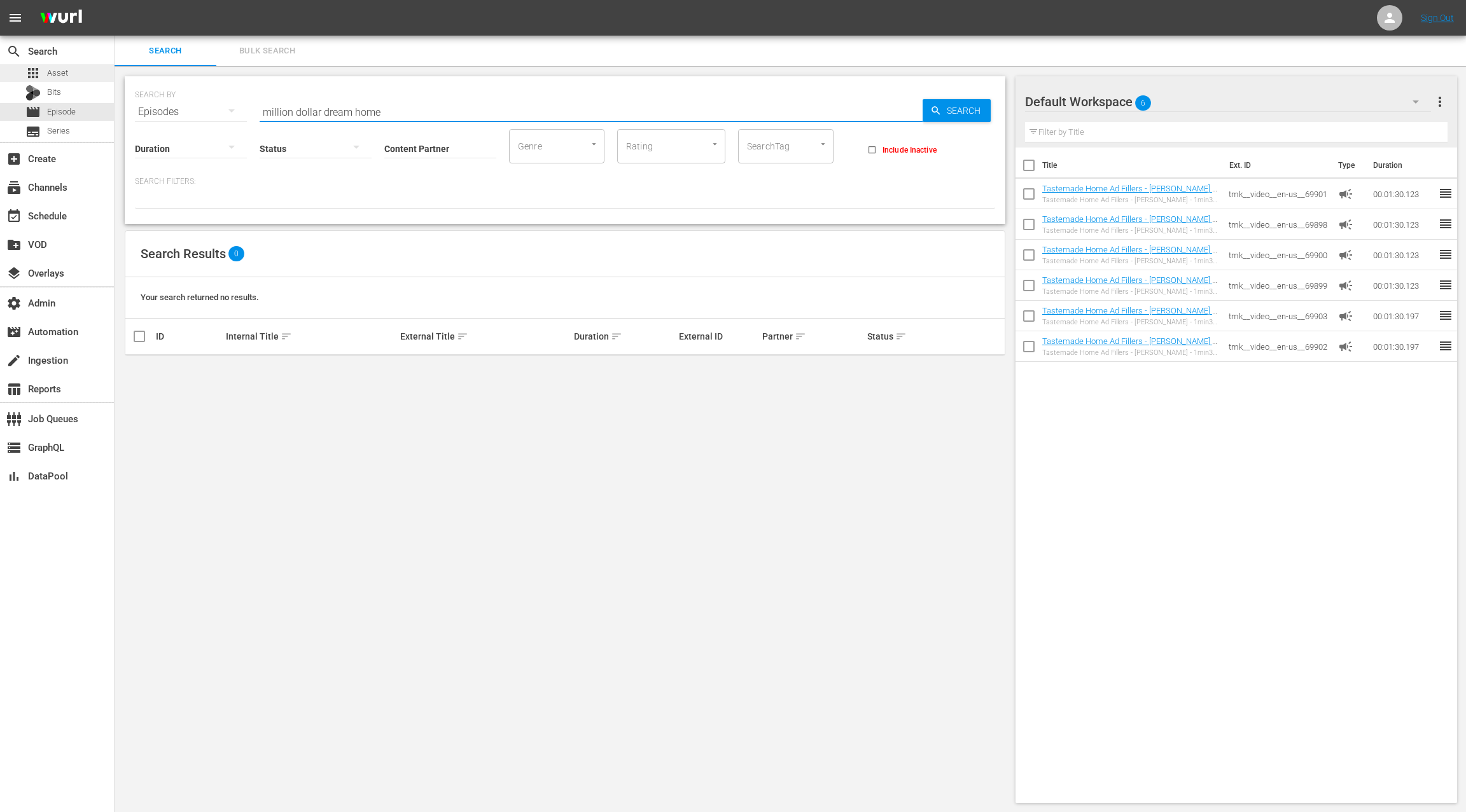
click at [82, 75] on div "apps Asset" at bounding box center [57, 73] width 114 height 17
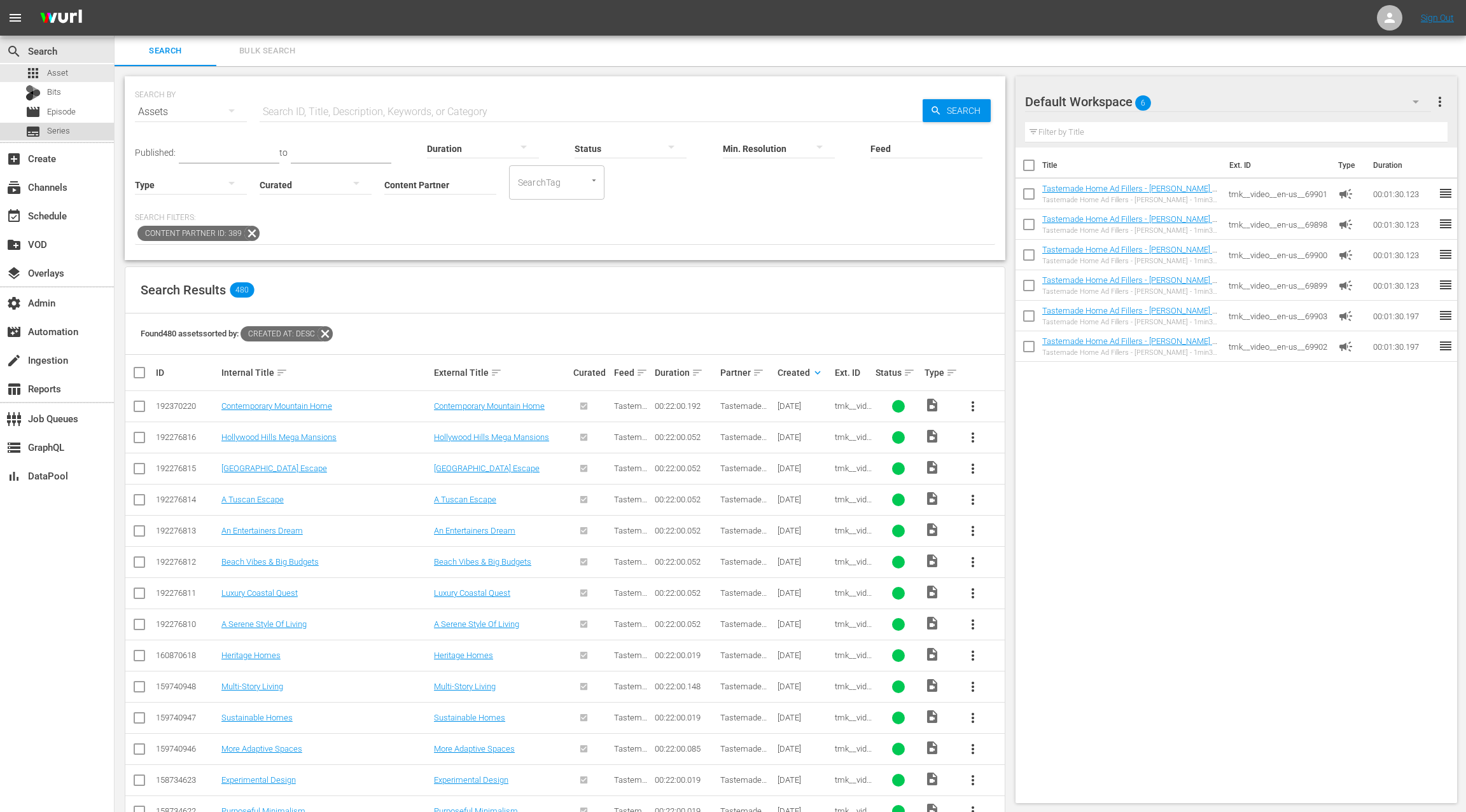
click at [77, 135] on div "subtitles Series" at bounding box center [57, 131] width 114 height 17
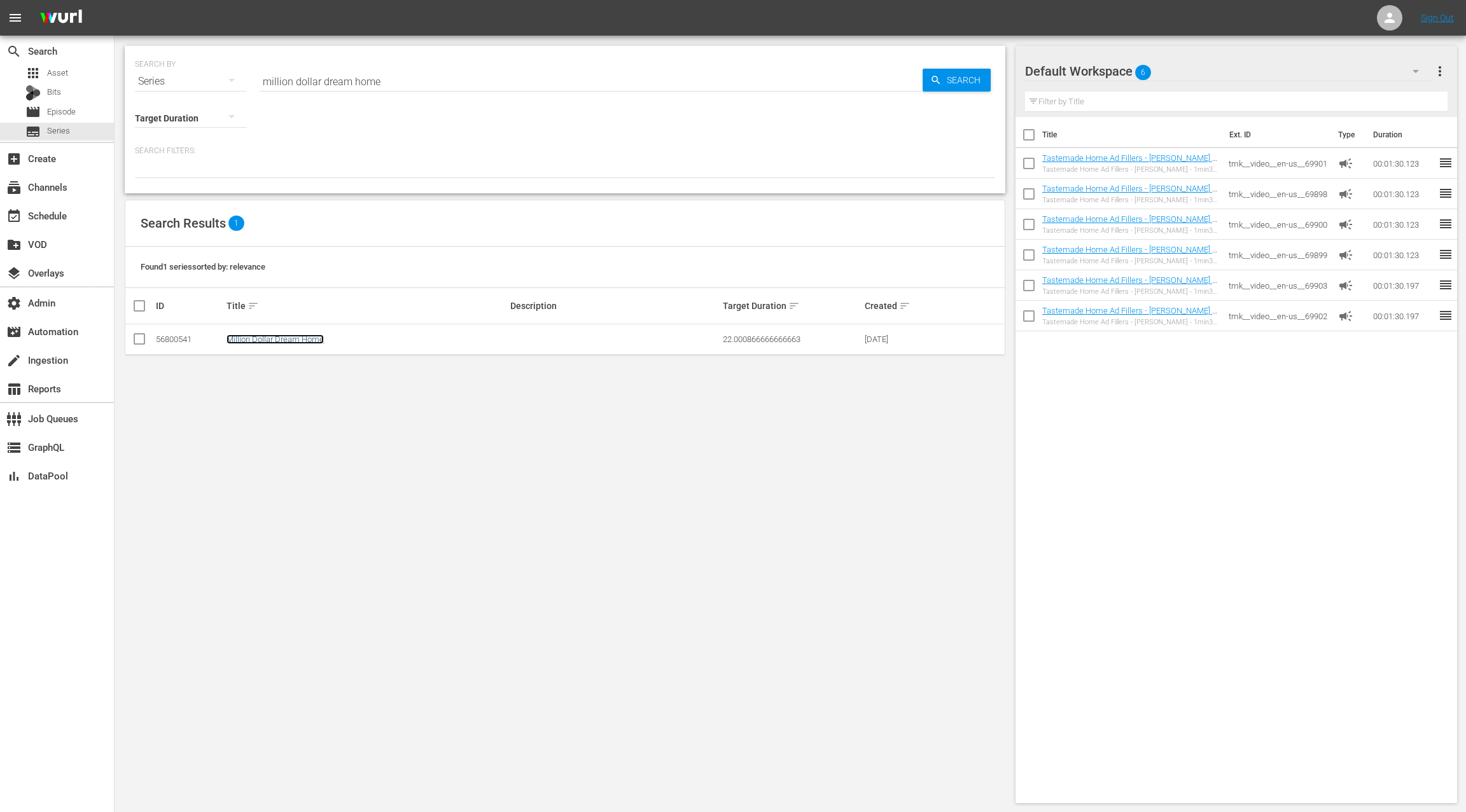
click at [299, 341] on link "Million Dollar Dream Home" at bounding box center [275, 339] width 98 height 9
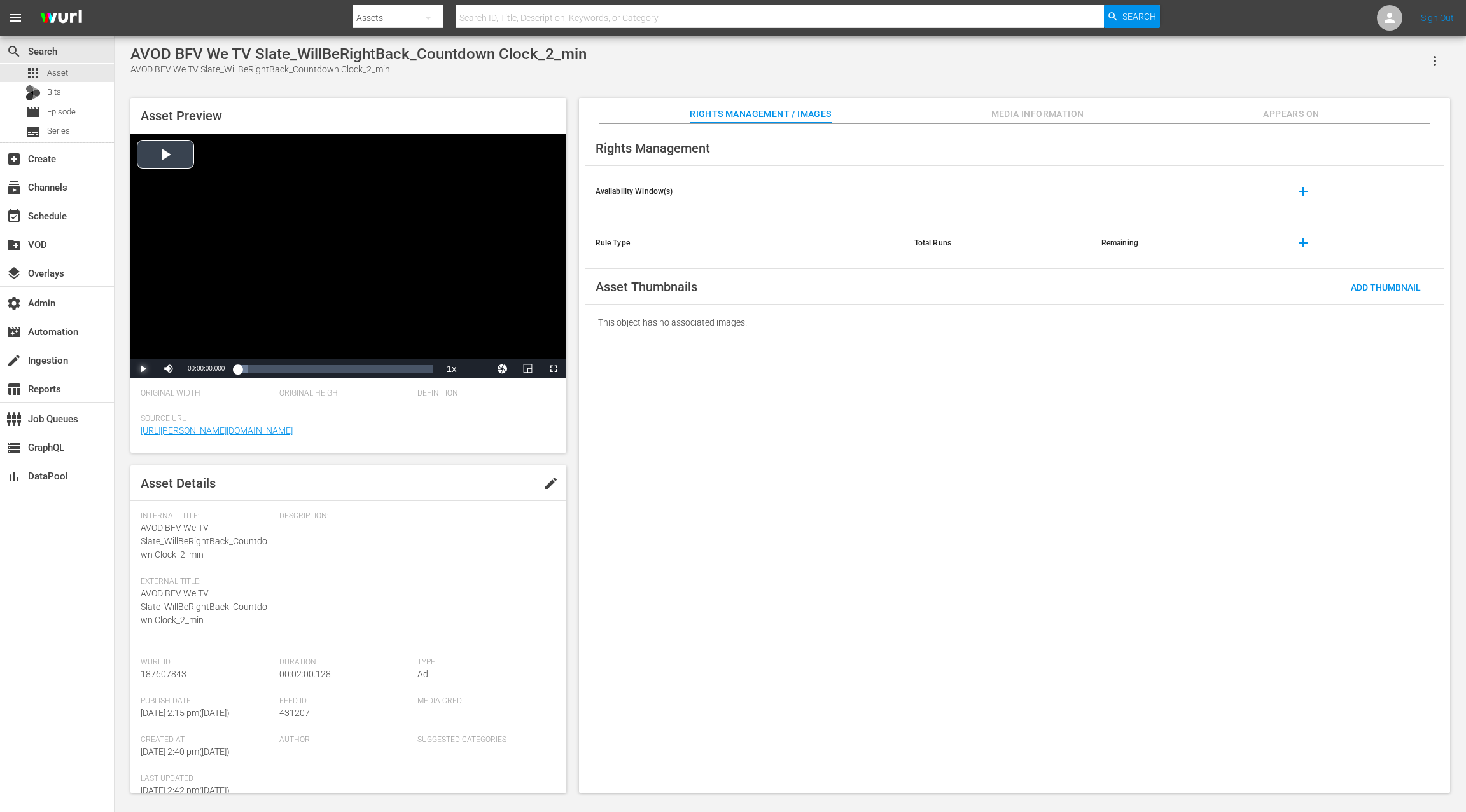
click at [143, 369] on span "Video Player" at bounding box center [143, 369] width 0 height 0
